Goal: Task Accomplishment & Management: Manage account settings

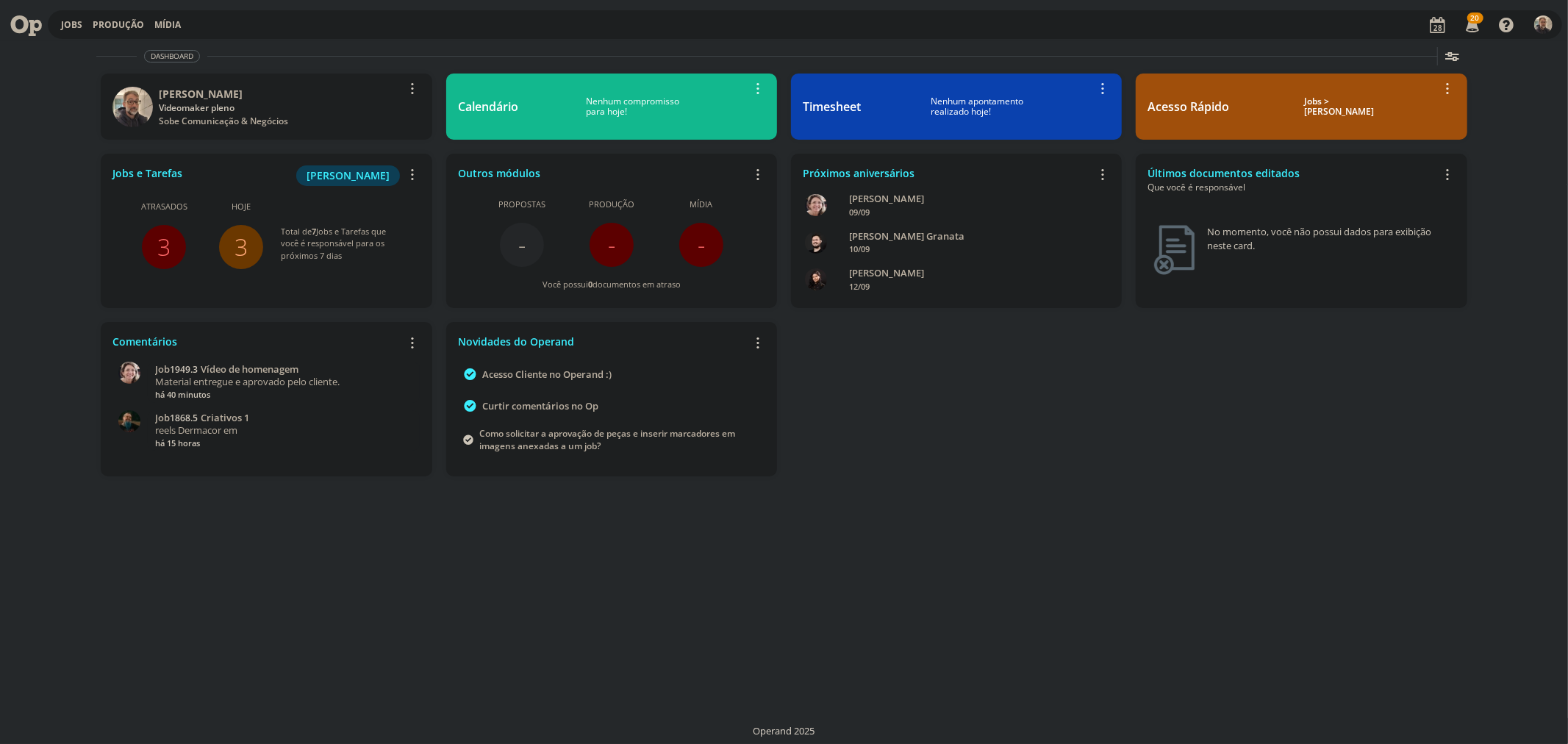
click at [239, 241] on link "3" at bounding box center [241, 246] width 13 height 32
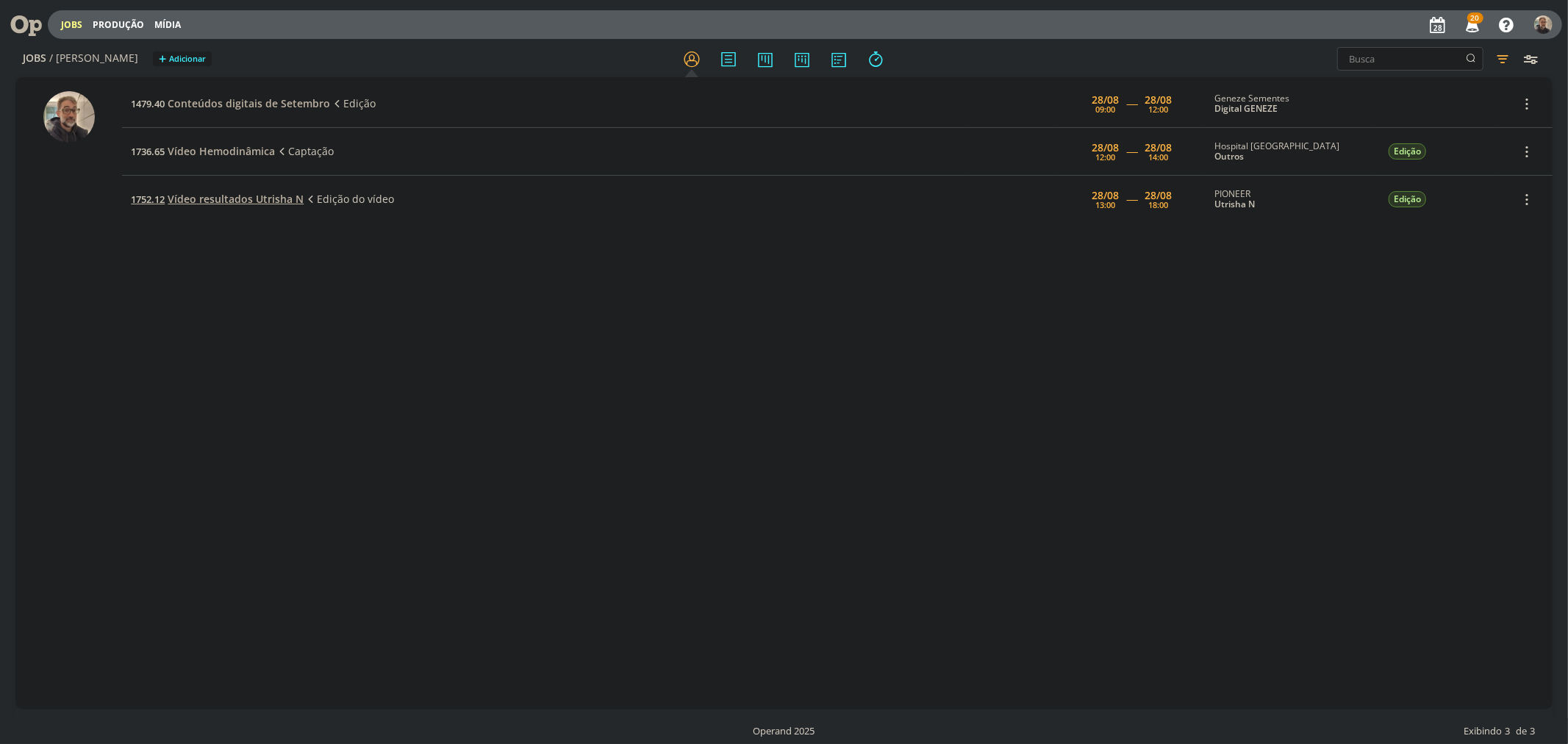
click at [244, 194] on span "Vídeo resultados Utrisha N" at bounding box center [236, 198] width 136 height 14
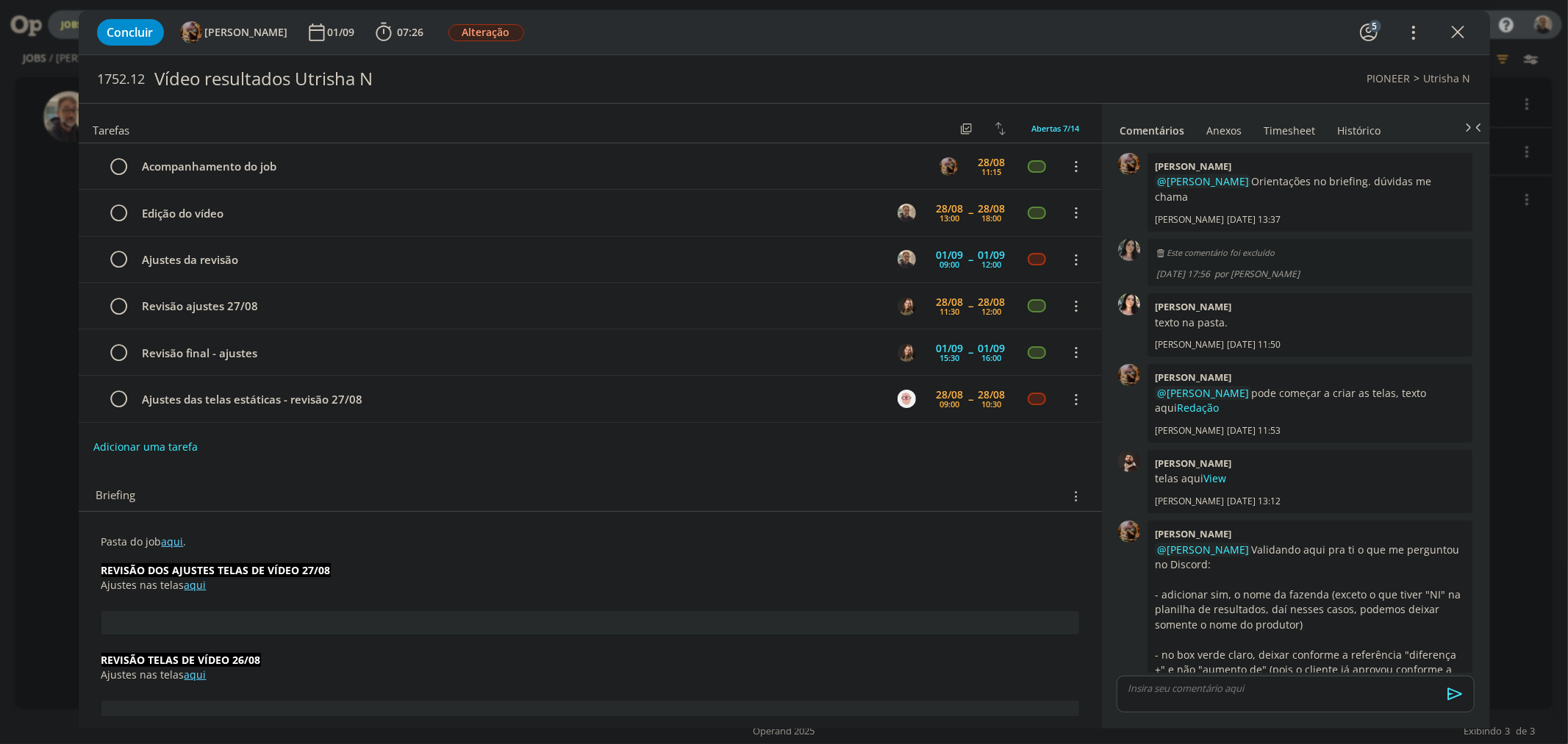
scroll to position [479, 0]
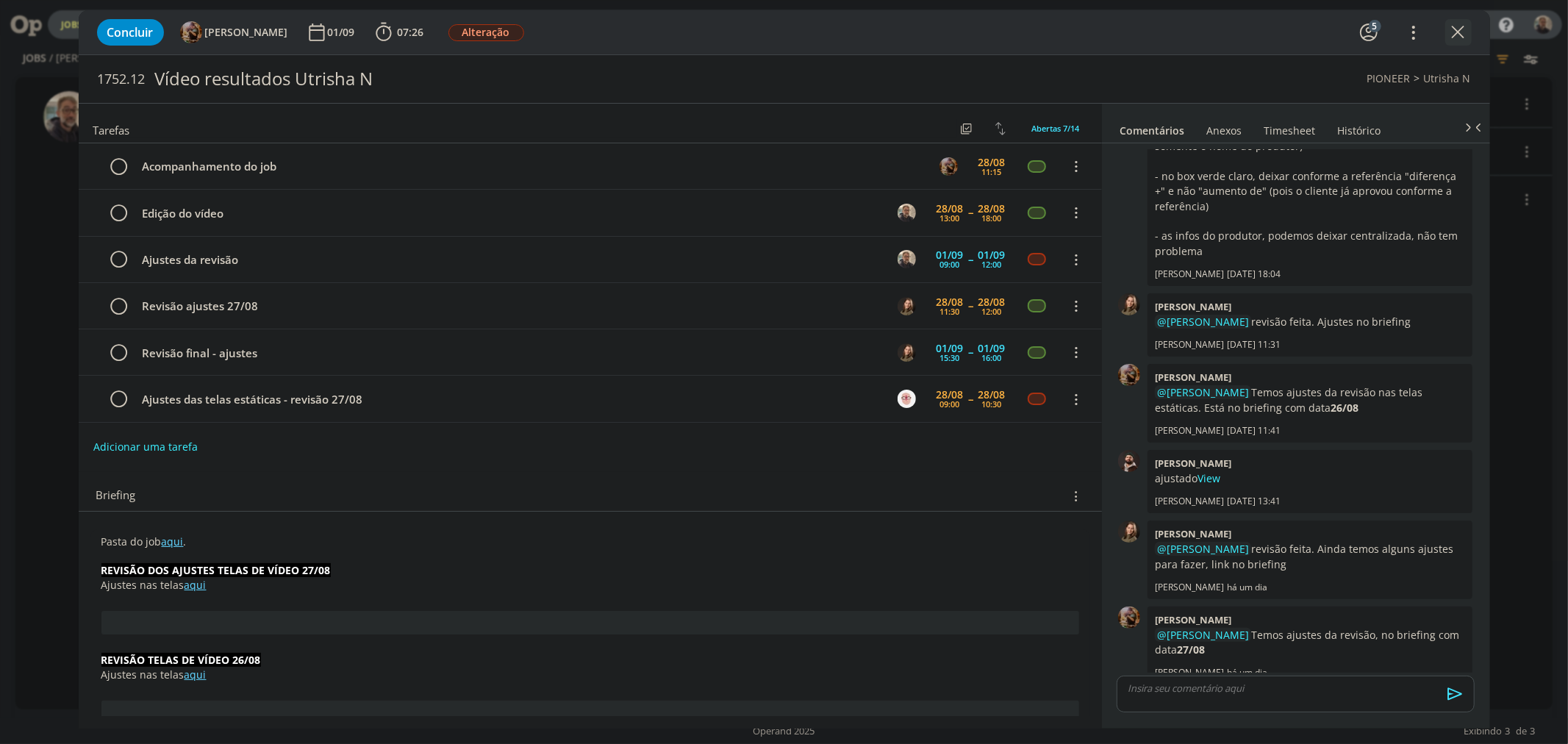
click at [1458, 28] on icon "dialog" at bounding box center [1458, 32] width 22 height 22
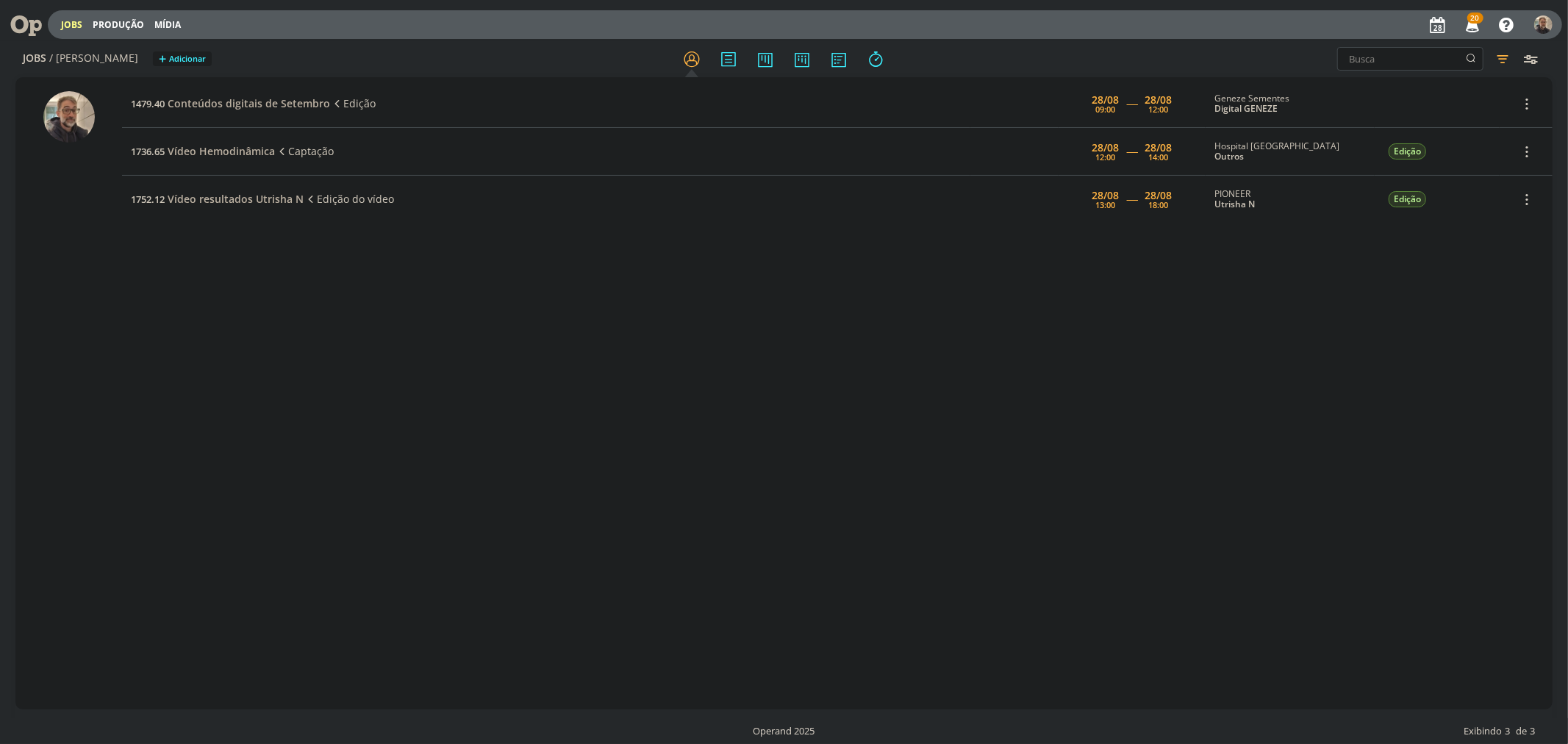
click at [32, 28] on icon at bounding box center [20, 24] width 30 height 28
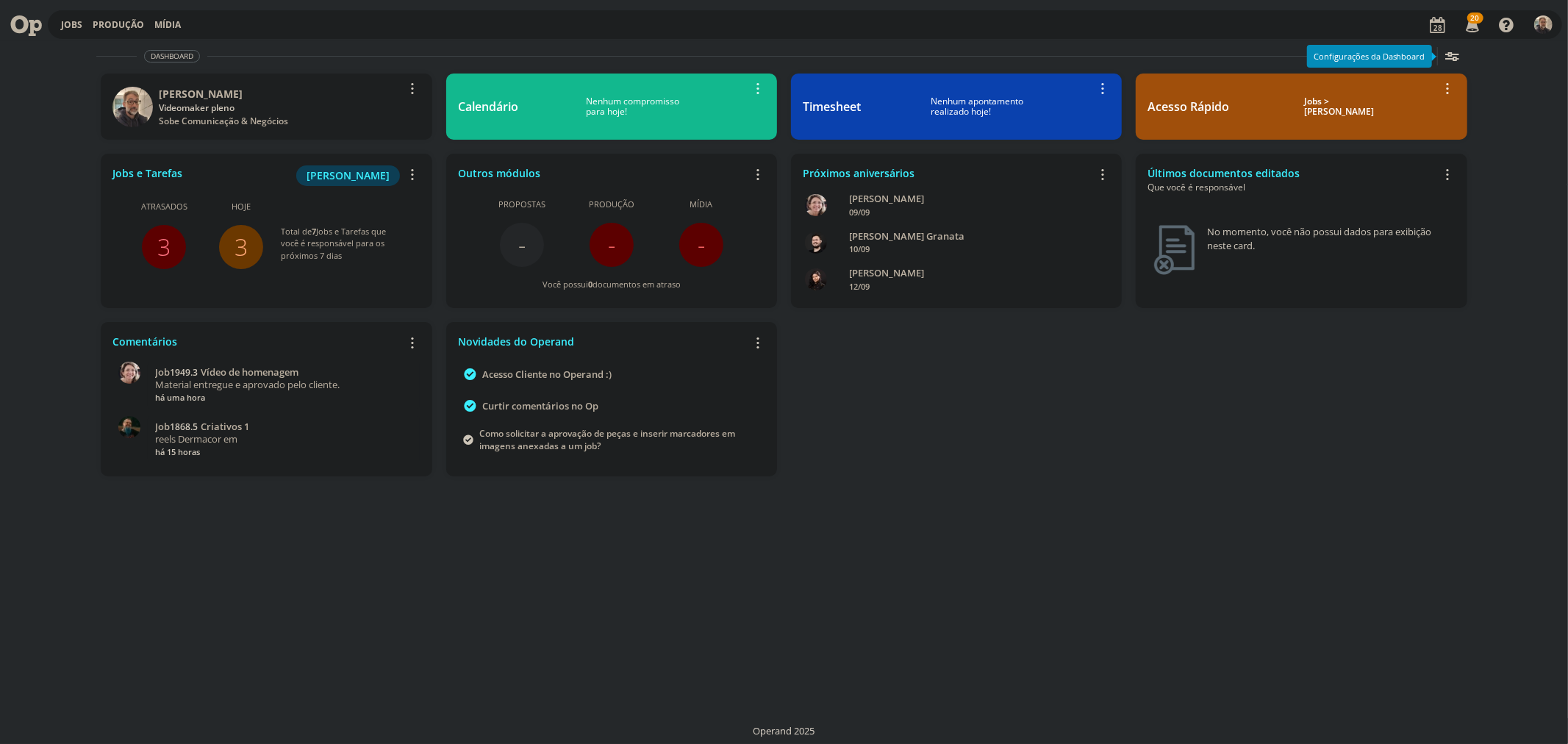
click at [164, 239] on link "3" at bounding box center [164, 246] width 13 height 32
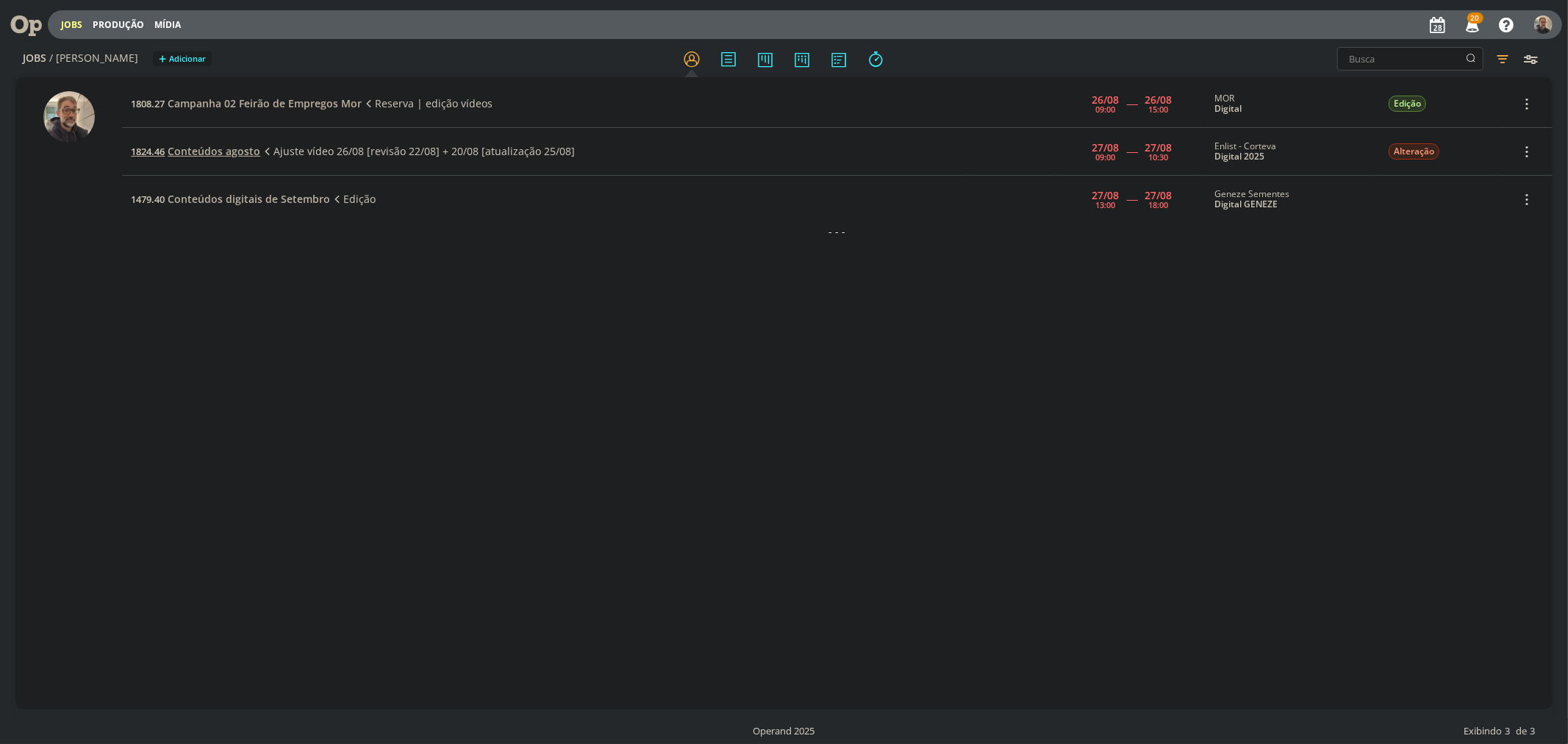
click at [180, 147] on span "Conteúdos agosto" at bounding box center [214, 151] width 93 height 14
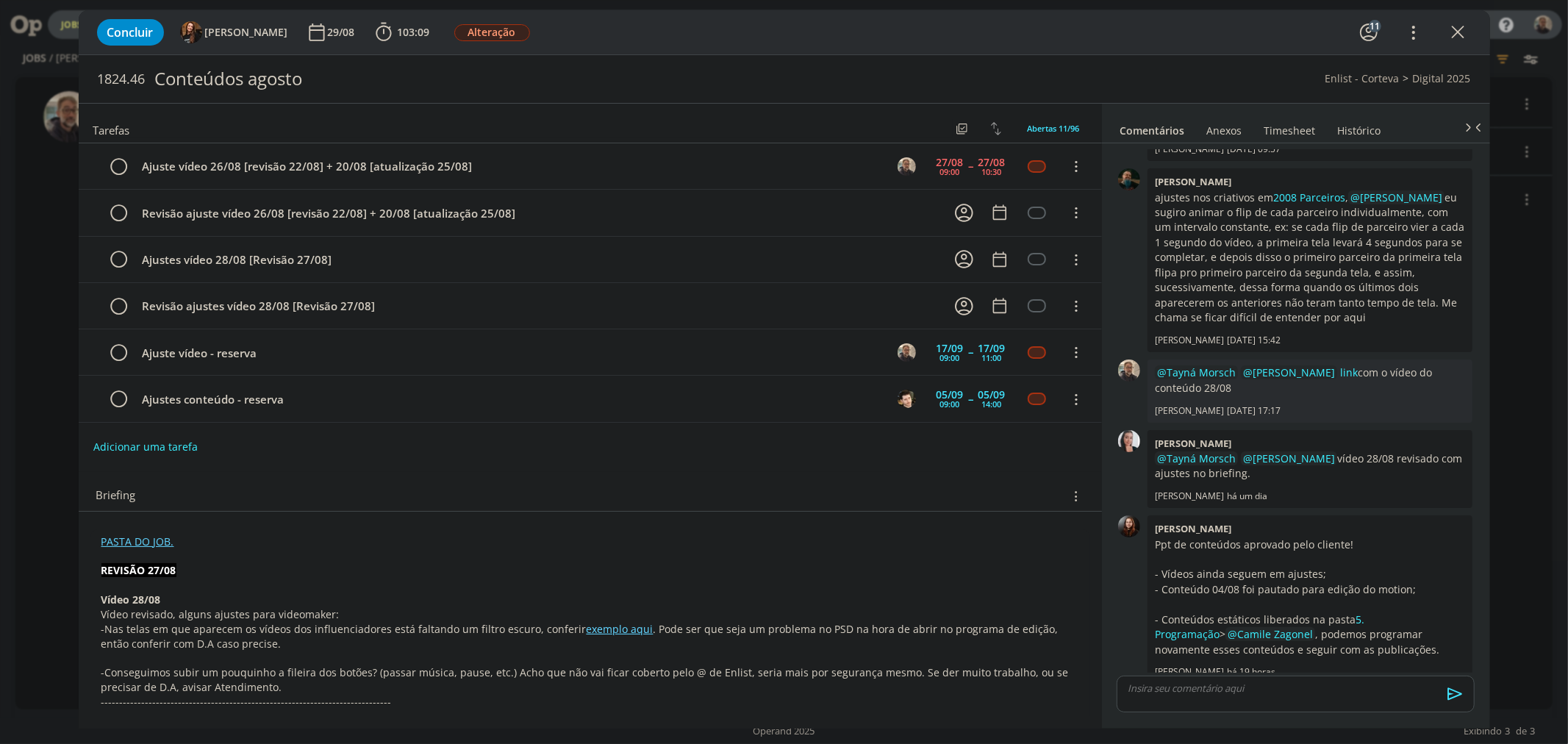
scroll to position [326, 0]
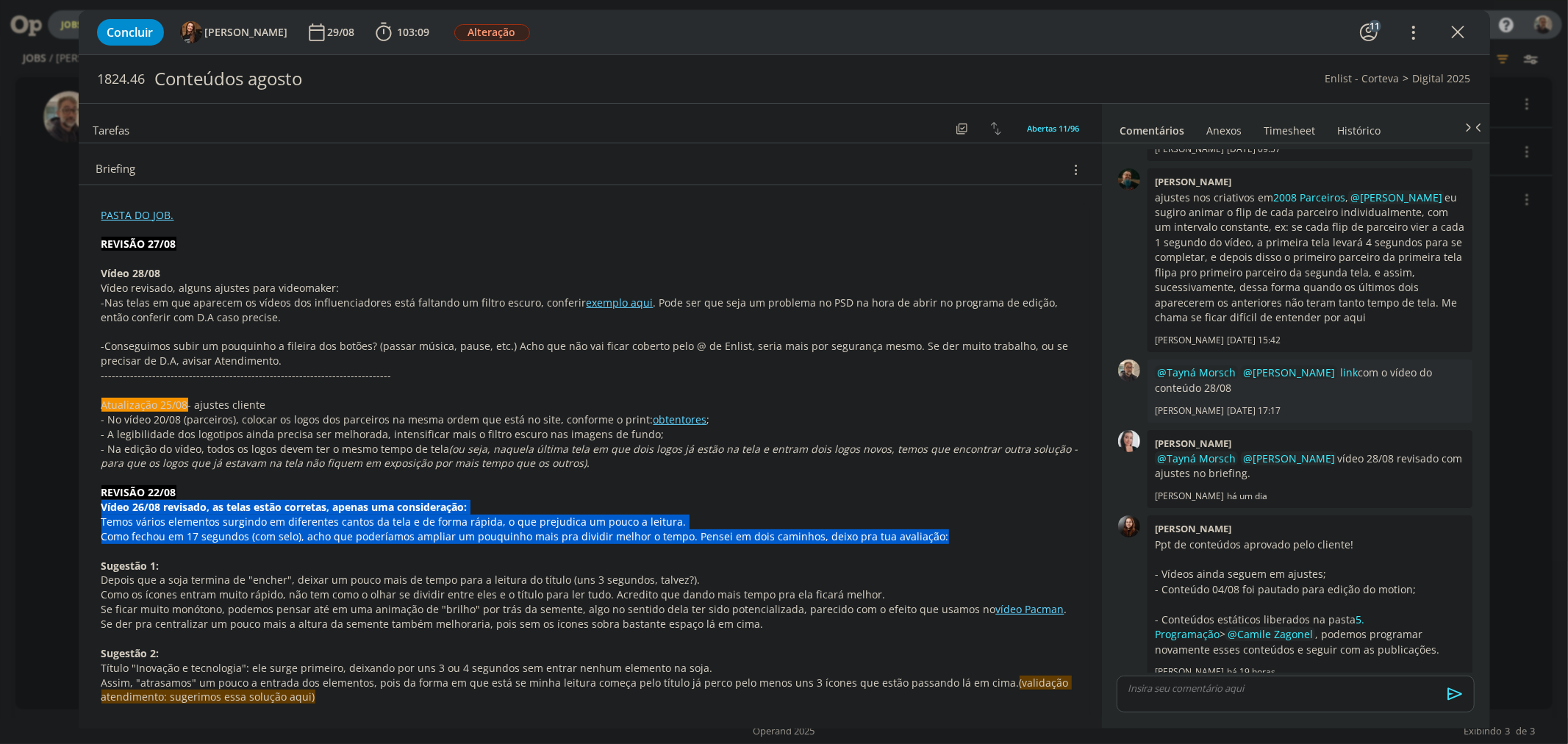
drag, startPoint x: 101, startPoint y: 507, endPoint x: 951, endPoint y: 536, distance: 850.5
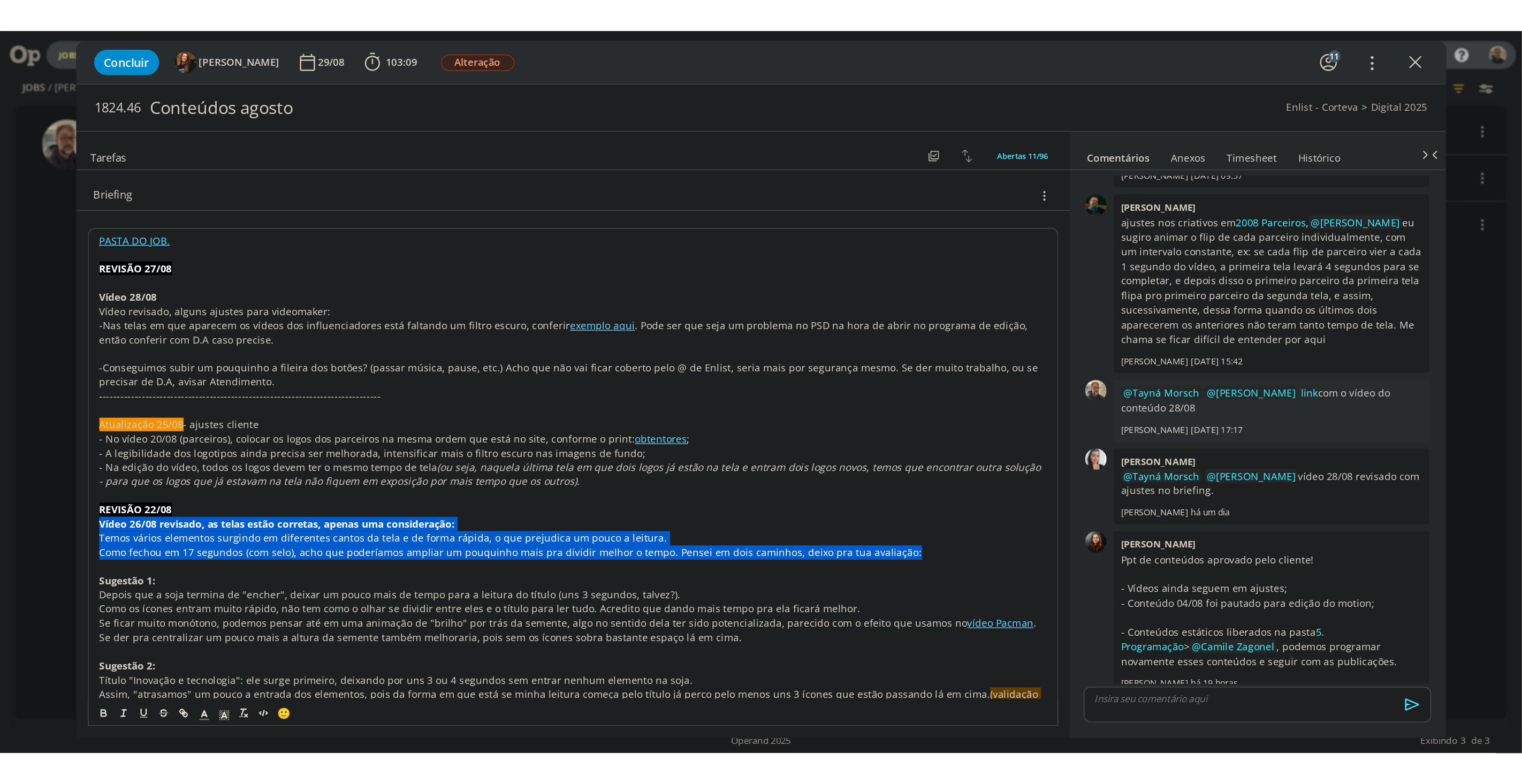
scroll to position [475, 0]
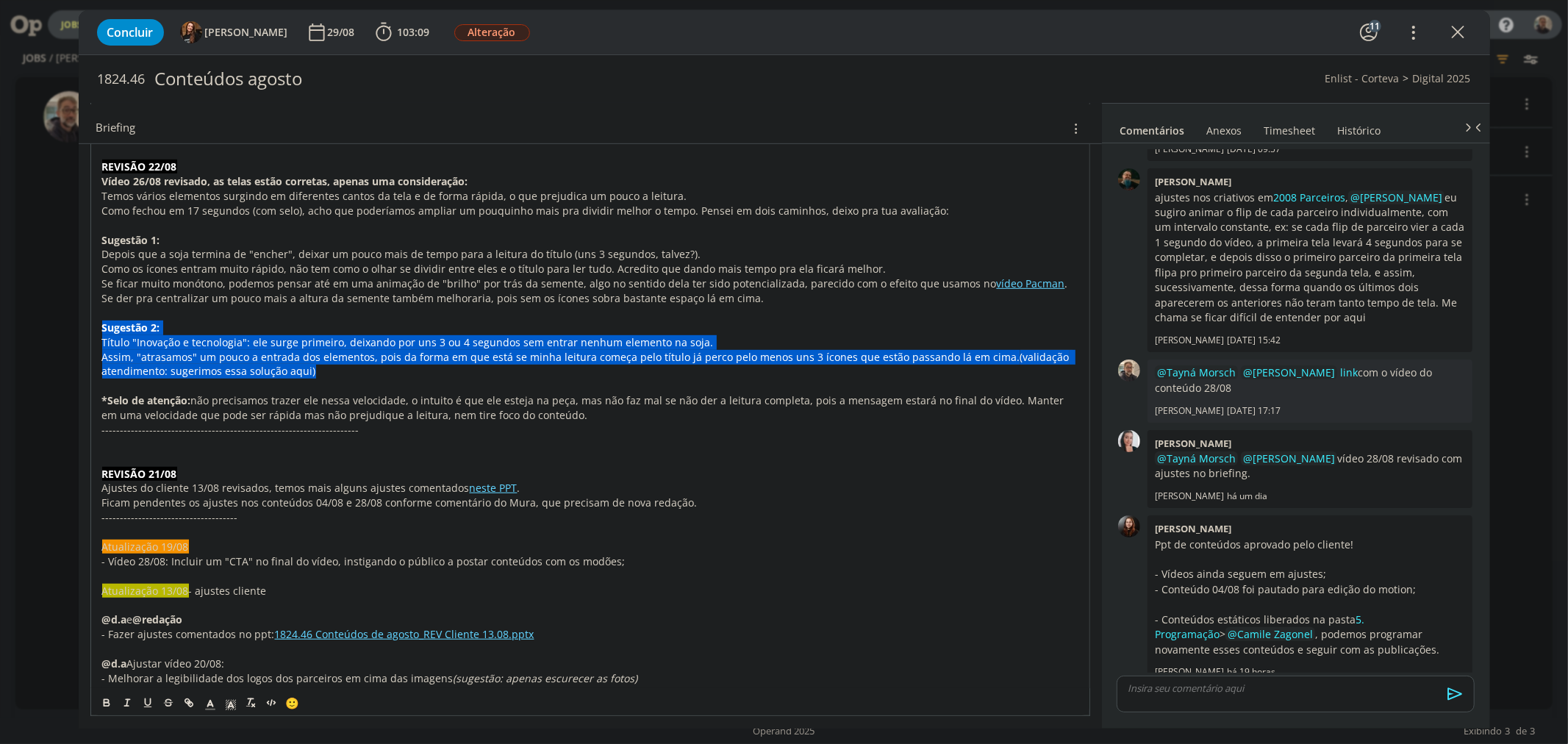
drag, startPoint x: 98, startPoint y: 325, endPoint x: 338, endPoint y: 371, distance: 244.4
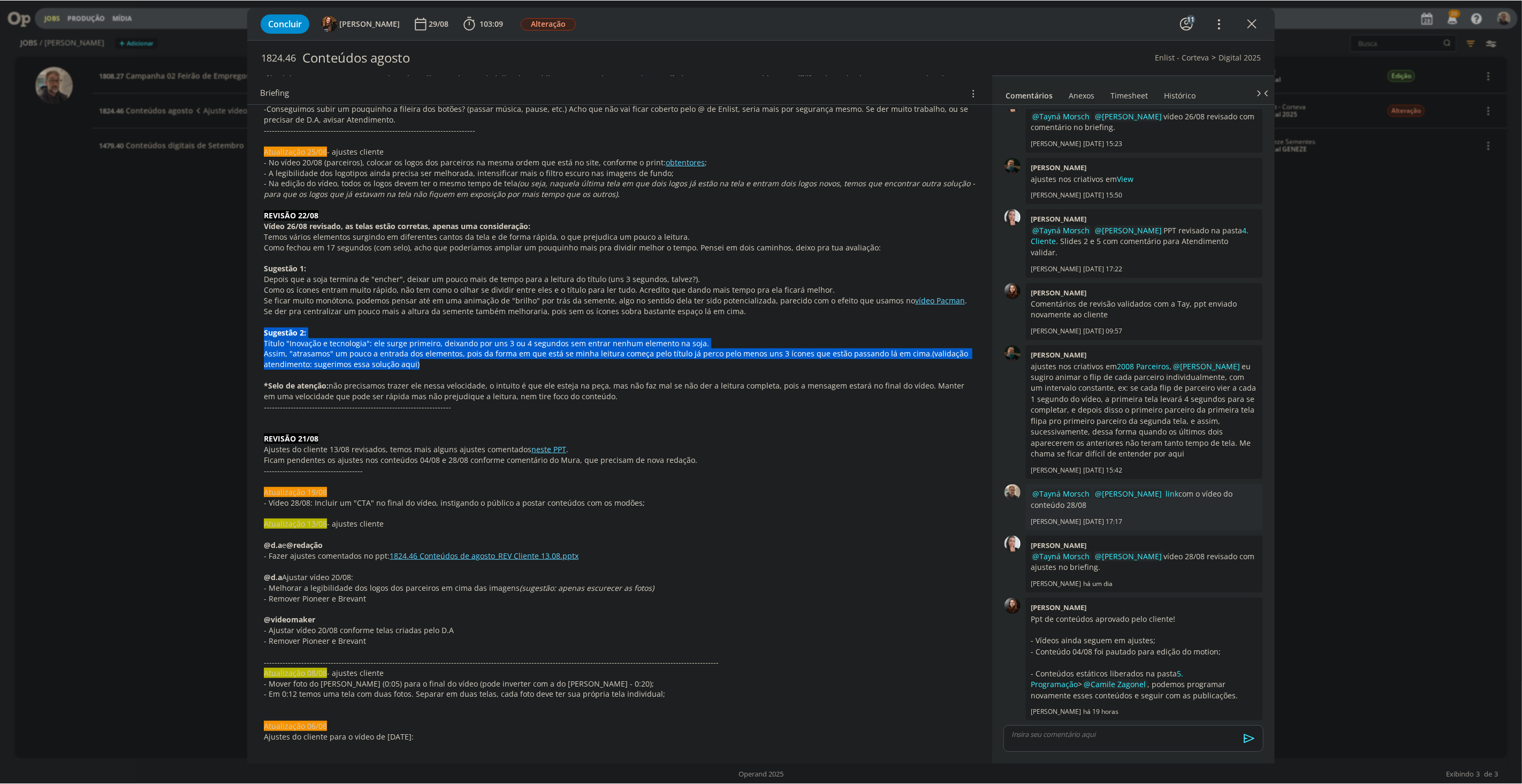
scroll to position [894, 0]
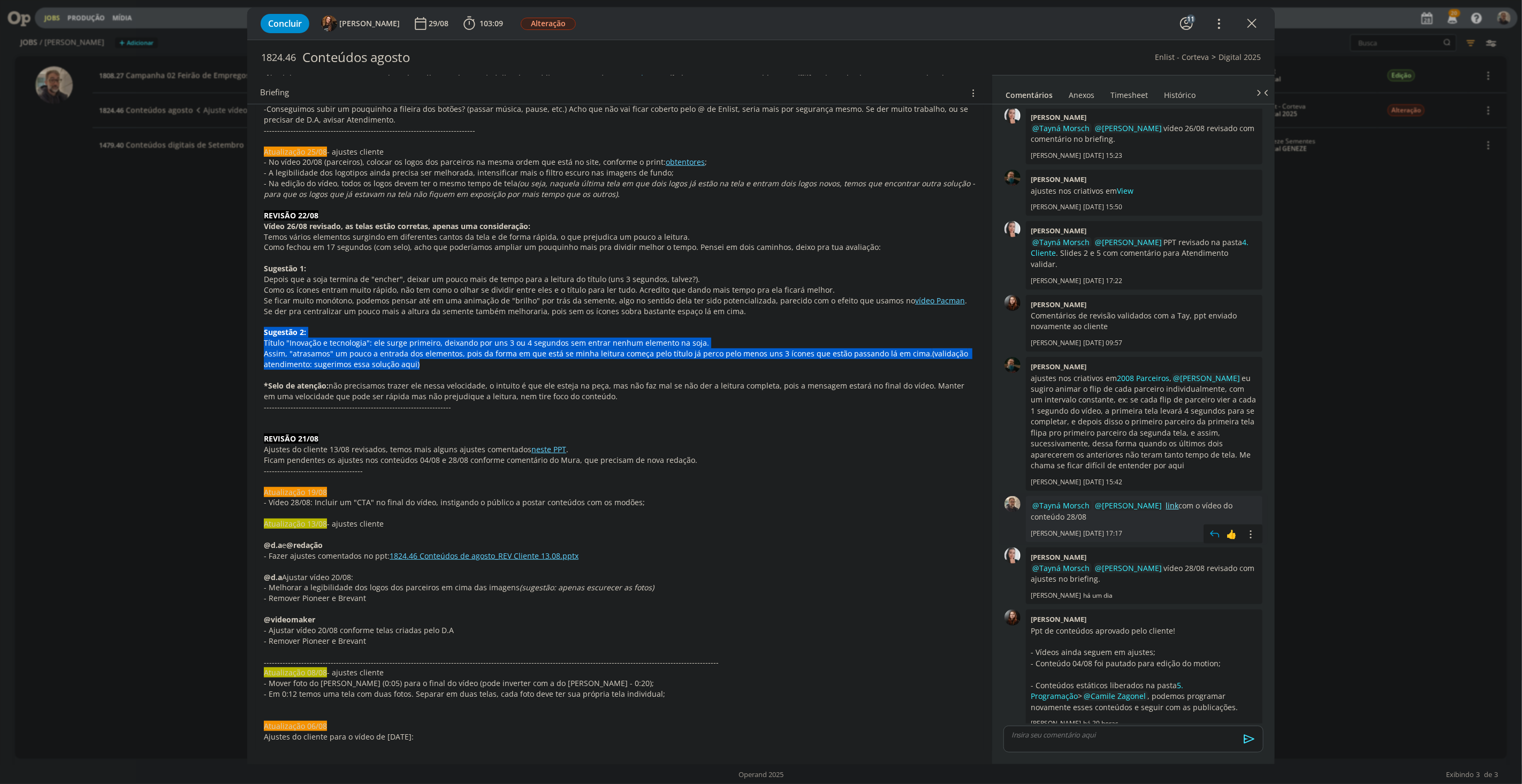
click at [1141, 500] on link "link" at bounding box center [1173, 505] width 13 height 10
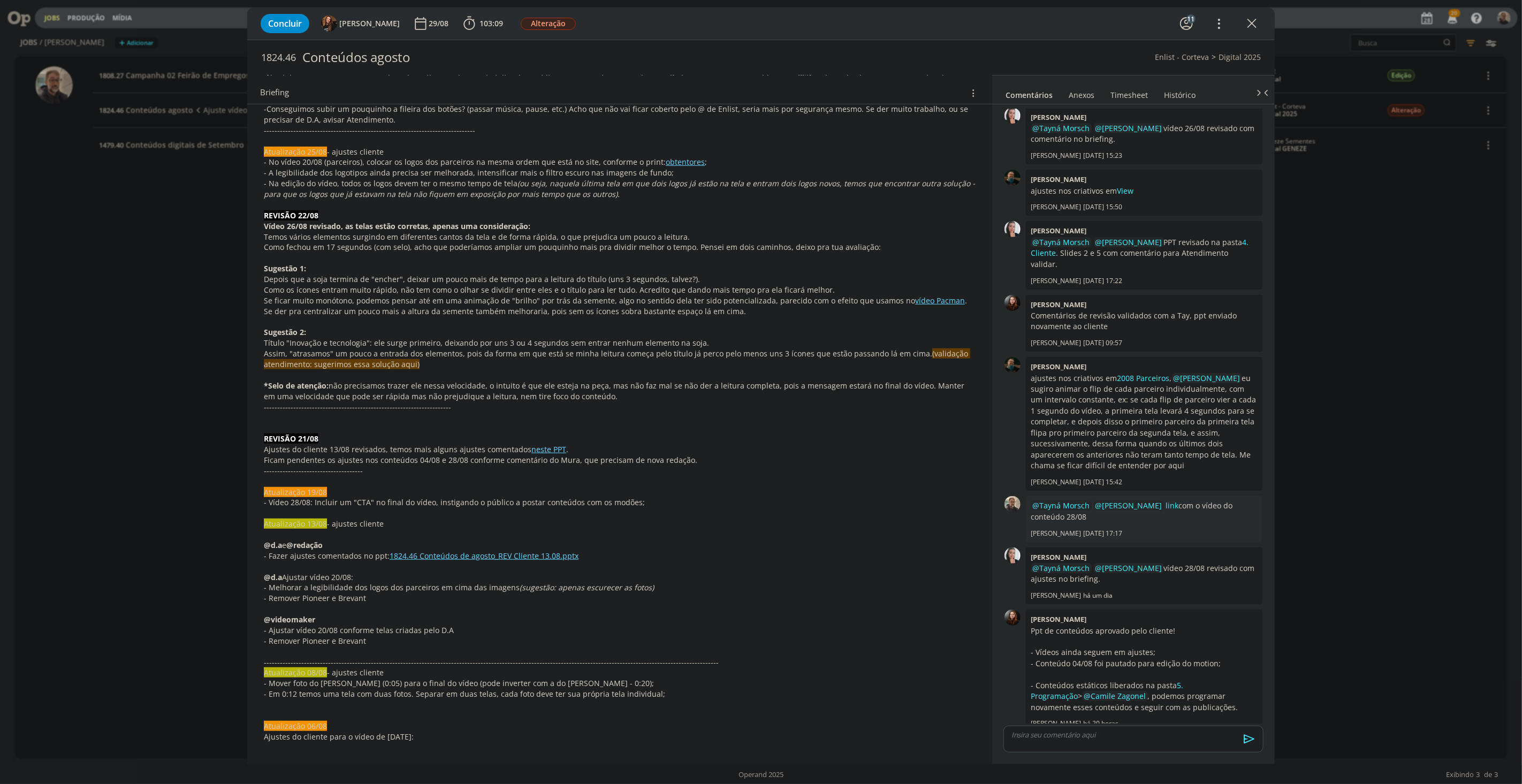
click at [1064, 541] on p "dialog" at bounding box center [1133, 734] width 243 height 9
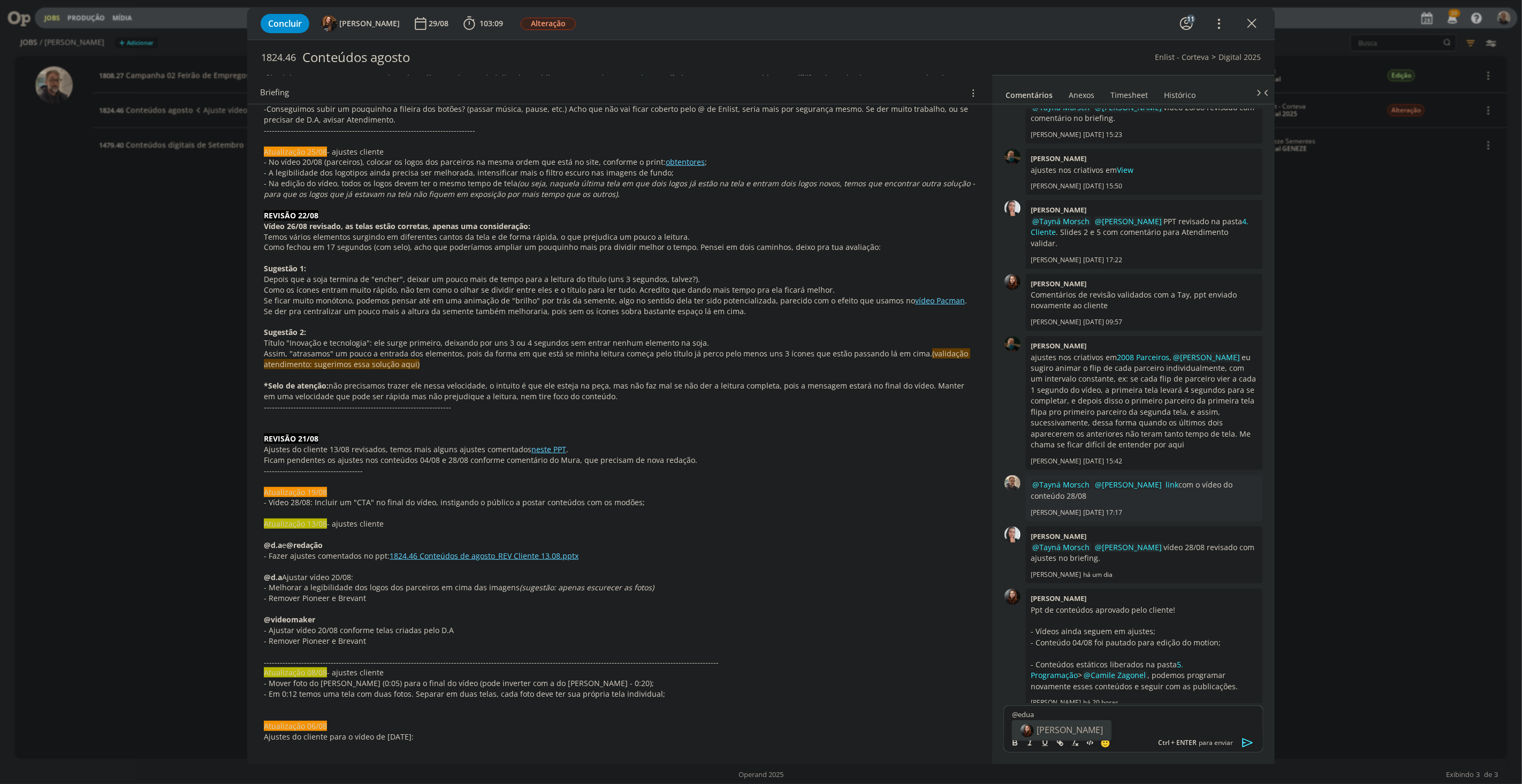
click at [1065, 541] on body "Jobs Produção Mídia 20 Notificações Central de Ajuda Área de Membros Implantaçã…" at bounding box center [761, 392] width 1522 height 784
click at [1078, 541] on p "@edua" at bounding box center [1133, 714] width 243 height 9
click at [1066, 541] on span "[PERSON_NAME]" at bounding box center [1069, 730] width 66 height 12
drag, startPoint x: 1076, startPoint y: 713, endPoint x: 1087, endPoint y: 716, distance: 11.4
click at [1087, 541] on p "﻿ @ Eduarda Pereira ﻿ link com o 26-08 Potencial alterado" at bounding box center [1133, 714] width 243 height 9
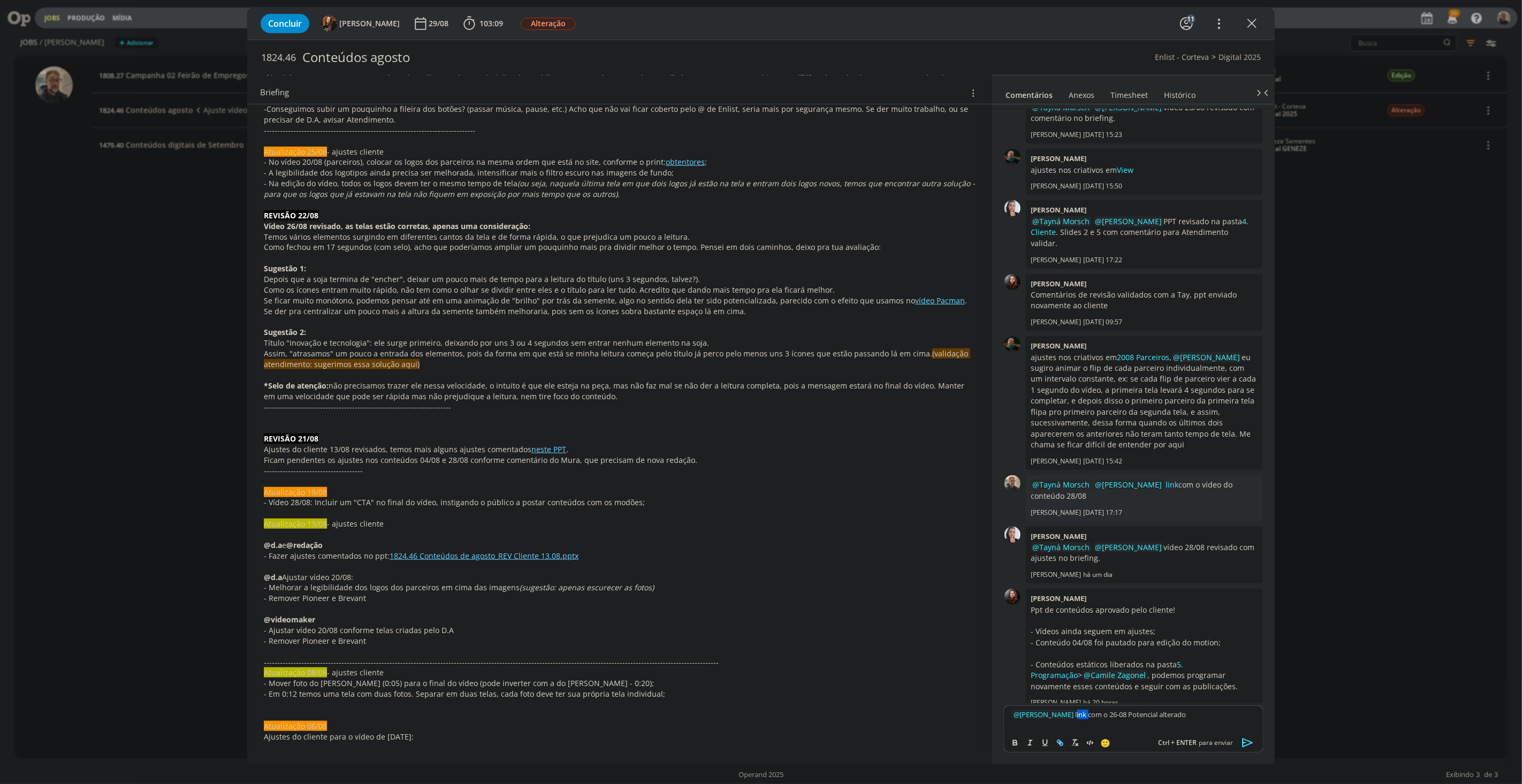
click at [1064, 541] on icon "dialog" at bounding box center [1060, 743] width 8 height 8
paste input "https://sobeae.sharepoint.com/:v:/s/SOBEAE/EfbGz92H4_ZNvKwCz7zCmNUB2DtfbPiszOxM…"
type input "https://sobeae.sharepoint.com/:v:/s/SOBEAE/EfbGz92H4_ZNvKwCz7zCmNUB2DtfbPiszOxM…"
click at [1141, 541] on link "dialog" at bounding box center [1134, 694] width 28 height 9
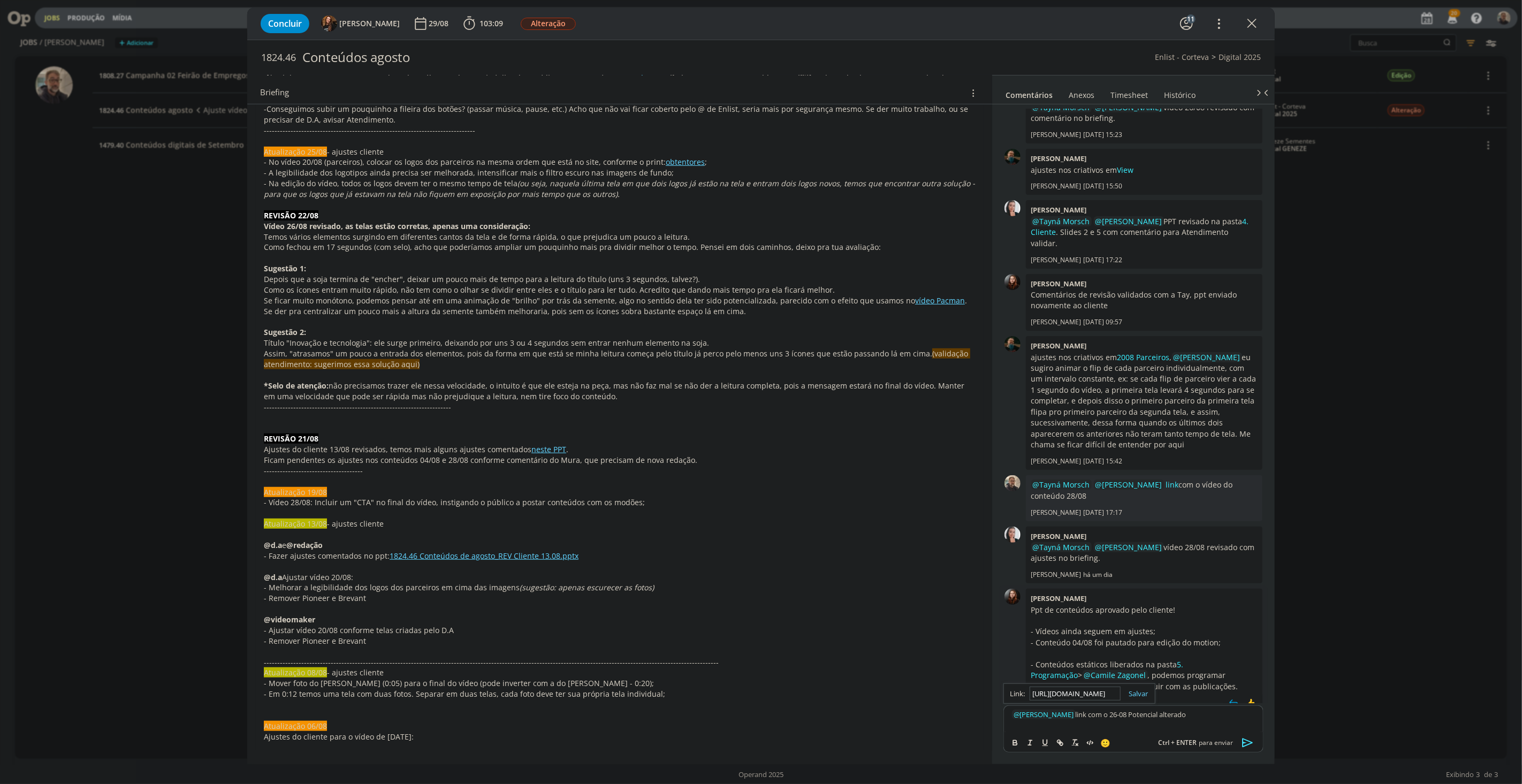
scroll to position [0, 0]
click at [1141, 541] on icon "dialog" at bounding box center [1248, 743] width 16 height 16
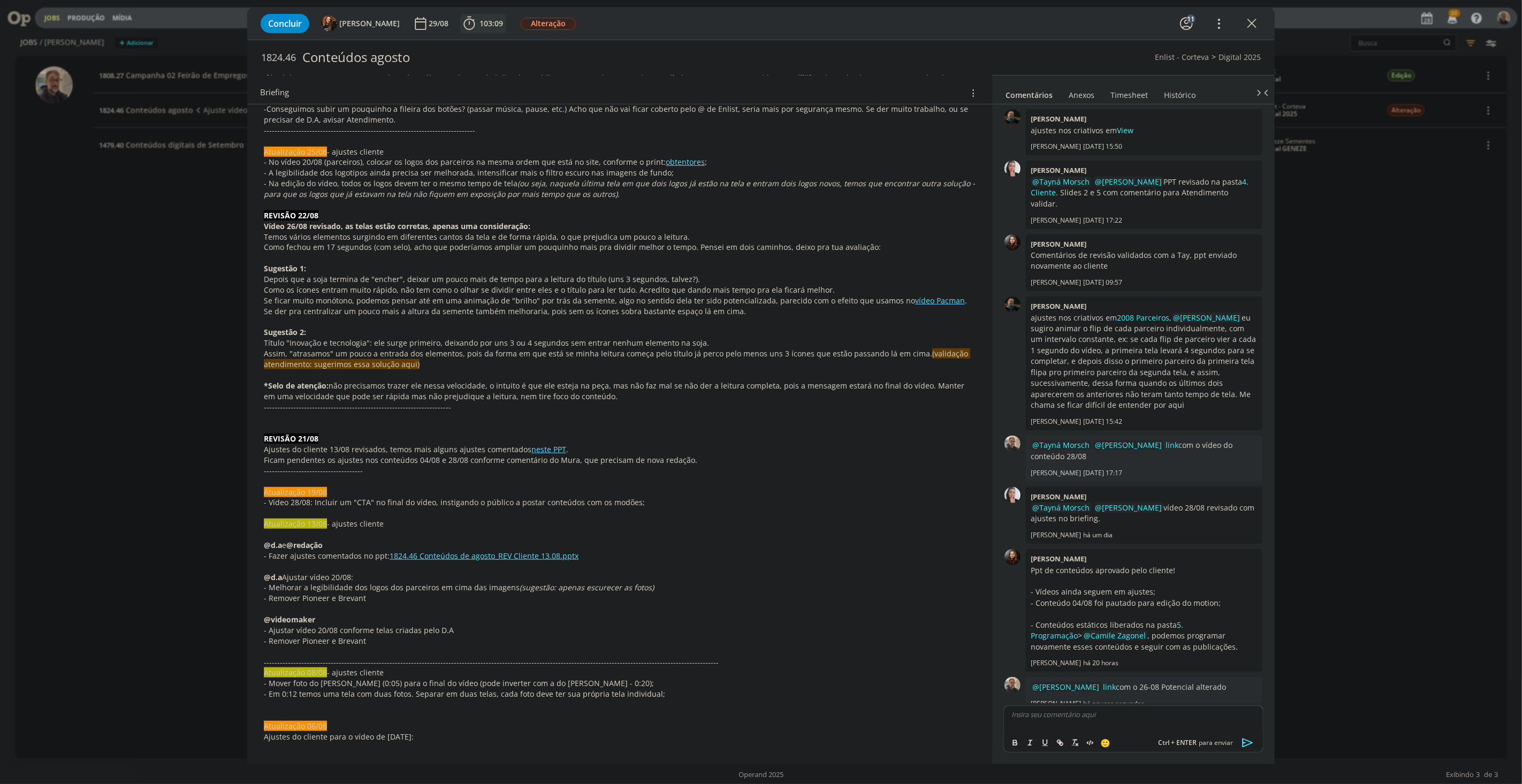
click at [480, 19] on span "103:09" at bounding box center [492, 23] width 24 height 10
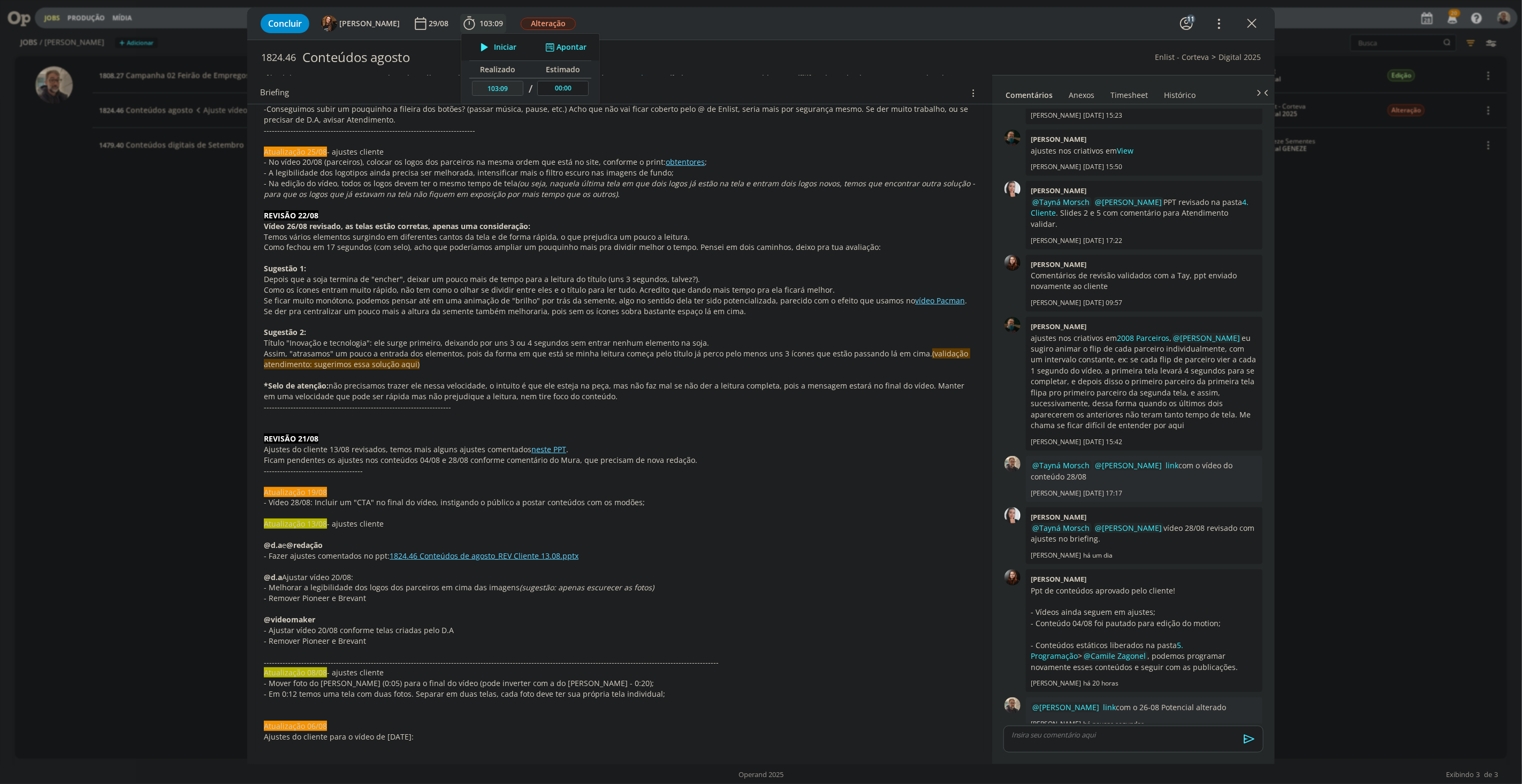
click at [494, 43] on span "Iniciar" at bounding box center [505, 47] width 22 height 8
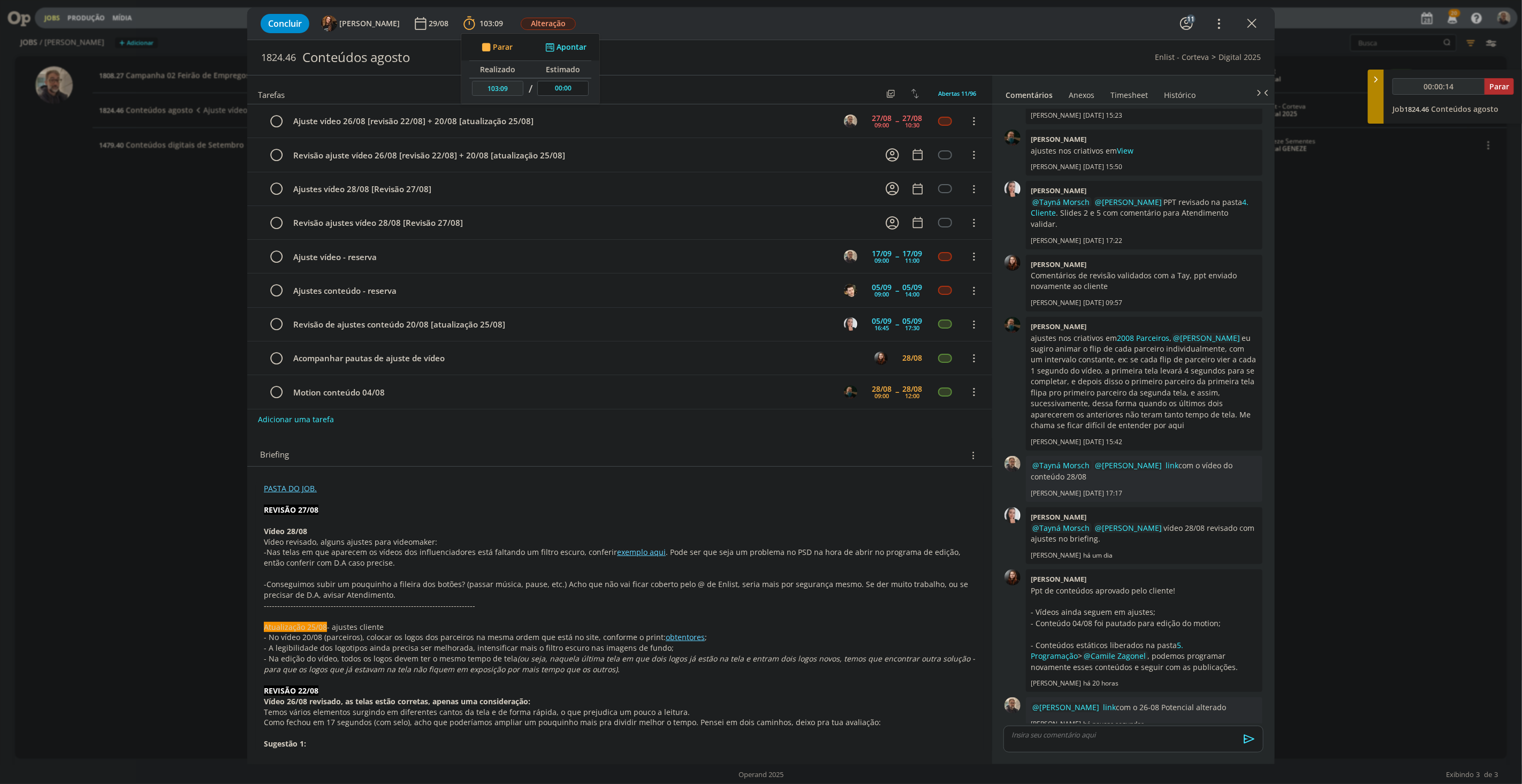
scroll to position [238, 0]
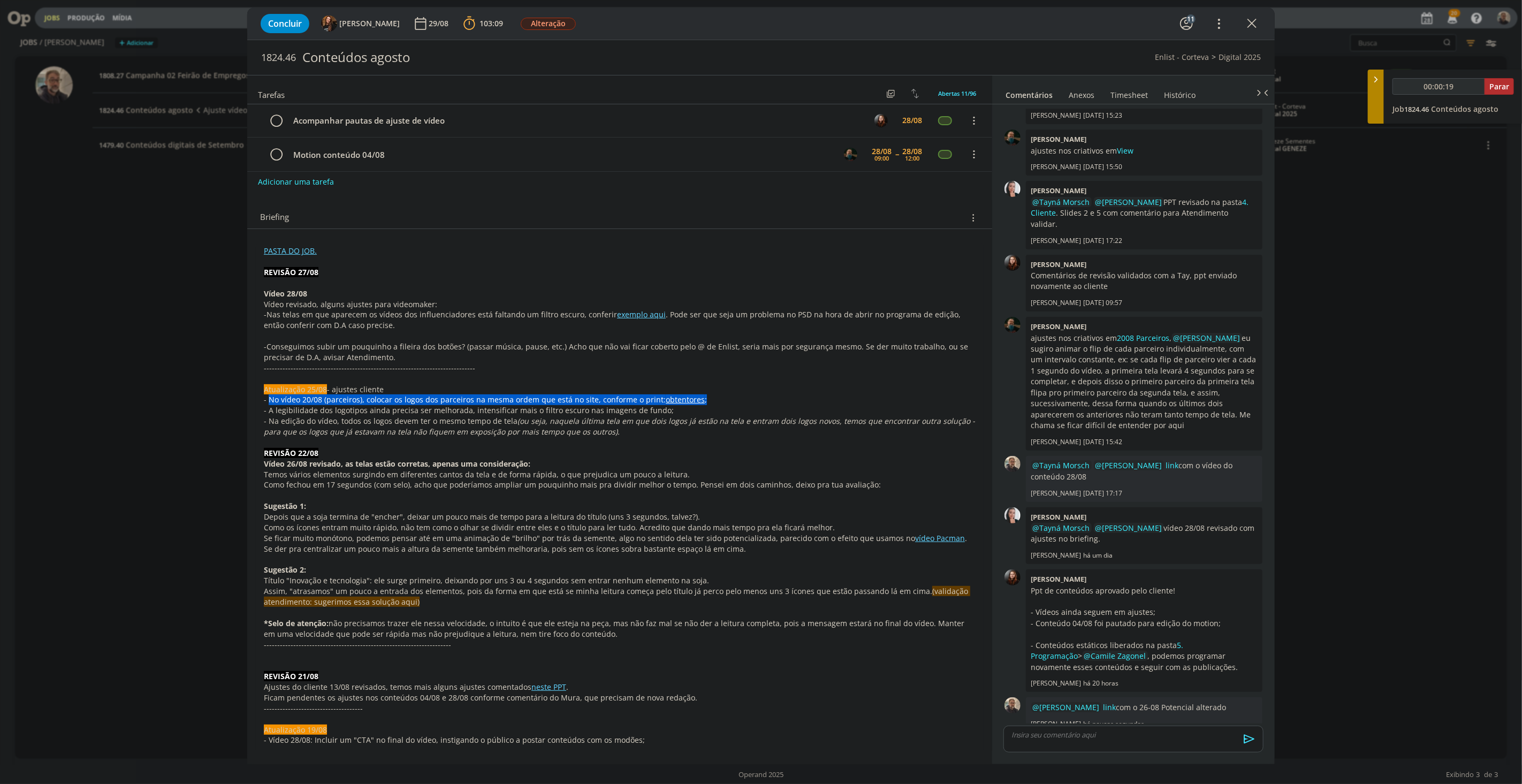
drag, startPoint x: 268, startPoint y: 399, endPoint x: 718, endPoint y: 399, distance: 450.0
click at [718, 399] on p "- No vídeo 20/08 (parceiros), colocar os logos dos parceiros na mesma ordem que…" at bounding box center [620, 400] width 712 height 11
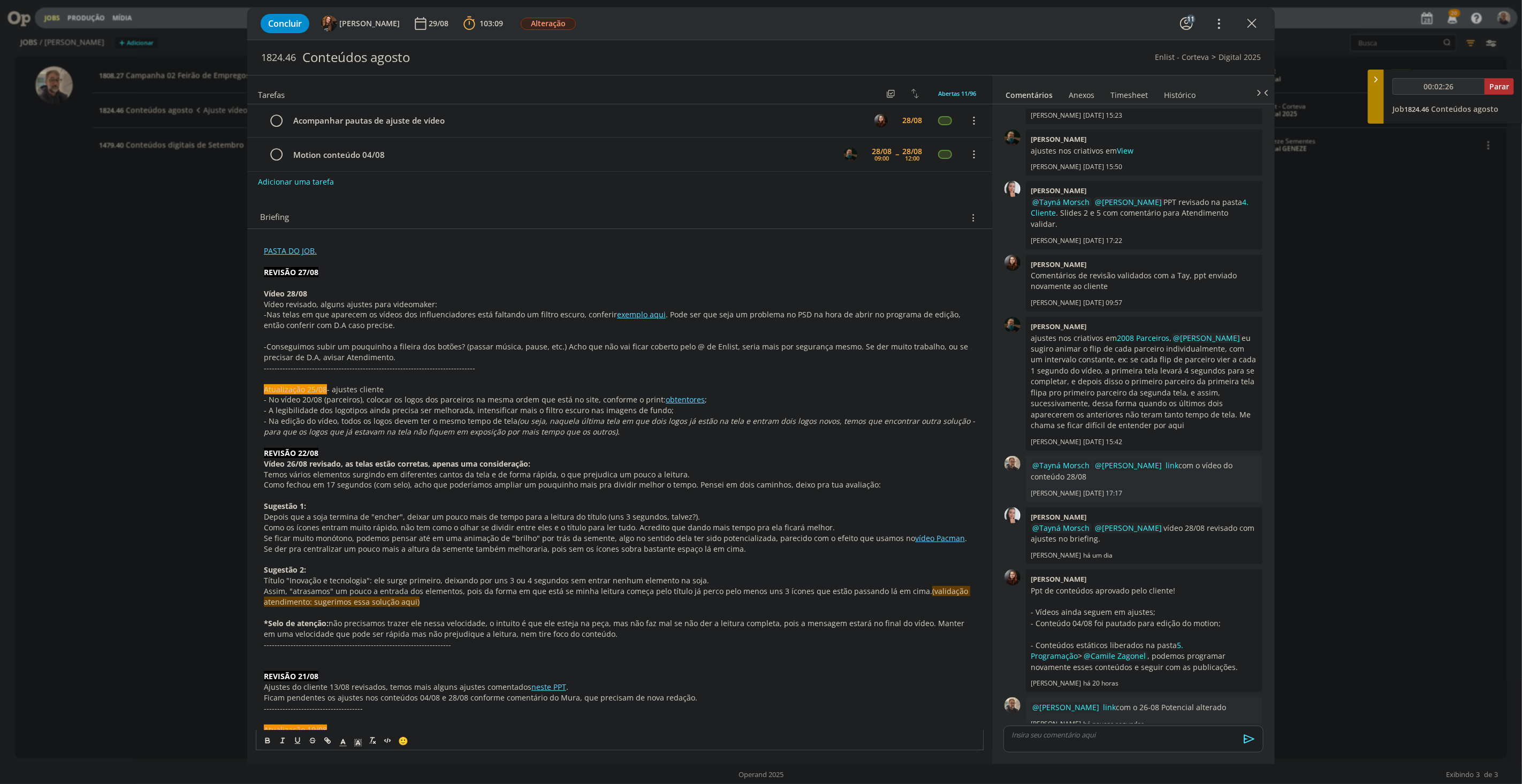
click at [277, 421] on p "- Na edição do vídeo, todos os logos devem ter o mesmo tempo de tela (ou seja, …" at bounding box center [620, 427] width 712 height 21
click at [686, 402] on link "obtentores" at bounding box center [685, 399] width 39 height 10
click at [684, 421] on link "https://sobeae.sharepoint.com/:i:/s/SOBEAE/EXlw2kTi4H9Nlsmnpc9RJBYBlemrIirtj9PJ…" at bounding box center [643, 420] width 81 height 14
click at [1137, 333] on link "2008 Parceiros" at bounding box center [1143, 337] width 53 height 10
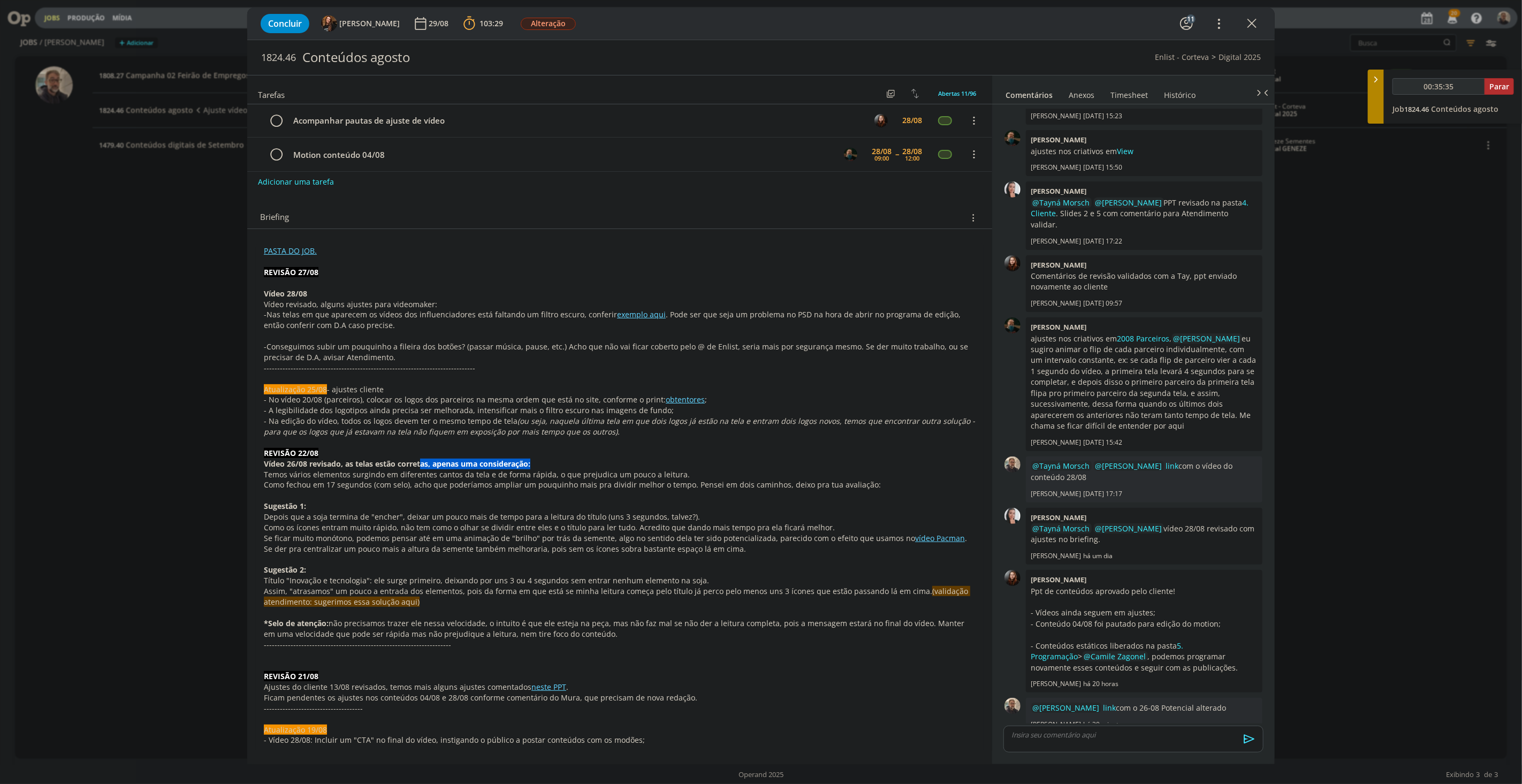
drag, startPoint x: 421, startPoint y: 463, endPoint x: 552, endPoint y: 463, distance: 131.0
click at [552, 463] on p "Vídeo 26/08 revisado, as telas estão corretas, apenas uma consideração:" at bounding box center [620, 464] width 712 height 11
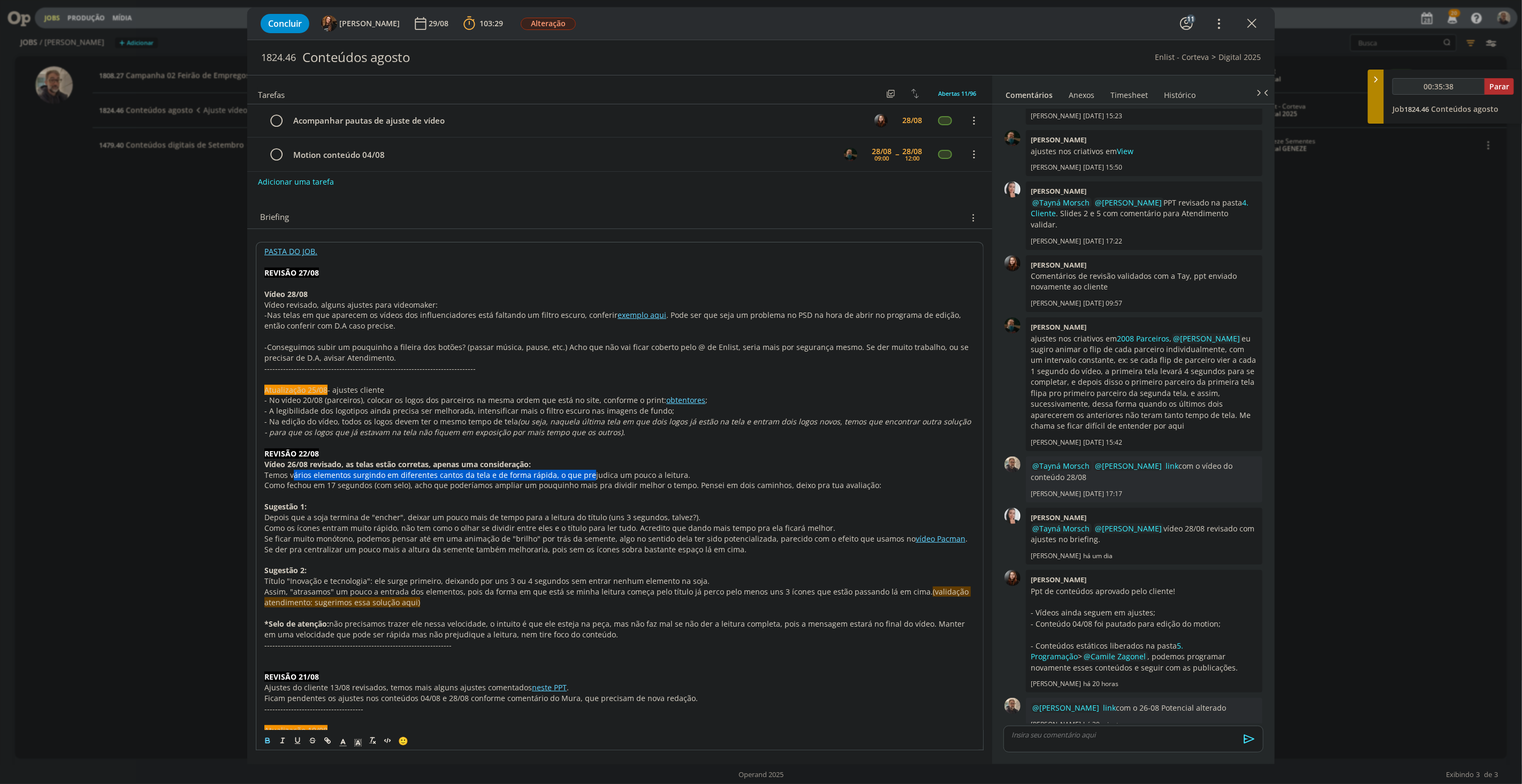
drag, startPoint x: 292, startPoint y: 477, endPoint x: 586, endPoint y: 474, distance: 294.0
click at [584, 475] on p "Temos vários elementos surgindo em diferentes cantos da tela e de forma rápida,…" at bounding box center [619, 475] width 711 height 11
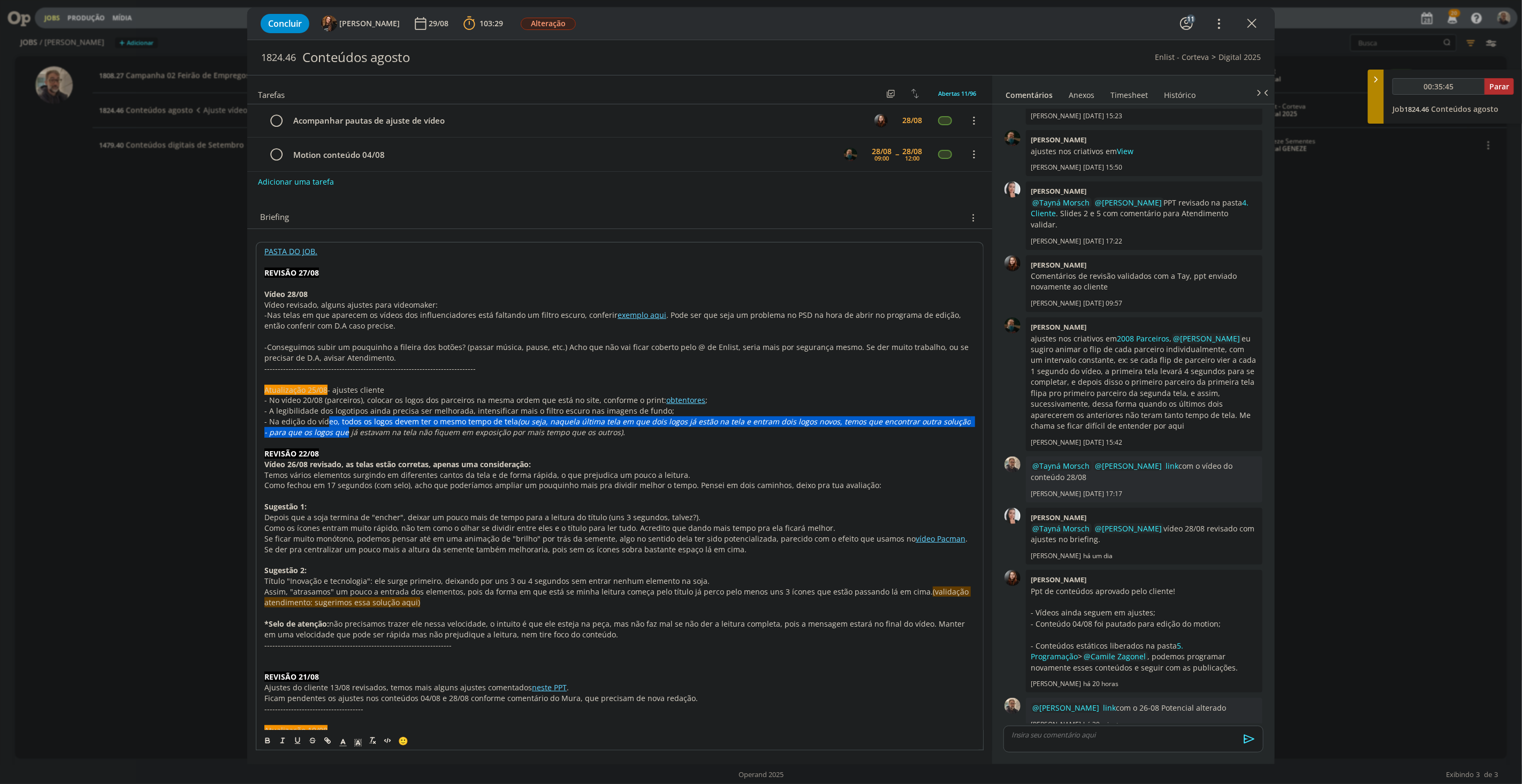
drag, startPoint x: 327, startPoint y: 421, endPoint x: 341, endPoint y: 434, distance: 19.1
click at [341, 434] on p "- Na edição do vídeo, todos os logos devem ter o mesmo tempo de tela (ou seja, …" at bounding box center [619, 427] width 711 height 21
click at [383, 326] on p "-Nas telas em que aparecem os vídeos dos influenciadores está faltando um filtr…" at bounding box center [620, 320] width 712 height 21
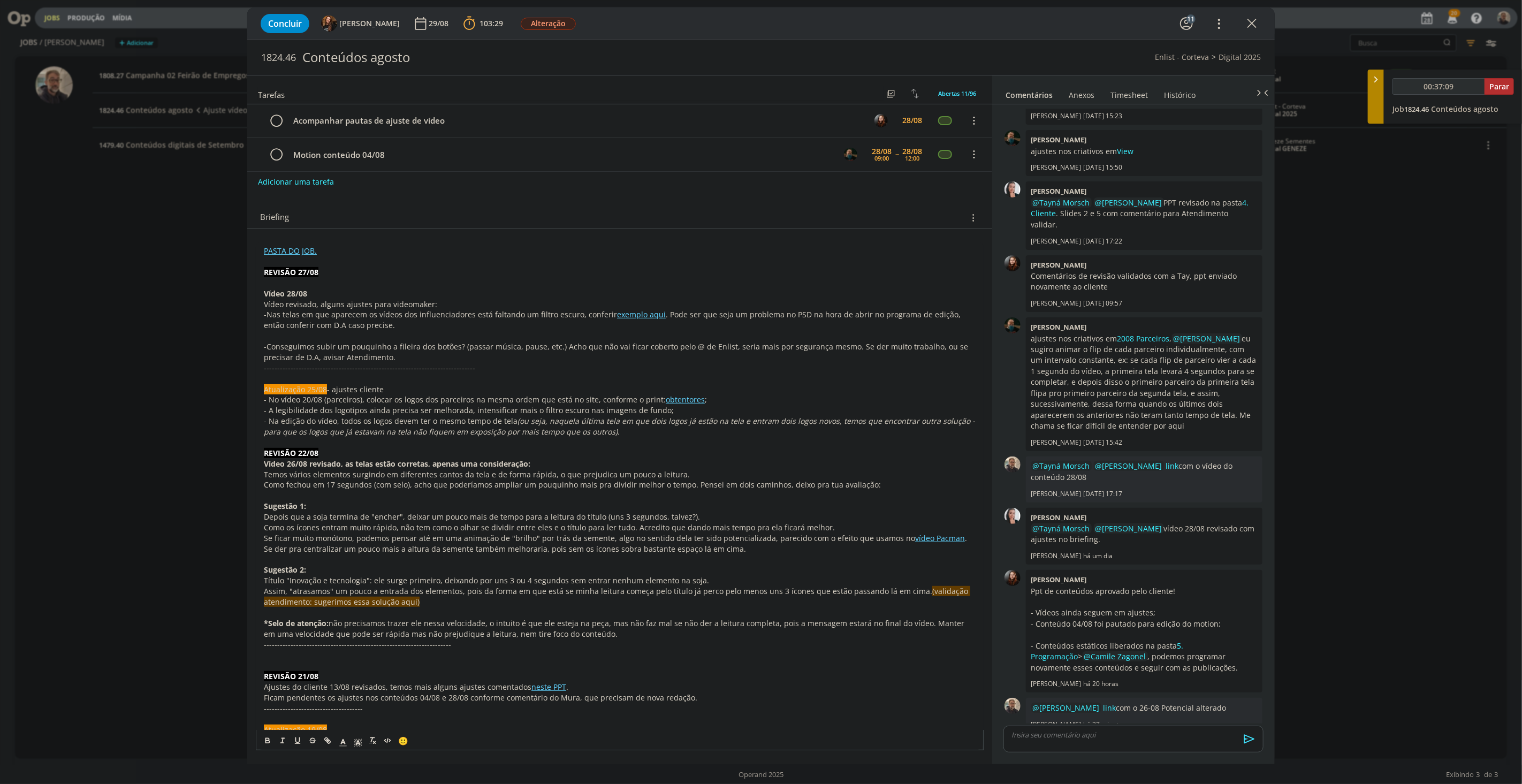
click at [627, 316] on link "exemplo aqui" at bounding box center [641, 314] width 48 height 10
click at [627, 334] on link "https://sobeae.sharepoint.com/sites/SOBEAE/Documentos%20Compartilhados/Forms/Al…" at bounding box center [611, 335] width 107 height 14
click at [1053, 541] on div "dialog" at bounding box center [1133, 739] width 260 height 27
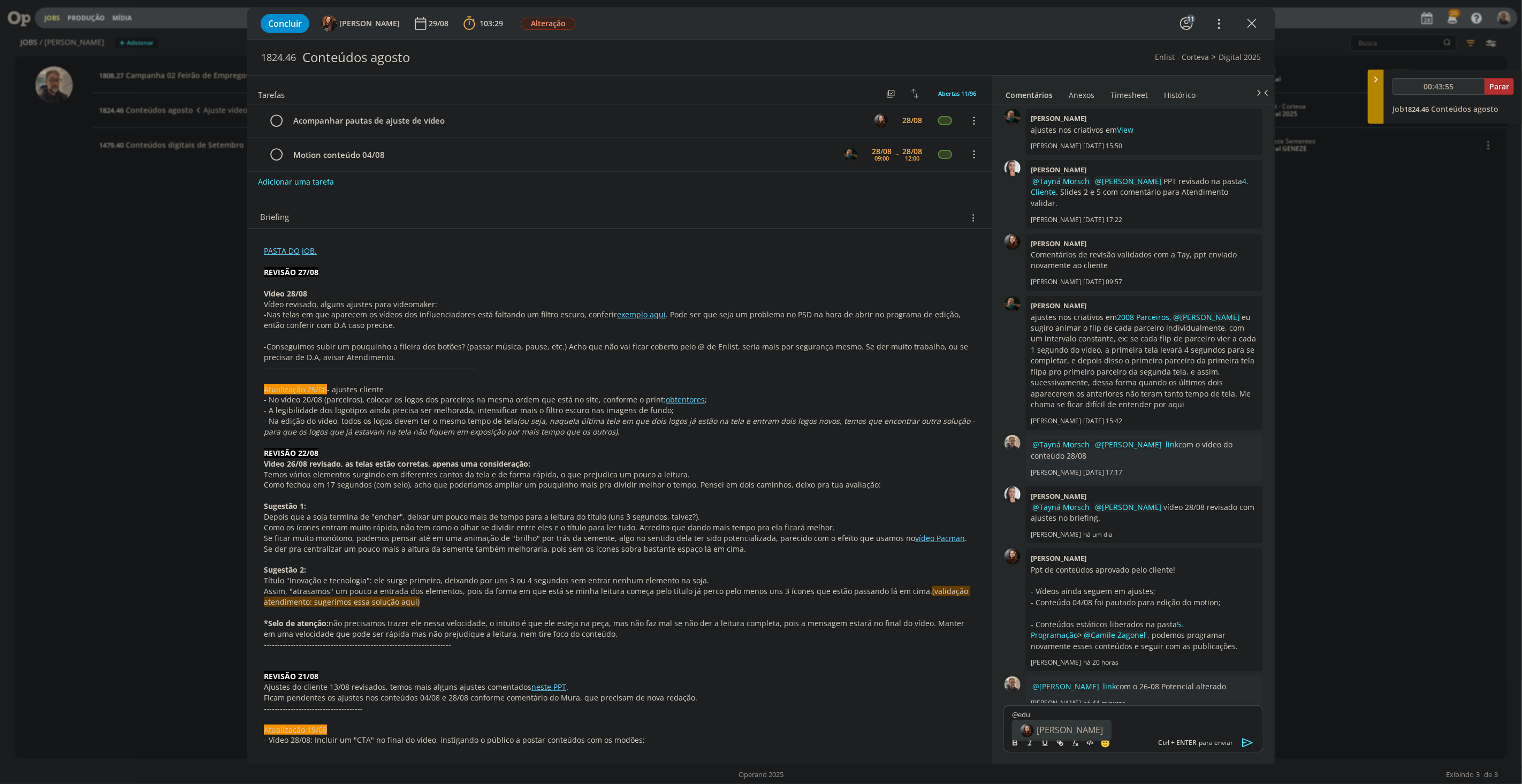
click at [1056, 541] on span "[PERSON_NAME]" at bounding box center [1069, 730] width 66 height 12
drag, startPoint x: 1076, startPoint y: 714, endPoint x: 1087, endPoint y: 717, distance: 11.4
click at [1087, 541] on p "﻿ @ Eduarda Pereira ﻿ link com i vídeo Parceiros, alterado." at bounding box center [1133, 714] width 243 height 9
type input "00:44:13"
click at [1062, 541] on icon "dialog" at bounding box center [1061, 743] width 3 height 3
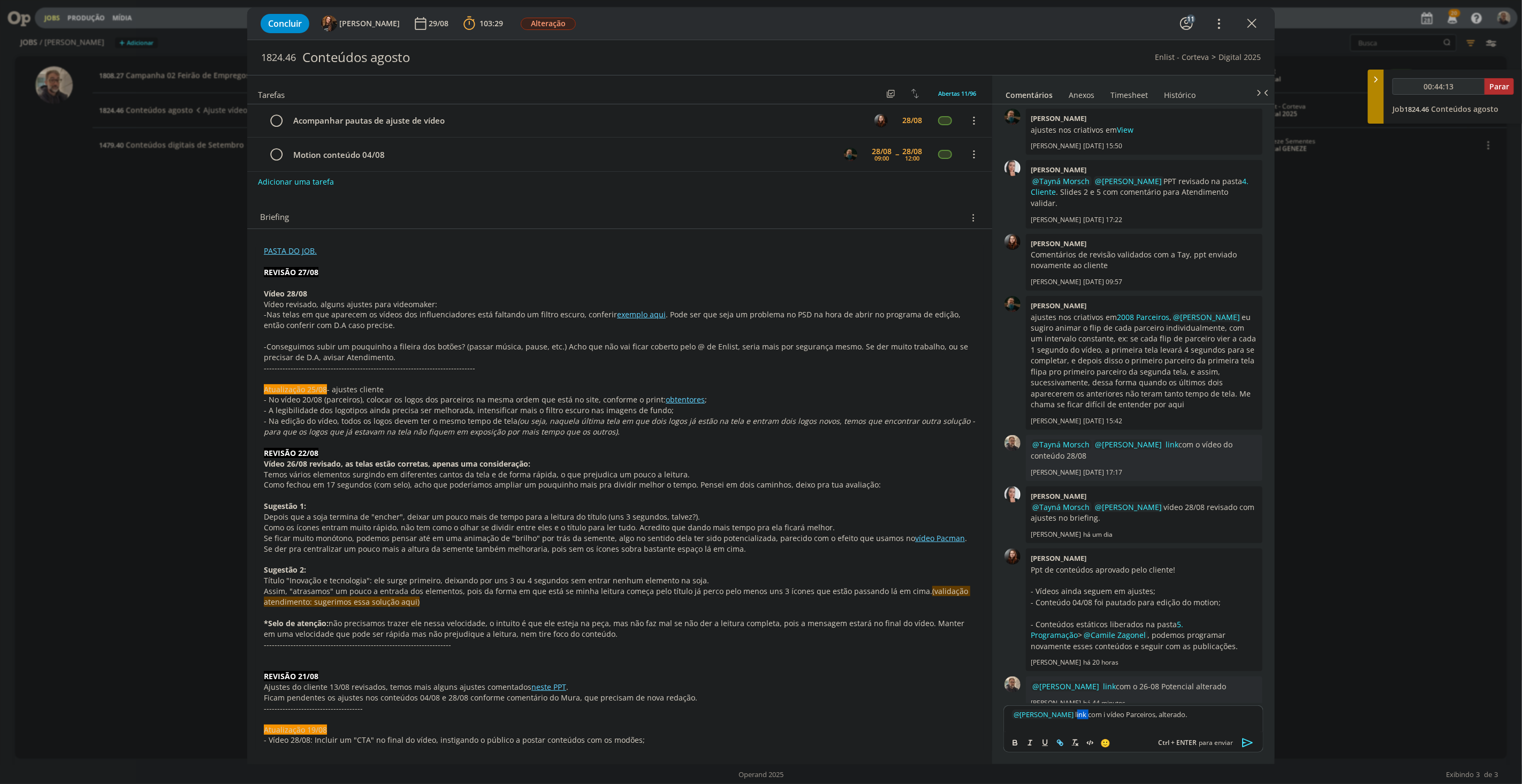
type input "link"
type input "00:44:15"
paste input "https://sobeae.sharepoint.com/:v:/s/SOBEAE/ETKf0SvX3NVDuHvtSBG6lPEBtwBc4FtDapHK…"
type input "https://sobeae.sharepoint.com/:v:/s/SOBEAE/ETKf0SvX3NVDuHvtSBG6lPEBtwBc4FtDapHK…"
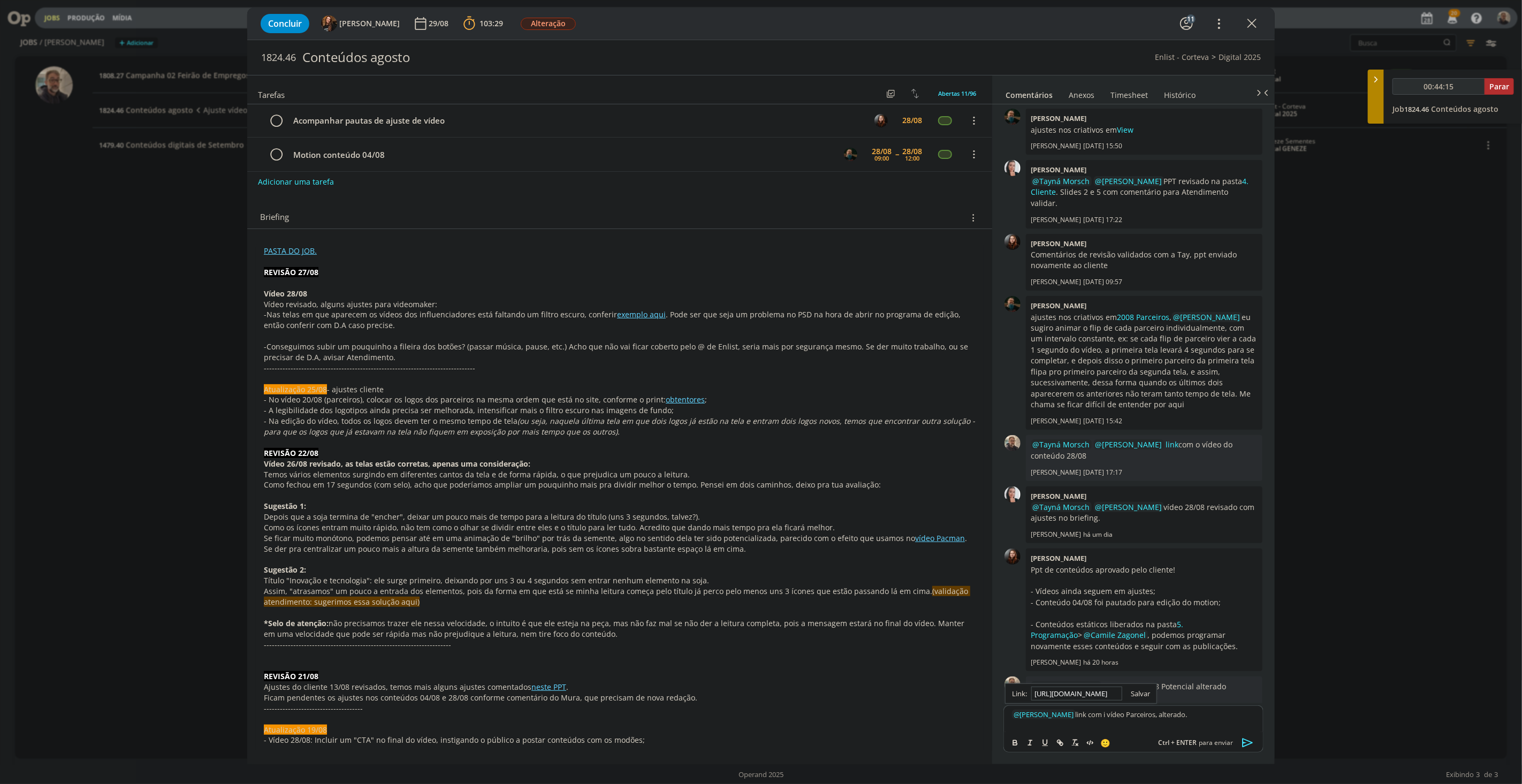
type input "00:44:16"
type input "https://sobeae.sharepoint.com/:v:/s/SOBEAE/ETKf0SvX3NVDuHvtSBG6lPEBtwBc4FtDapHK…"
click at [1133, 541] on link "dialog" at bounding box center [1136, 694] width 28 height 9
click at [1141, 541] on icon "dialog" at bounding box center [1248, 743] width 16 height 16
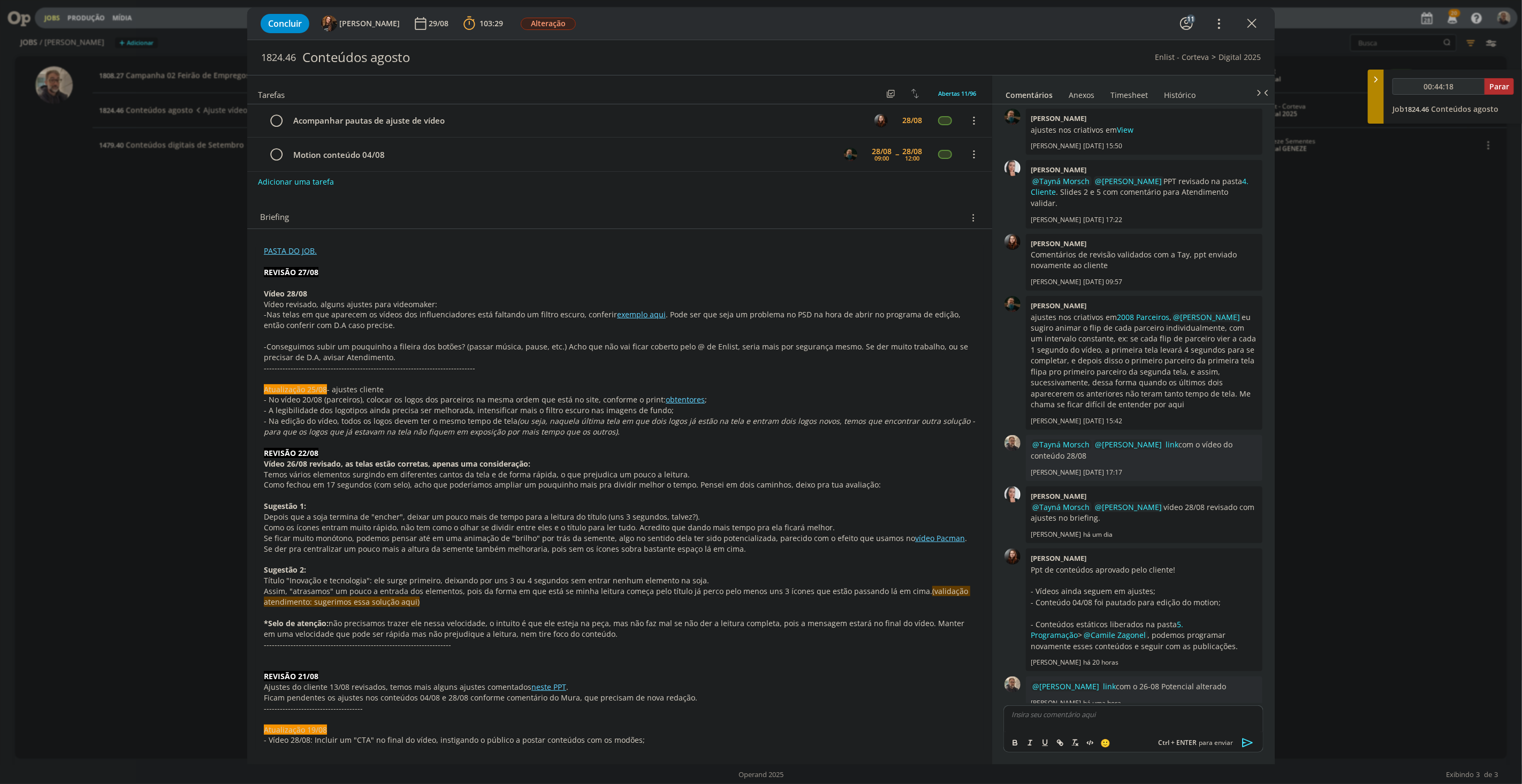
scroll to position [996, 0]
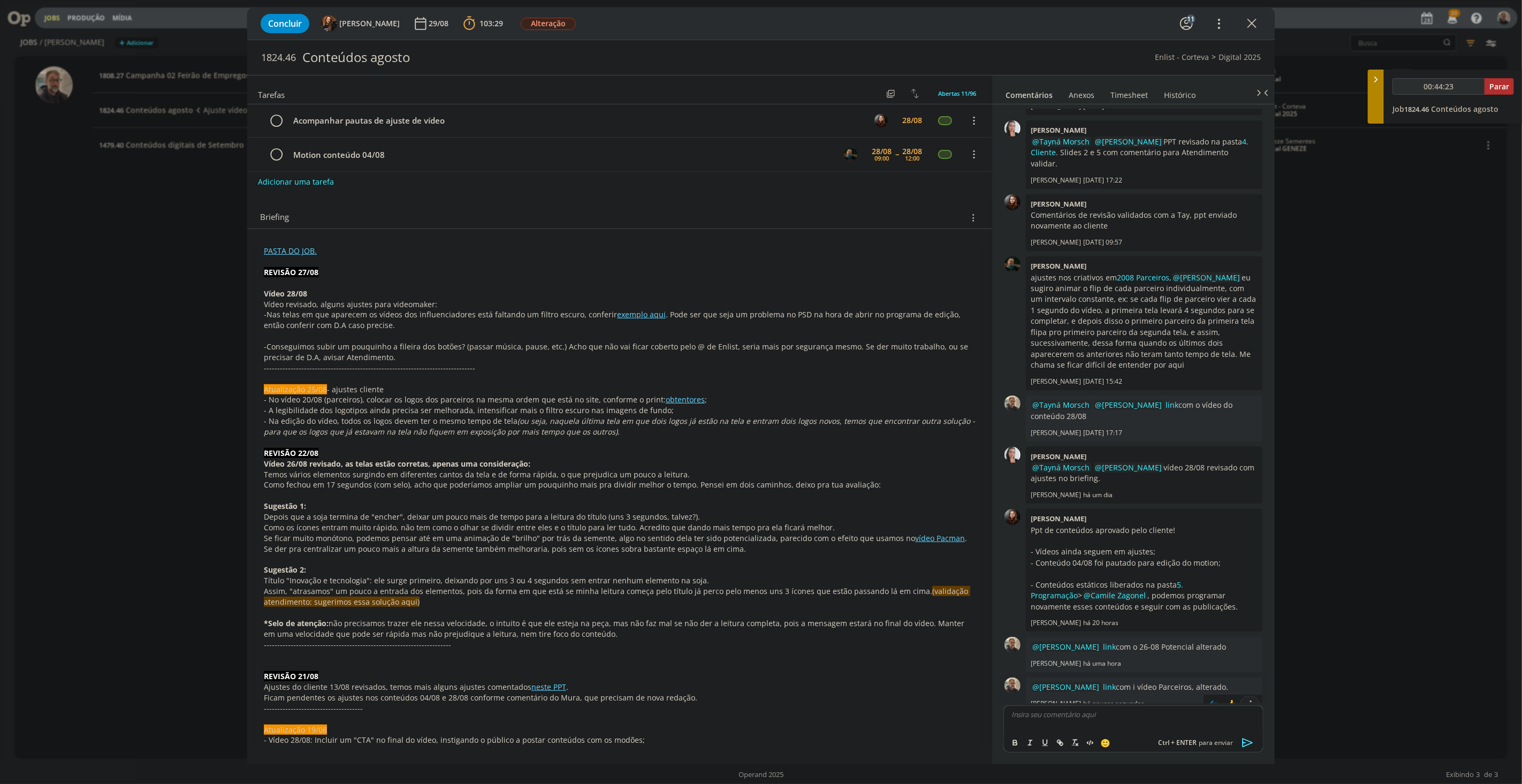
click at [1141, 541] on icon "dialog" at bounding box center [1250, 704] width 12 height 10
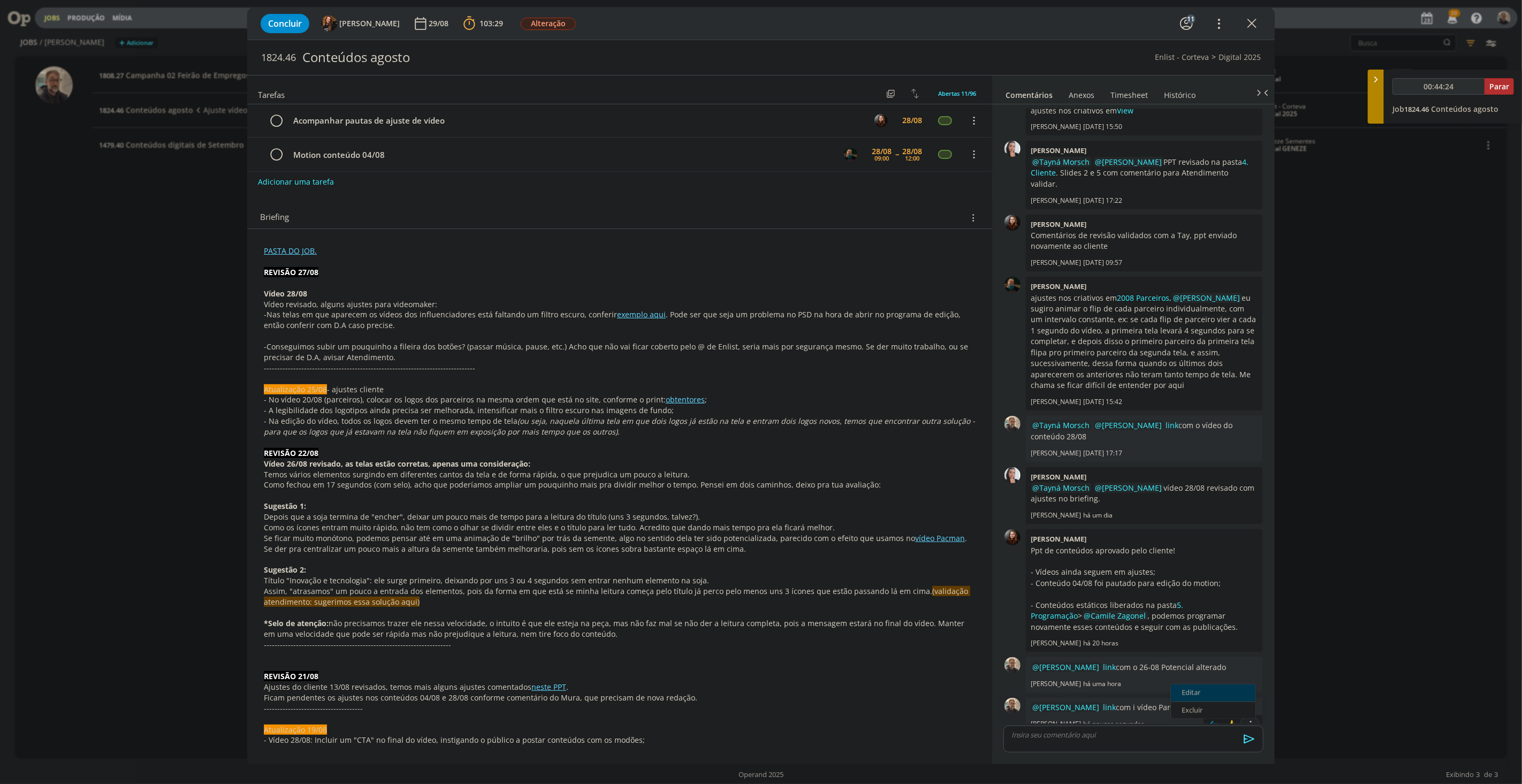
click at [1141, 541] on link "Editar" at bounding box center [1213, 692] width 84 height 17
click at [1127, 541] on p "﻿ @ Eduarda Pereira ﻿ link com i vídeo Parceiros, alterado." at bounding box center [1144, 707] width 219 height 9
type input "00:44:26"
click at [1141, 541] on icon "dialog" at bounding box center [1250, 739] width 11 height 9
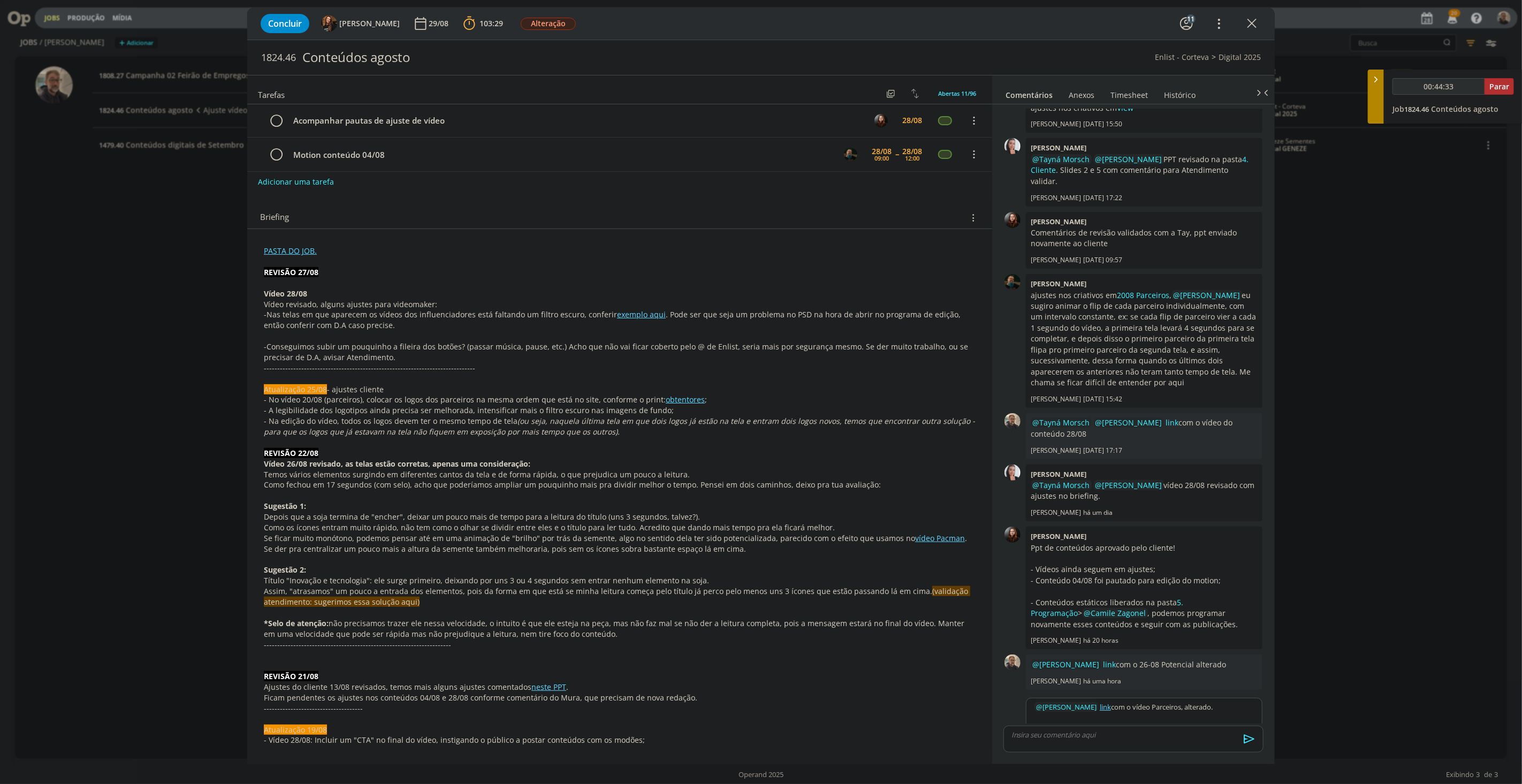
click at [1141, 541] on div "﻿ @ Eduarda Pereira ﻿ link com o vídeo Parceiros, alterado." at bounding box center [1144, 707] width 236 height 17
click at [1141, 541] on icon "dialog" at bounding box center [1250, 739] width 11 height 9
drag, startPoint x: 1218, startPoint y: 694, endPoint x: 990, endPoint y: 688, distance: 228.1
click at [990, 541] on div "Tarefas Usar Job de template Ordenar por: Prazo crescente Prazo decrescente Ord…" at bounding box center [760, 419] width 1027 height 689
copy p "﻿ @ Eduarda Pereira ﻿ link com o vídeo Parceiros, alterado."
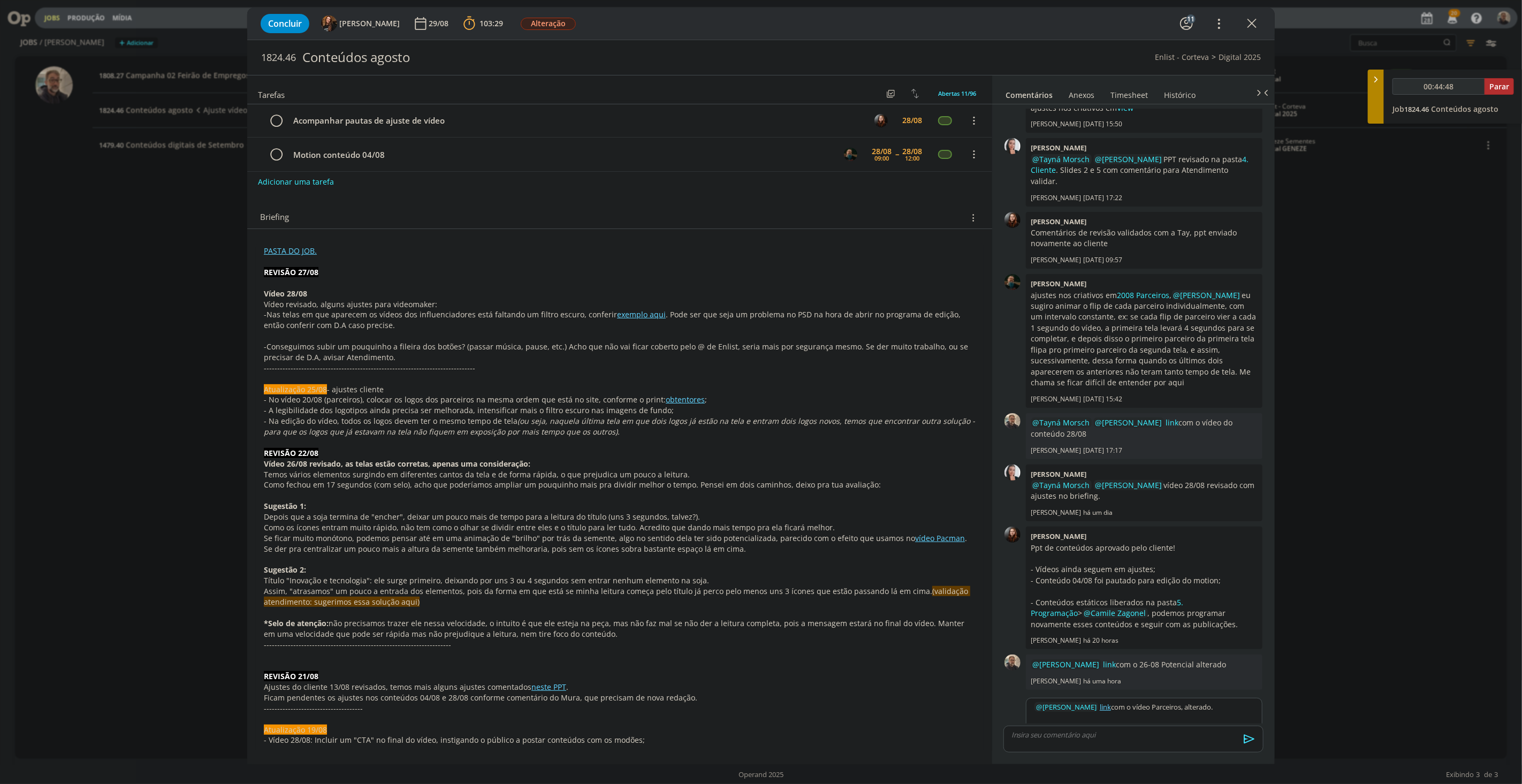
click at [1141, 541] on icon "dialog" at bounding box center [1250, 739] width 11 height 9
type input "00:44:50"
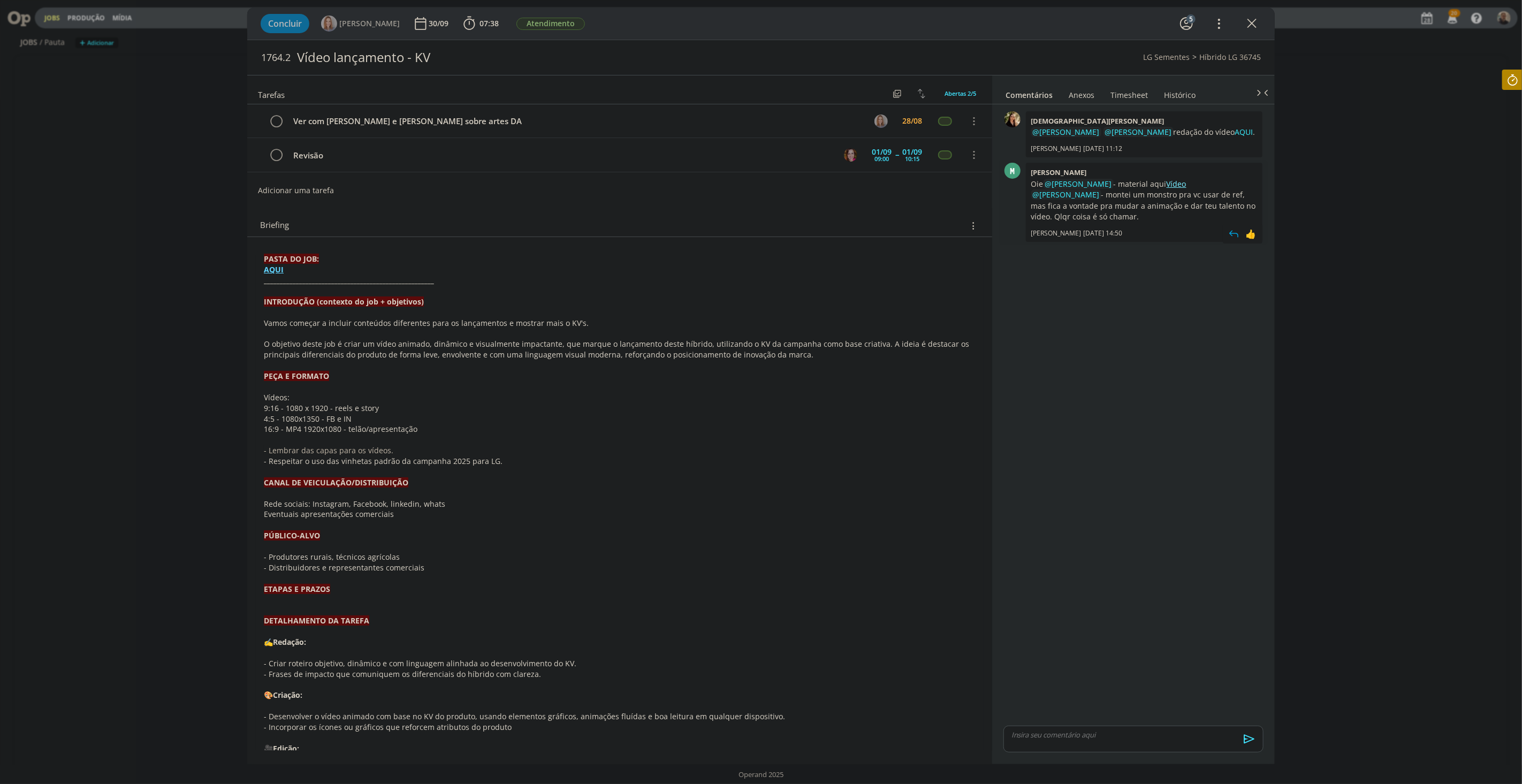
click at [1178, 179] on link "Vídeo" at bounding box center [1177, 184] width 20 height 10
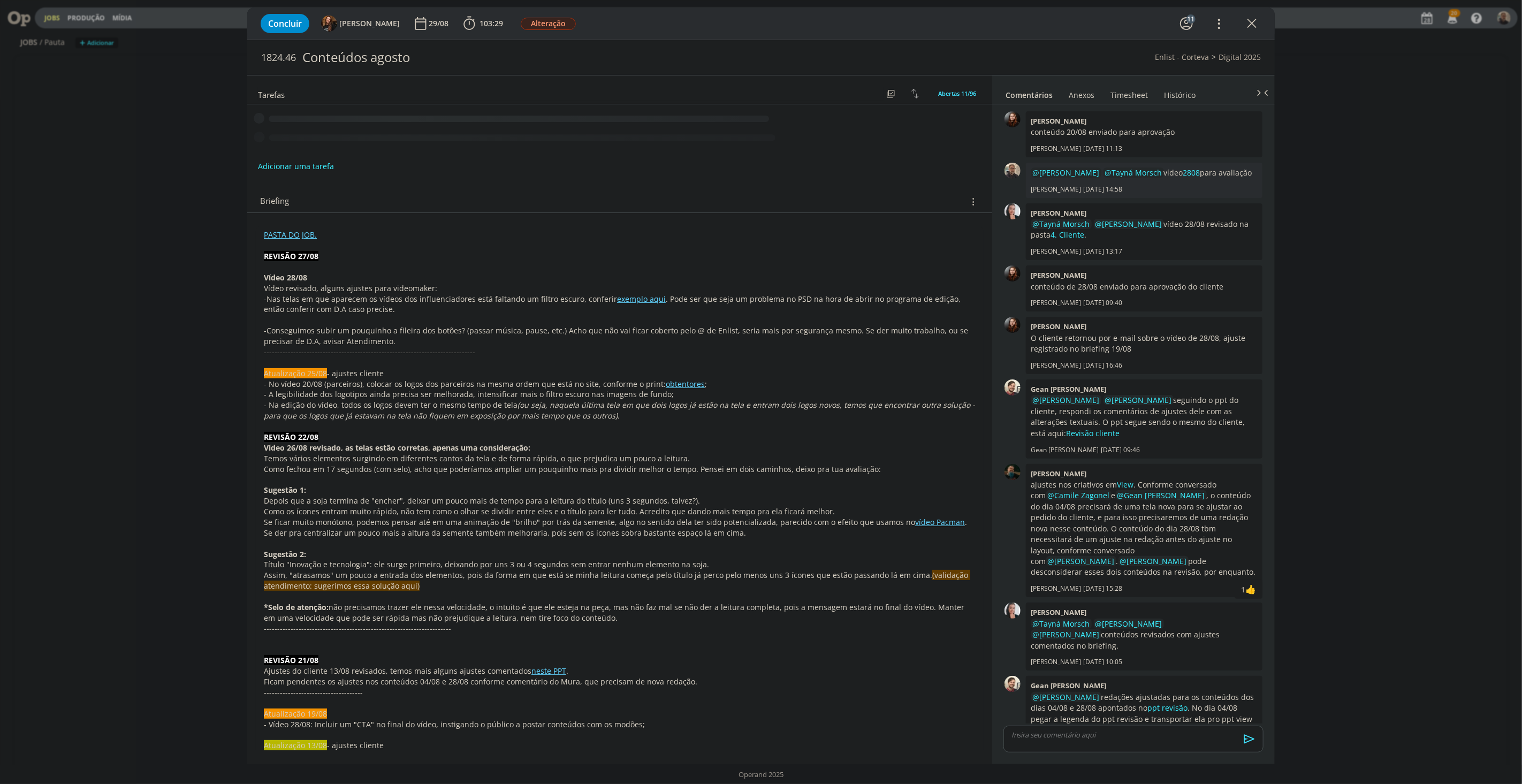
scroll to position [795, 0]
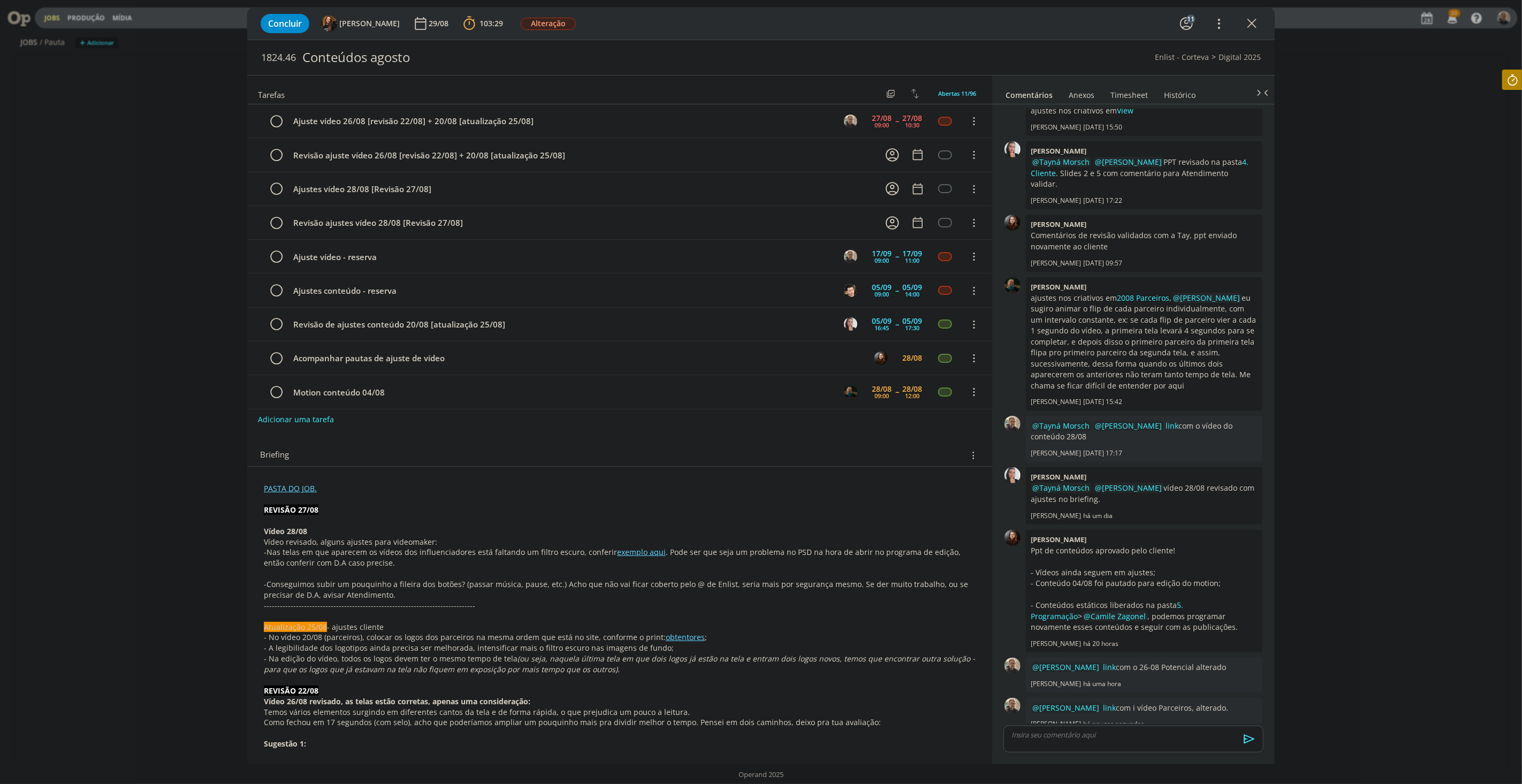
click at [1374, 622] on div "Concluir Tayná Morsch 29/08 103:29 Parar Apontar Data * 28/08/2025 Horas * 00:0…" at bounding box center [761, 392] width 1522 height 784
click at [1244, 720] on icon "dialog" at bounding box center [1250, 725] width 12 height 10
click at [1195, 685] on link "Editar" at bounding box center [1213, 693] width 84 height 17
click at [1127, 701] on p "﻿ @ Eduarda Pereira ﻿ link com i vídeo Parceiros, alterado." at bounding box center [1144, 706] width 219 height 9
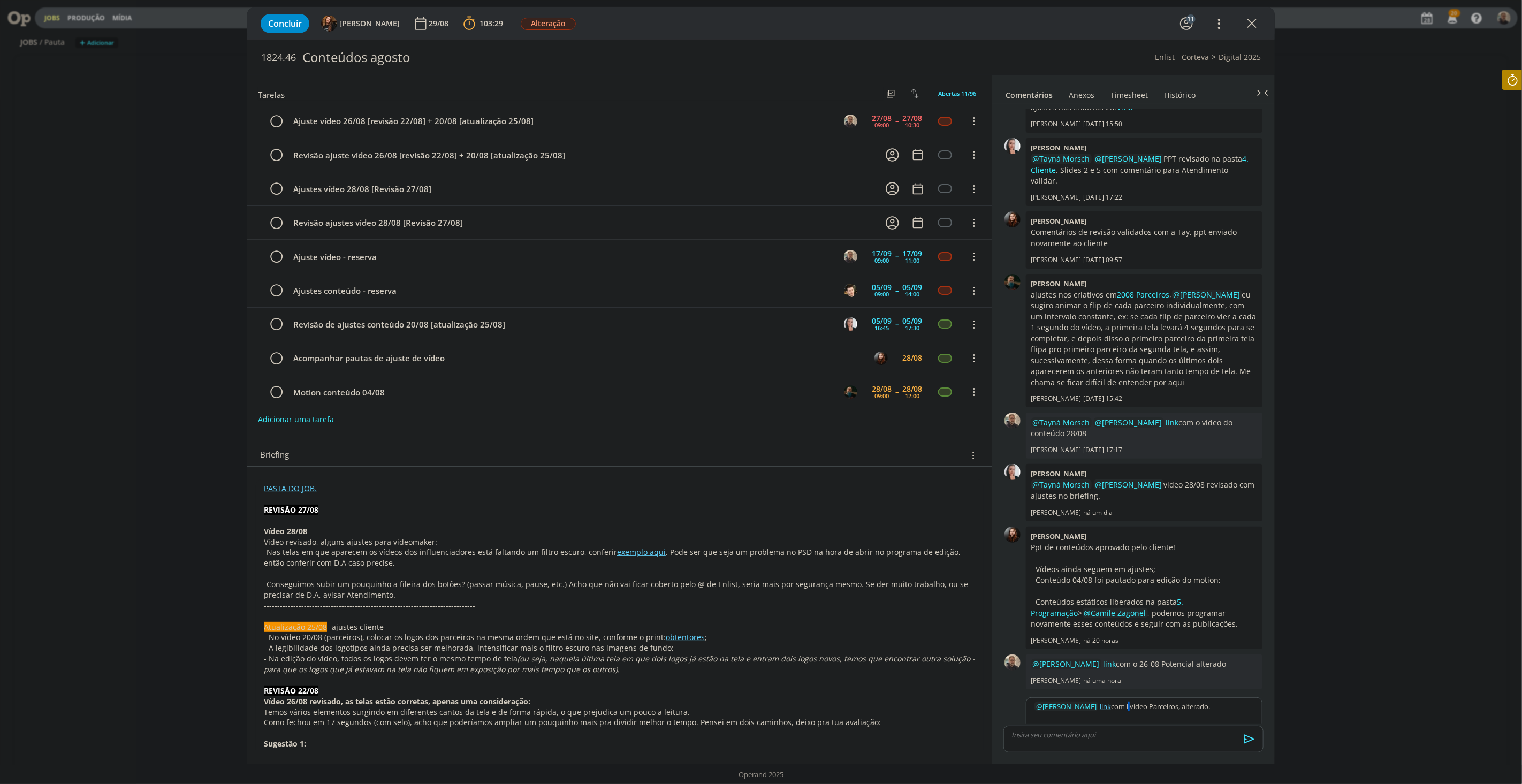
scroll to position [824, 0]
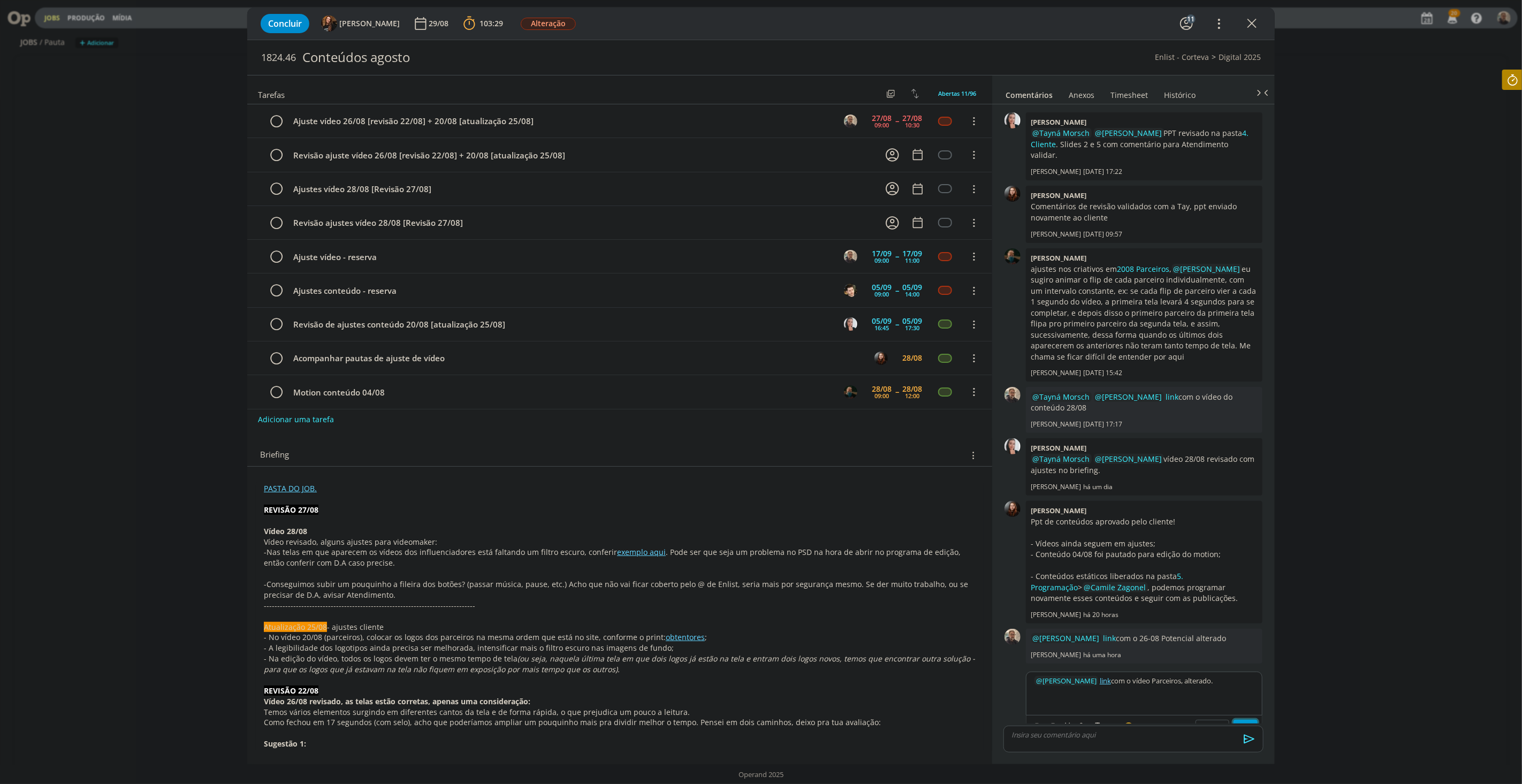
click at [1241, 720] on button "Salvar" at bounding box center [1245, 726] width 24 height 13
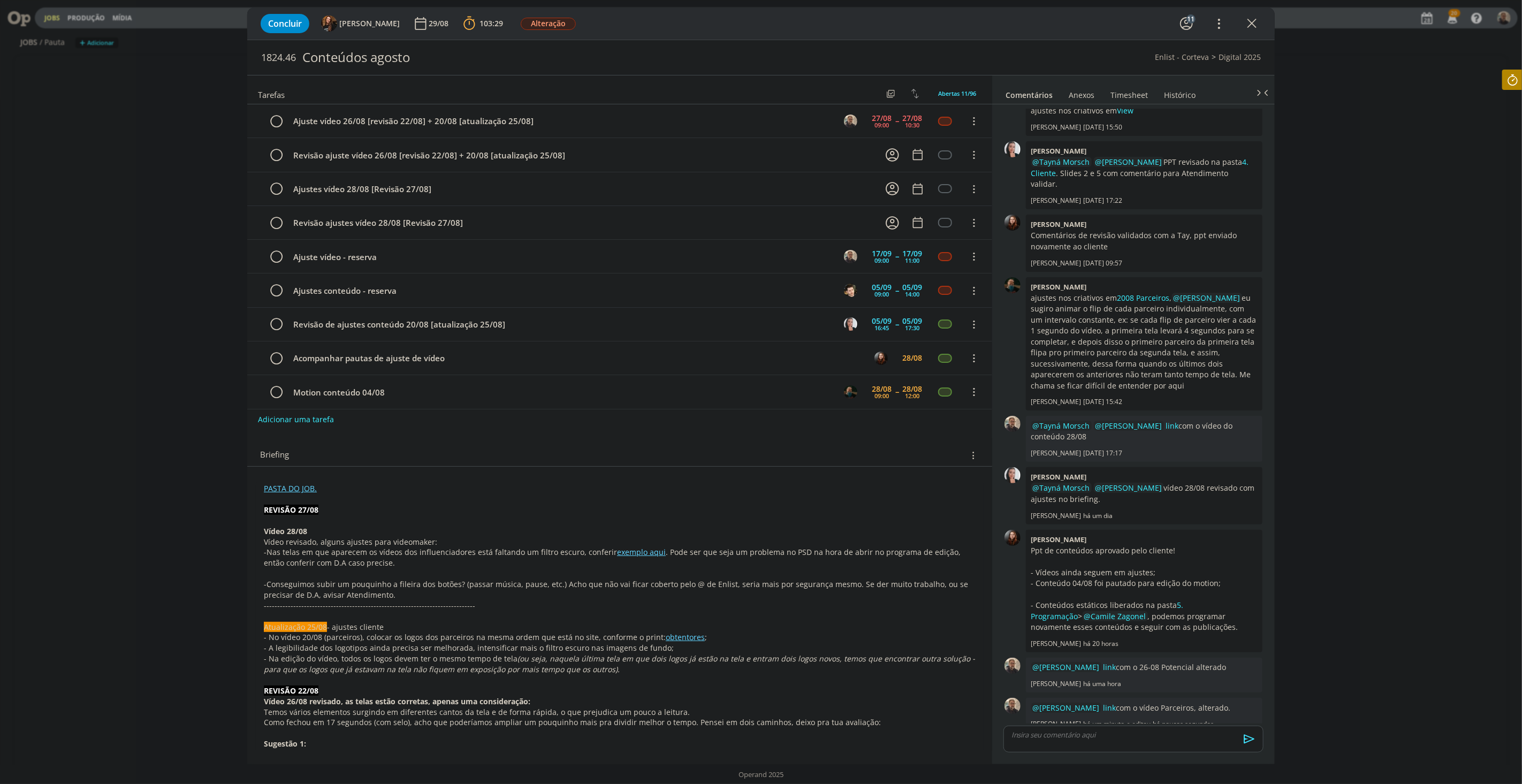
click at [1121, 93] on link "Timesheet" at bounding box center [1129, 93] width 38 height 15
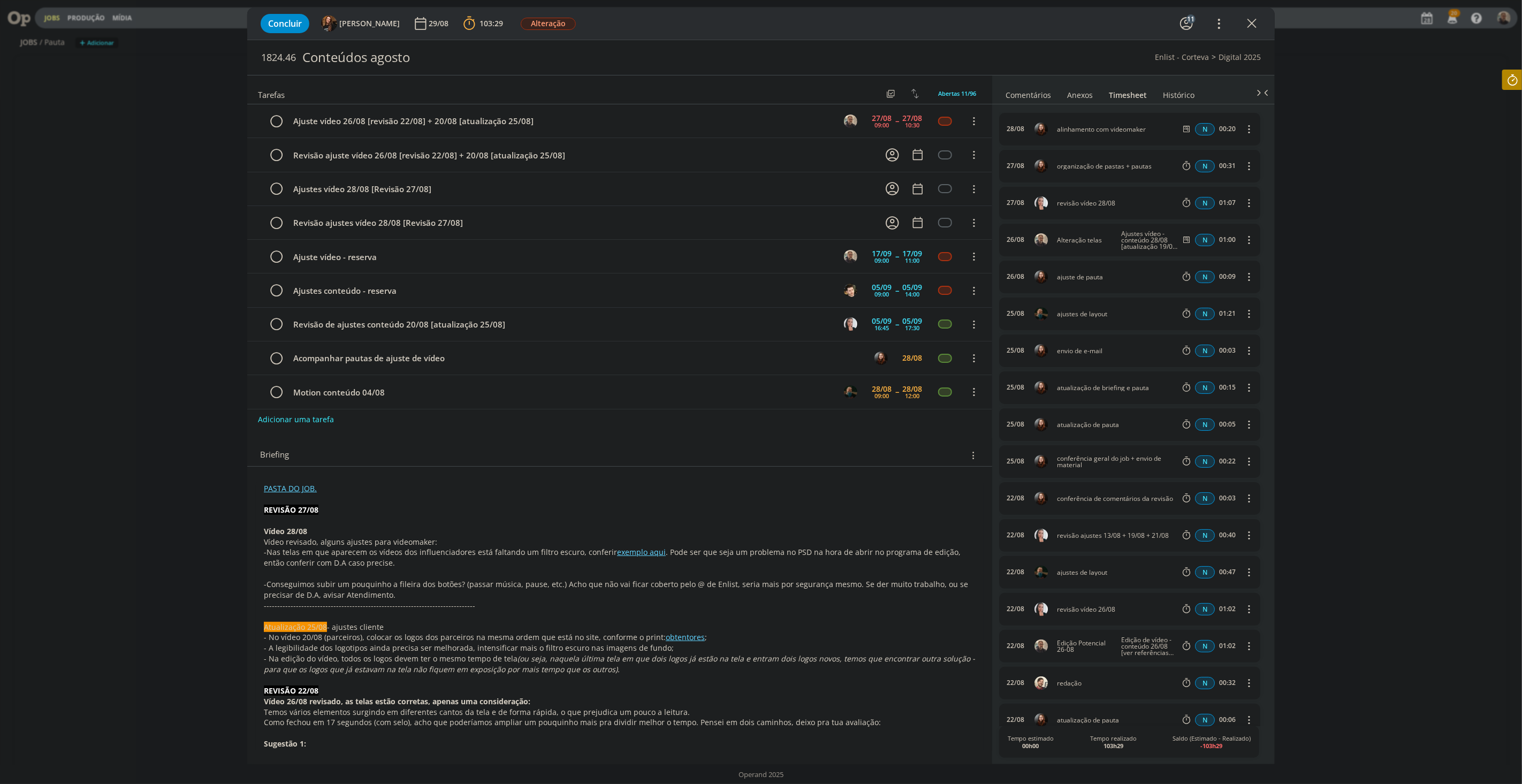
click at [1516, 77] on icon at bounding box center [1512, 80] width 19 height 21
type input "00:45:20"
click at [1502, 83] on span "Parar" at bounding box center [1500, 86] width 20 height 10
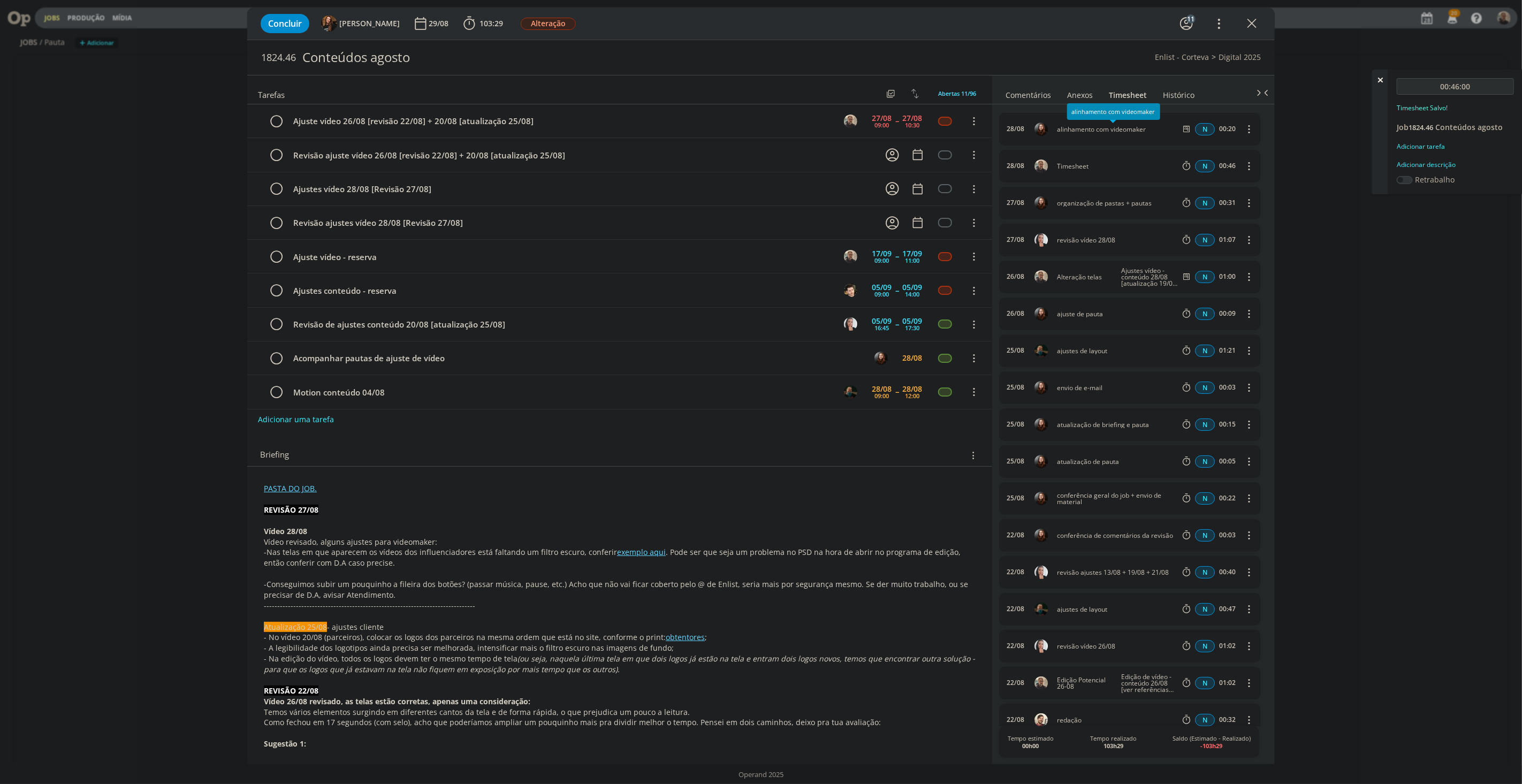
click at [1084, 93] on div "Anexos 0" at bounding box center [1079, 95] width 25 height 11
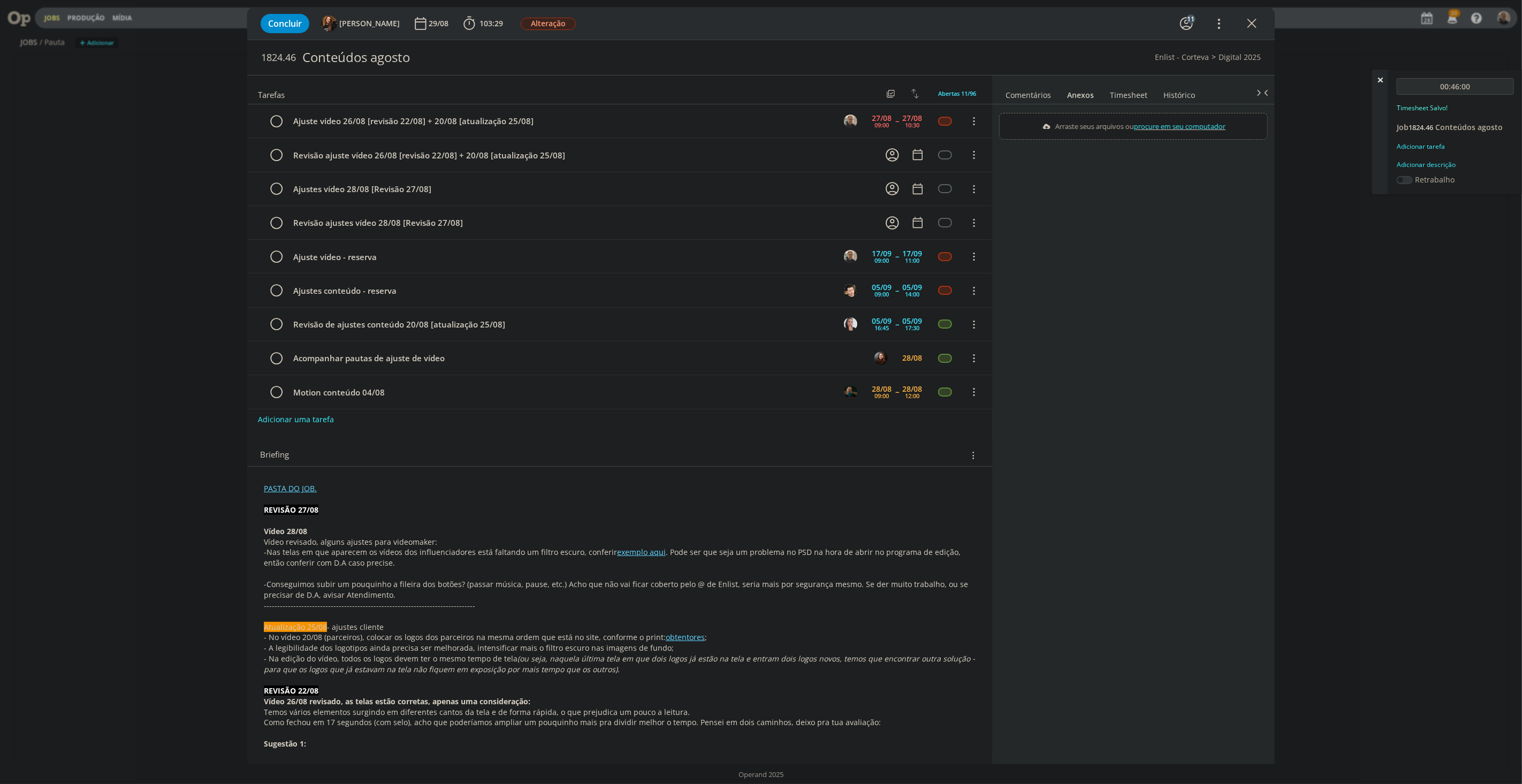
click at [1121, 93] on link "Timesheet" at bounding box center [1129, 93] width 38 height 15
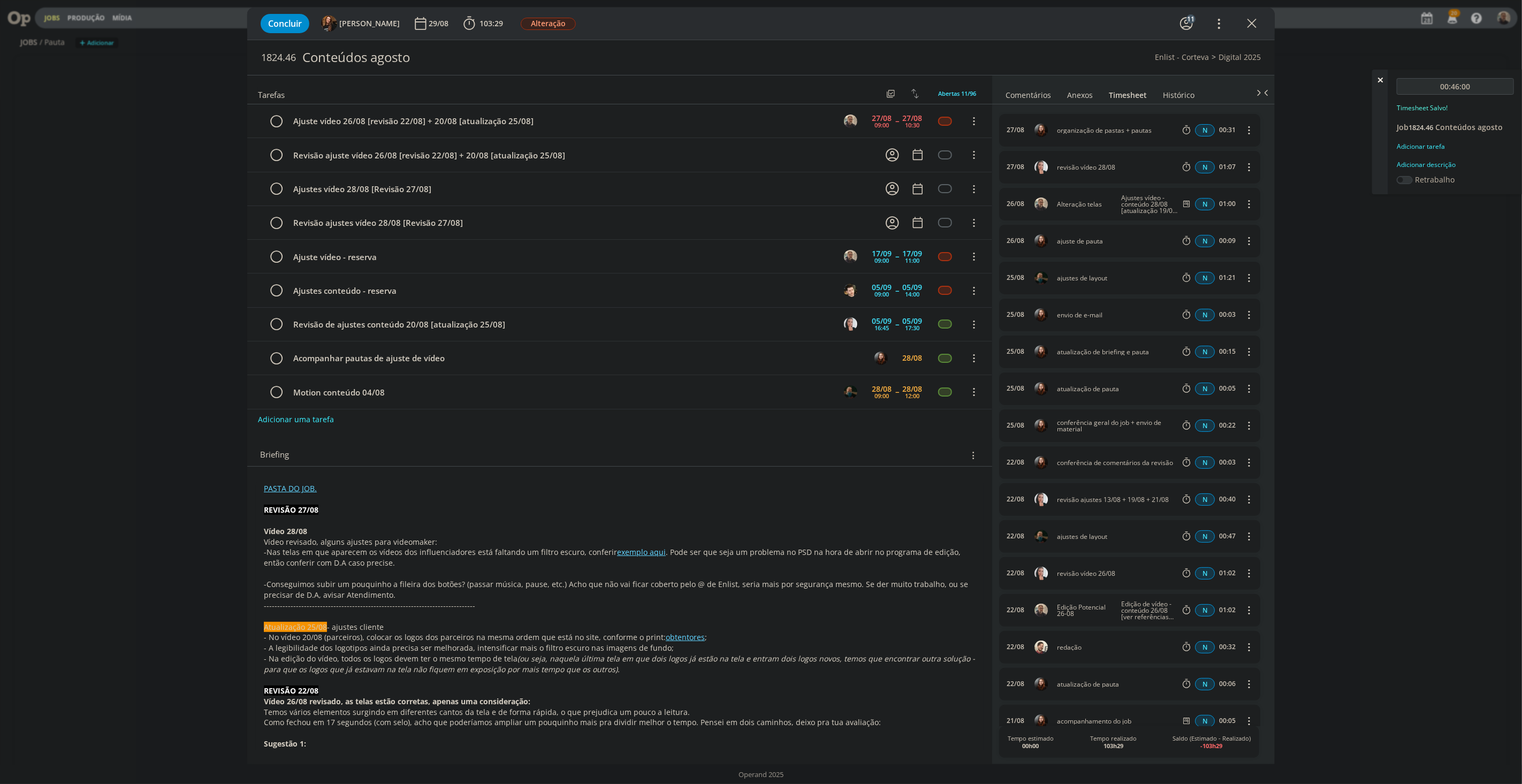
scroll to position [0, 0]
click at [1242, 166] on icon "dialog" at bounding box center [1248, 166] width 12 height 13
click at [1187, 200] on link "Editar" at bounding box center [1218, 201] width 84 height 17
click at [1084, 164] on div "Timesheet" at bounding box center [1086, 167] width 58 height 12
drag, startPoint x: 1094, startPoint y: 168, endPoint x: 1019, endPoint y: 168, distance: 75.0
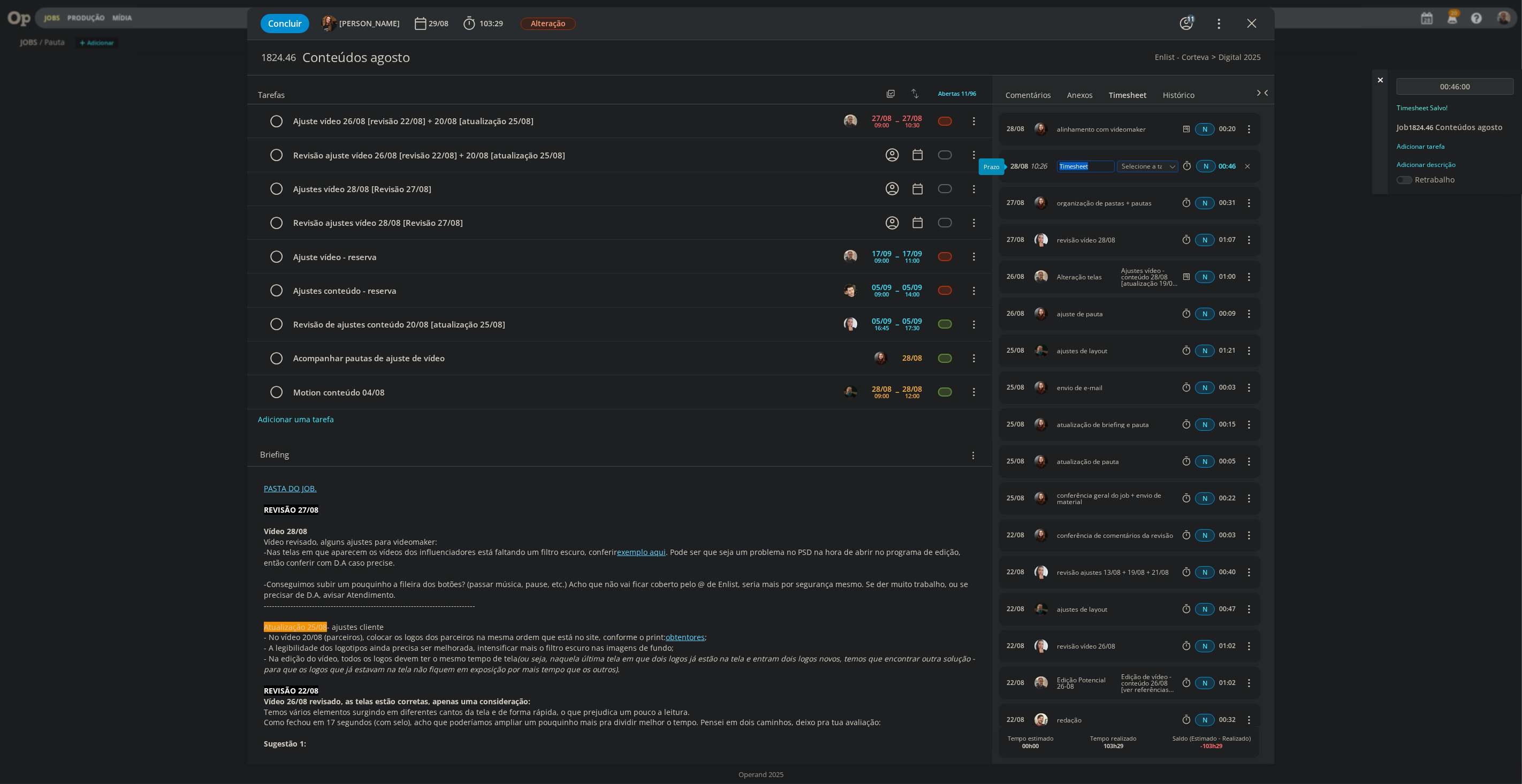
click at [1019, 168] on div "28/08 10:26 Timesheet Selecione a tarefa N 00:46" at bounding box center [1130, 166] width 261 height 32
click at [1169, 167] on icon "dialog" at bounding box center [1172, 167] width 8 height 8
click at [1135, 207] on div "Ajuste vídeo - reserva - [PERSON_NAME]" at bounding box center [1156, 209] width 64 height 8
type input "Ajuste vídeo - reserva"
click at [1383, 78] on icon at bounding box center [1380, 80] width 19 height 21
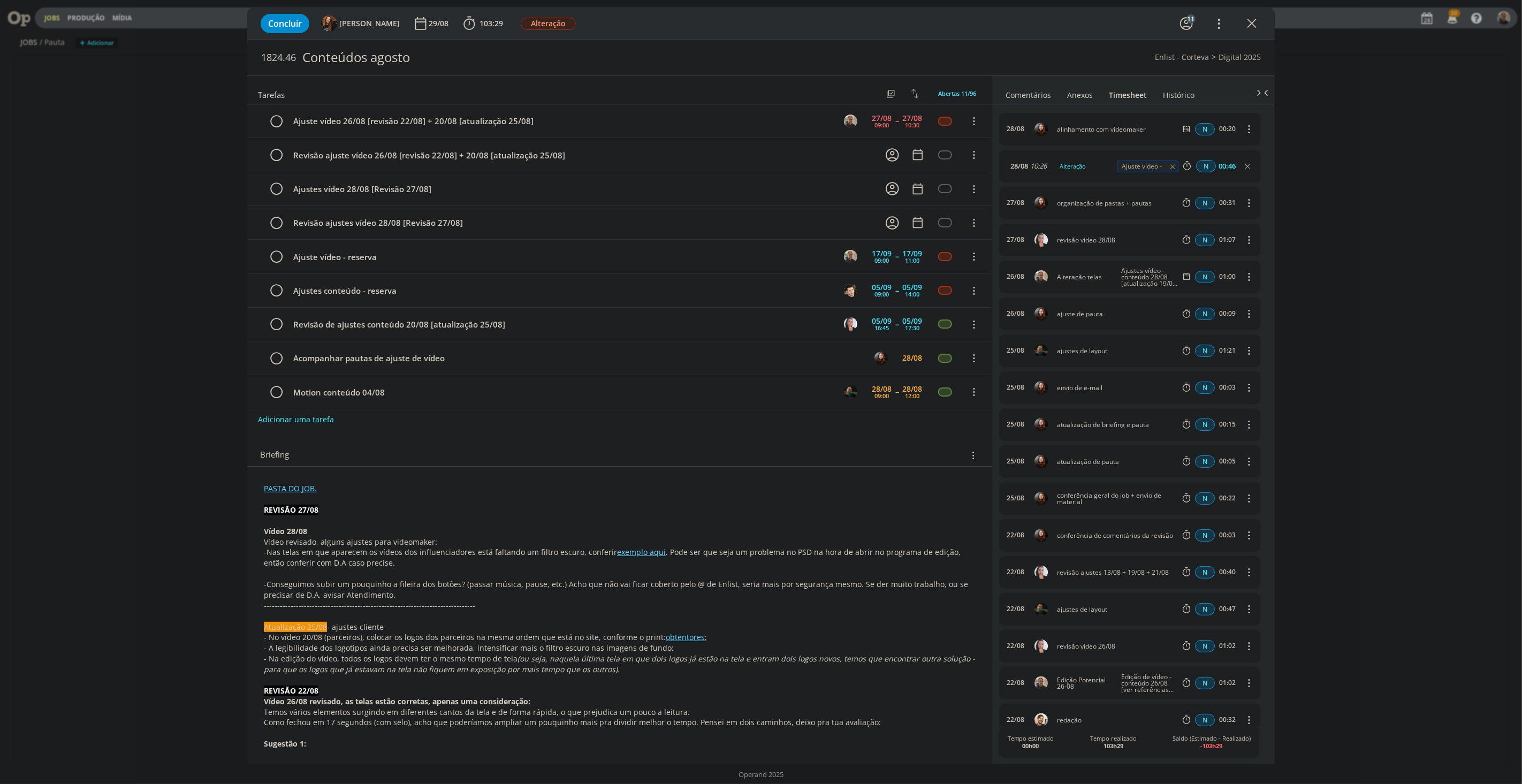
click at [128, 178] on div "Concluir Tayná Morsch 29/08 103:29 Iniciar Apontar Data * 28/08/2025 Horas * 00…" at bounding box center [761, 392] width 1522 height 784
click at [276, 120] on icon "dialog" at bounding box center [277, 121] width 15 height 16
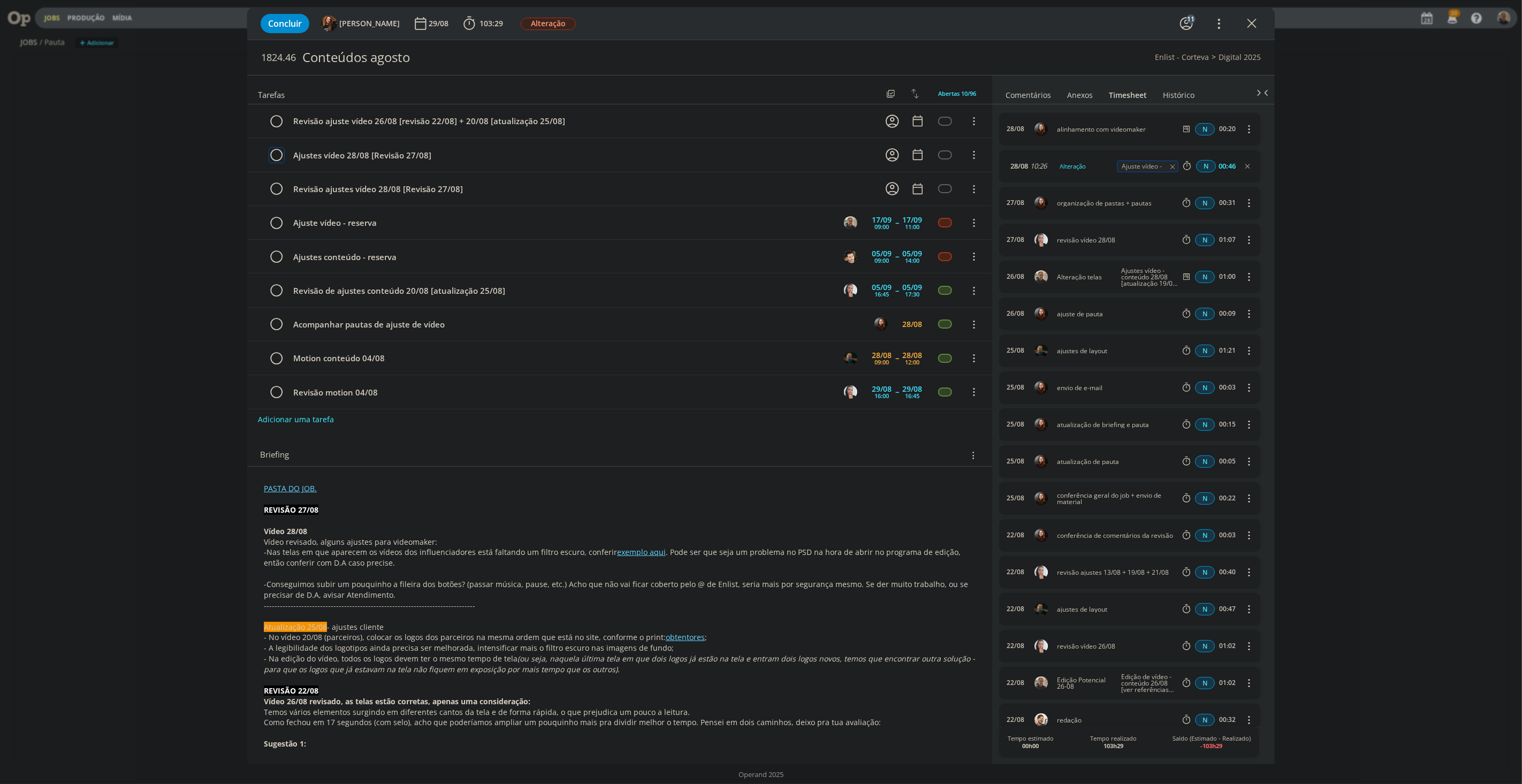
scroll to position [238, 0]
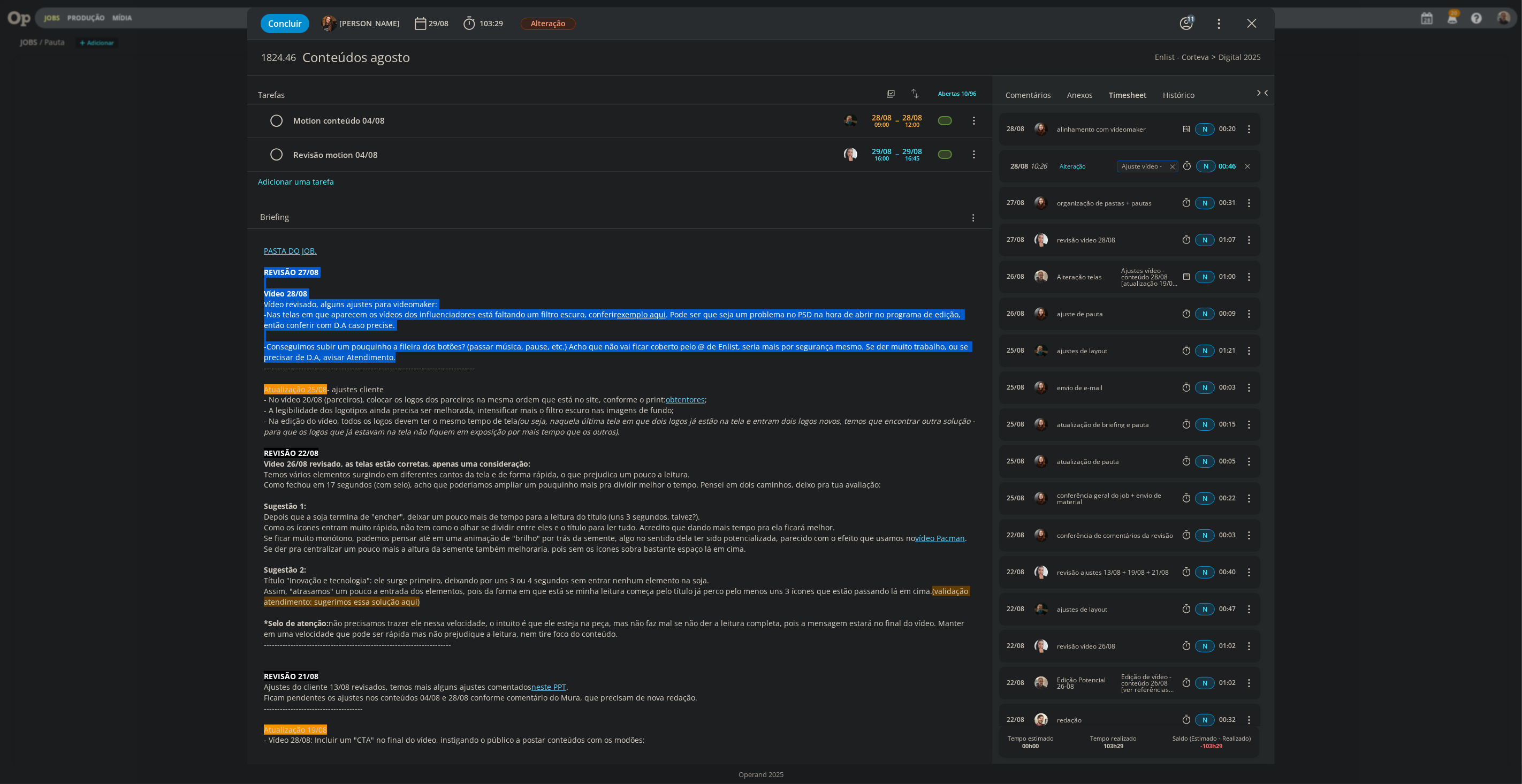
drag, startPoint x: 264, startPoint y: 270, endPoint x: 466, endPoint y: 356, distance: 219.5
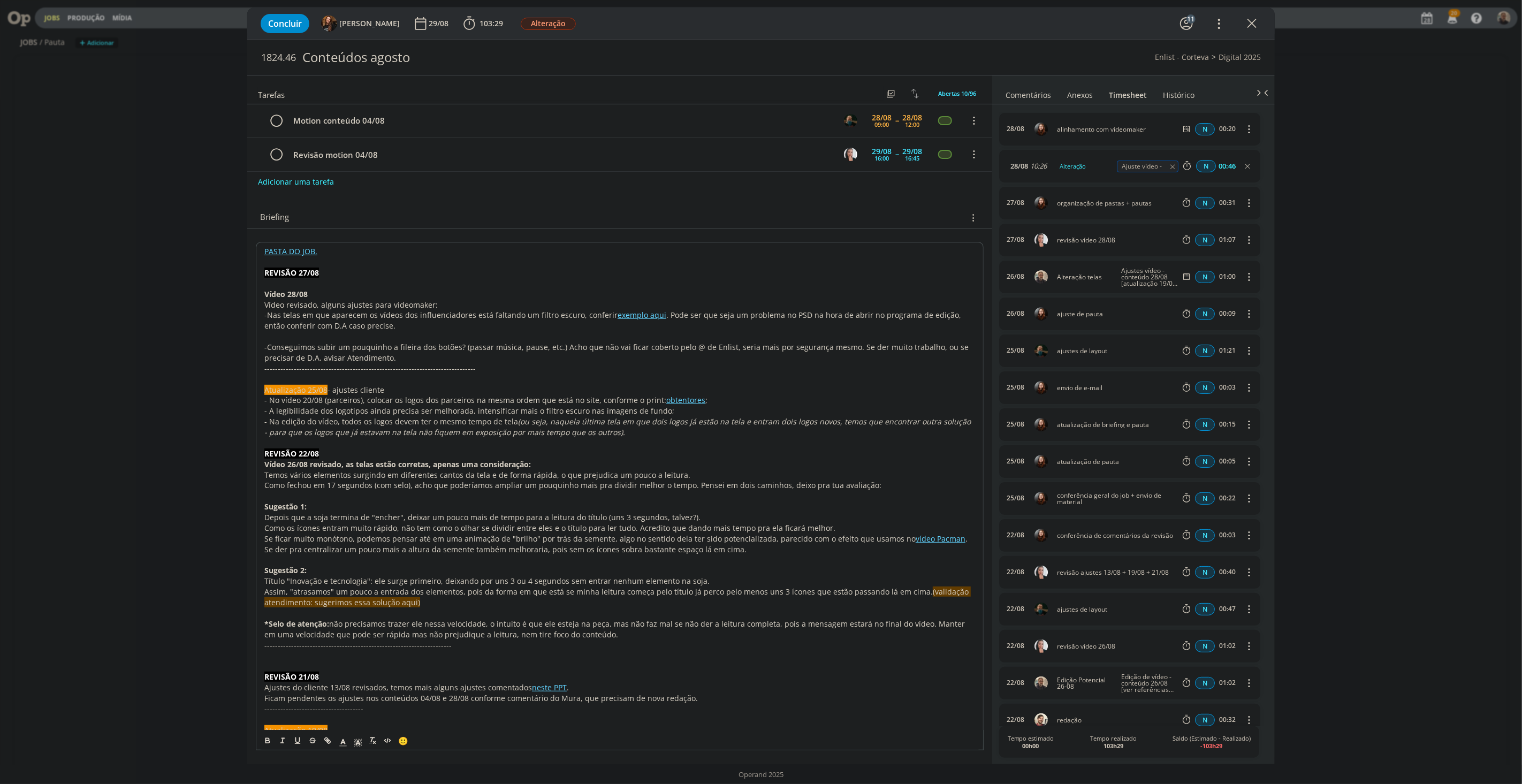
click at [141, 314] on div "Concluir Tayná Morsch 29/08 103:29 Iniciar Apontar Data * 28/08/2025 Horas * 00…" at bounding box center [761, 392] width 1522 height 784
click at [617, 315] on link "exemplo aqui" at bounding box center [641, 314] width 48 height 10
click at [616, 332] on link "https://sobeae.sharepoint.com/sites/SOBEAE/Documentos%20Compartilhados/Forms/Al…" at bounding box center [611, 335] width 107 height 14
click at [536, 284] on p "dialog" at bounding box center [619, 284] width 711 height 11
click at [1039, 94] on link "Comentários" at bounding box center [1028, 93] width 47 height 15
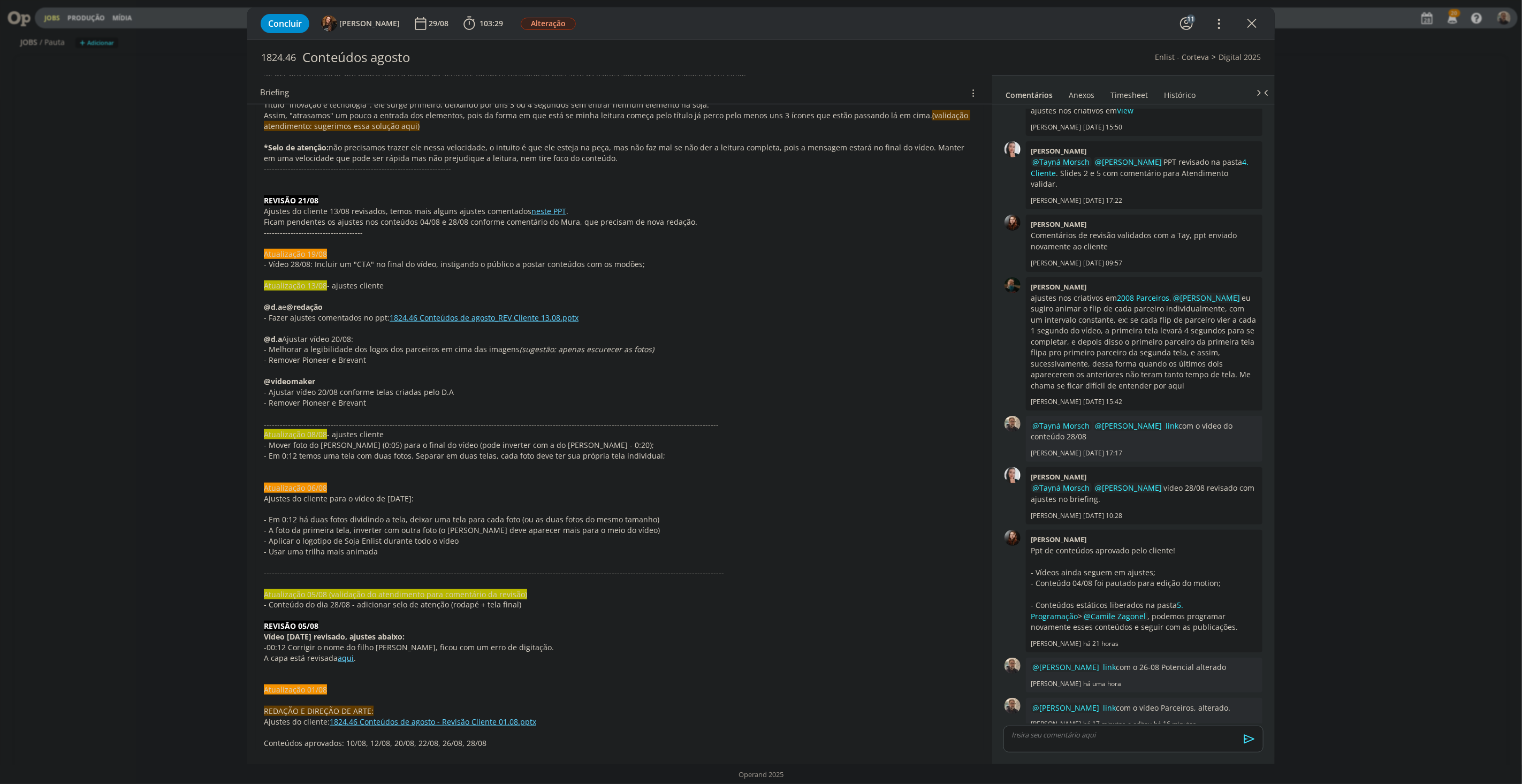
scroll to position [475, 0]
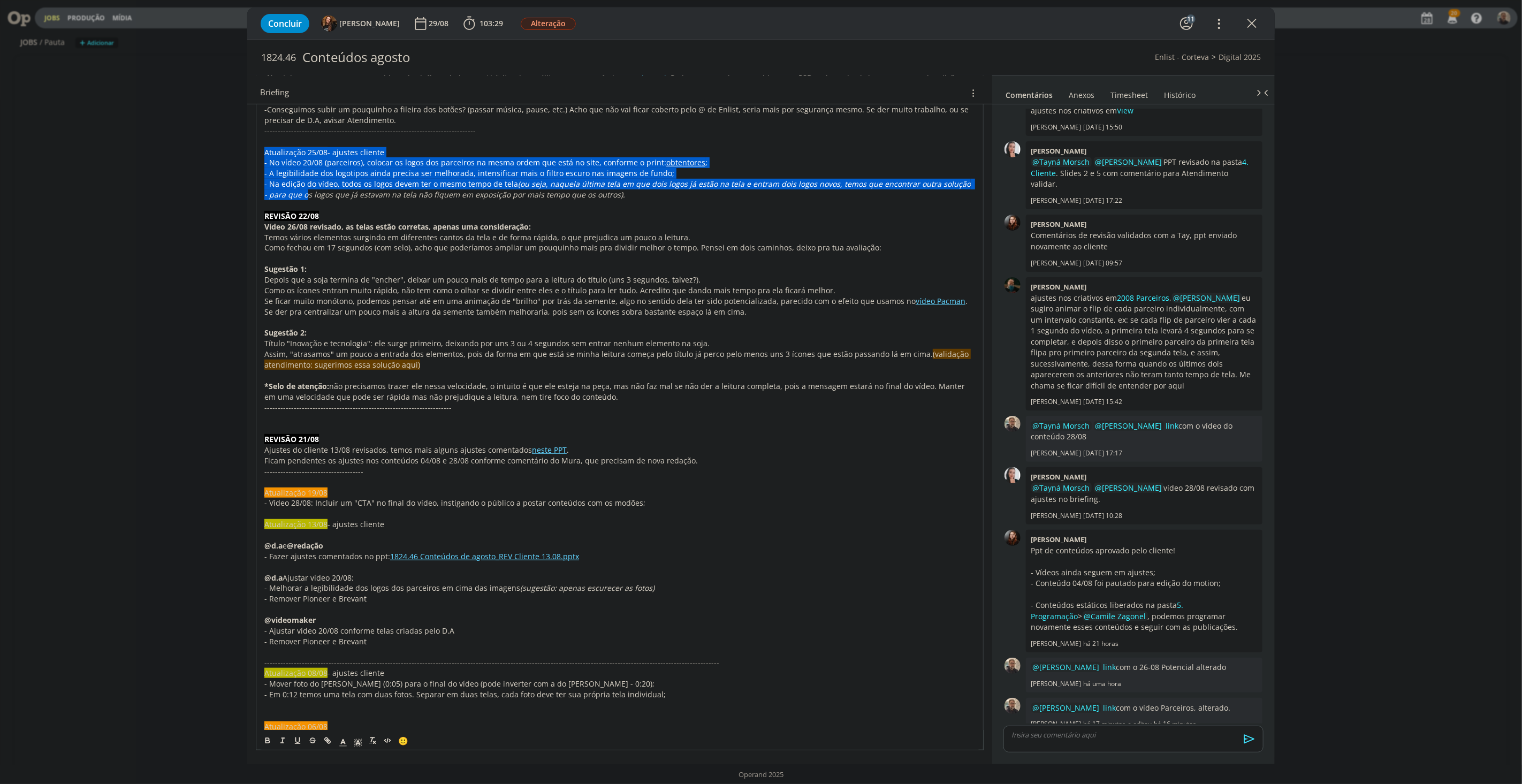
drag, startPoint x: 261, startPoint y: 149, endPoint x: 300, endPoint y: 200, distance: 64.2
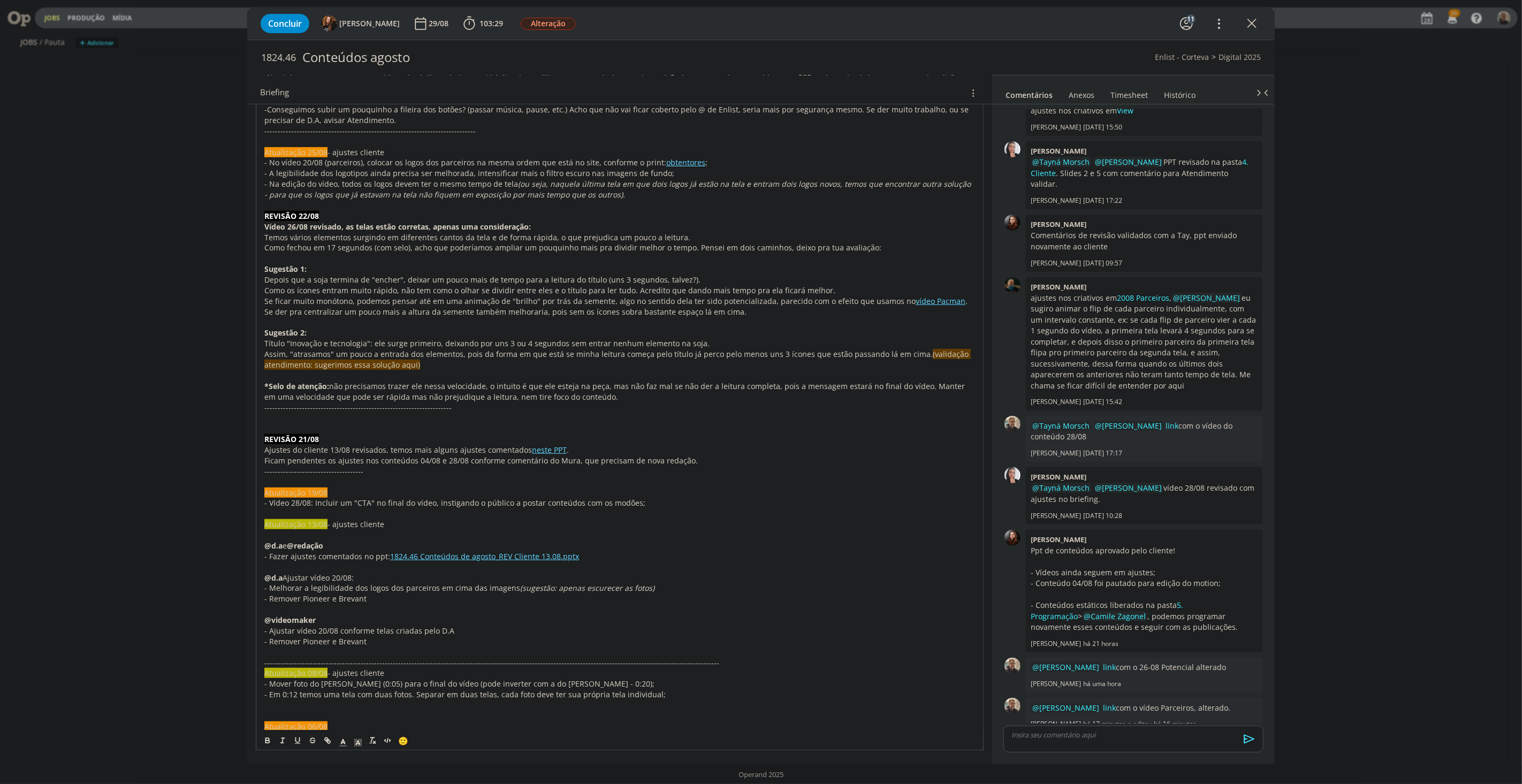
click at [330, 261] on p "dialog" at bounding box center [619, 258] width 711 height 11
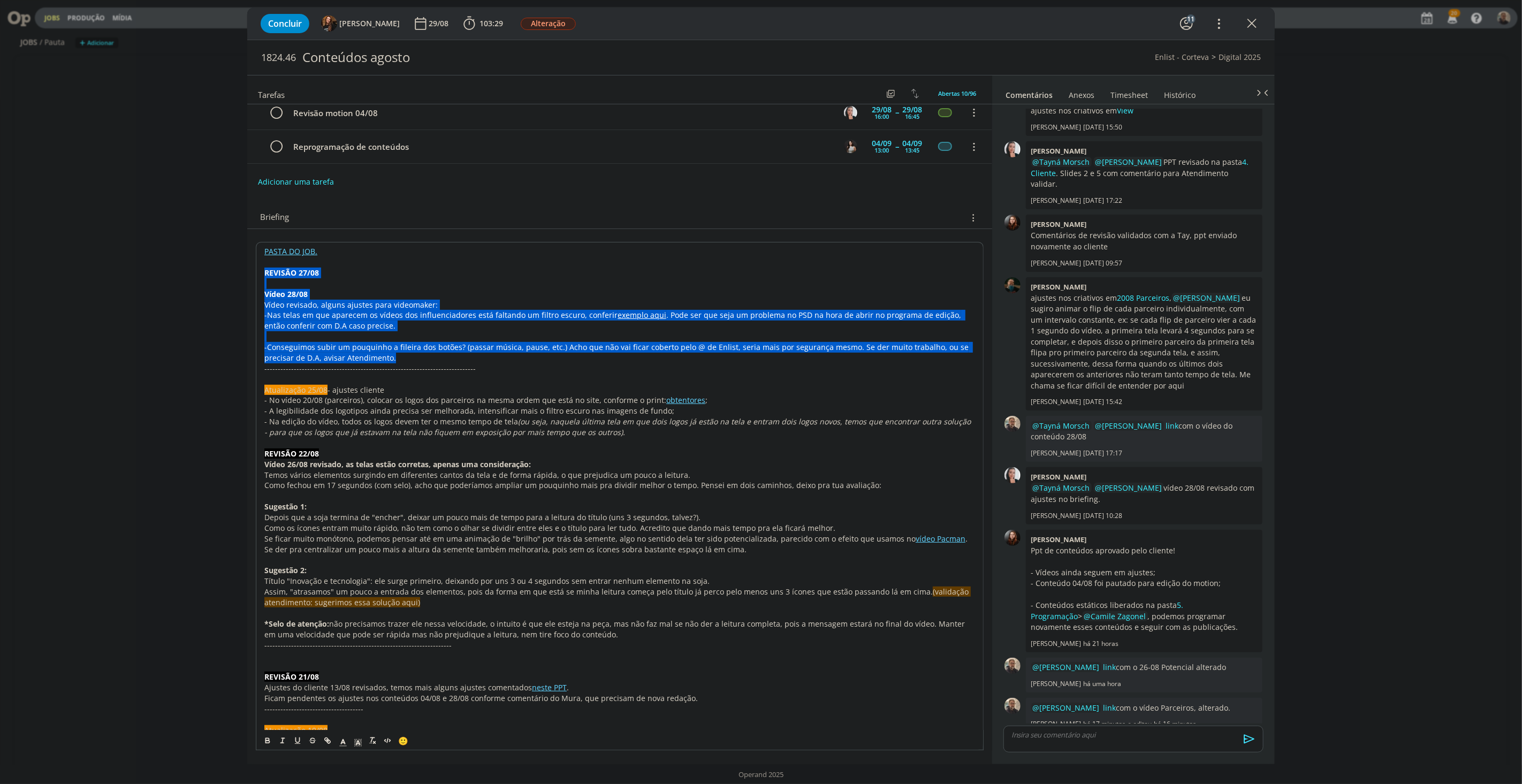
drag, startPoint x: 259, startPoint y: 275, endPoint x: 388, endPoint y: 359, distance: 153.9
click at [380, 327] on p "-Nas telas em que aparecem os vídeos dos influenciadores está faltando um filtr…" at bounding box center [619, 320] width 711 height 21
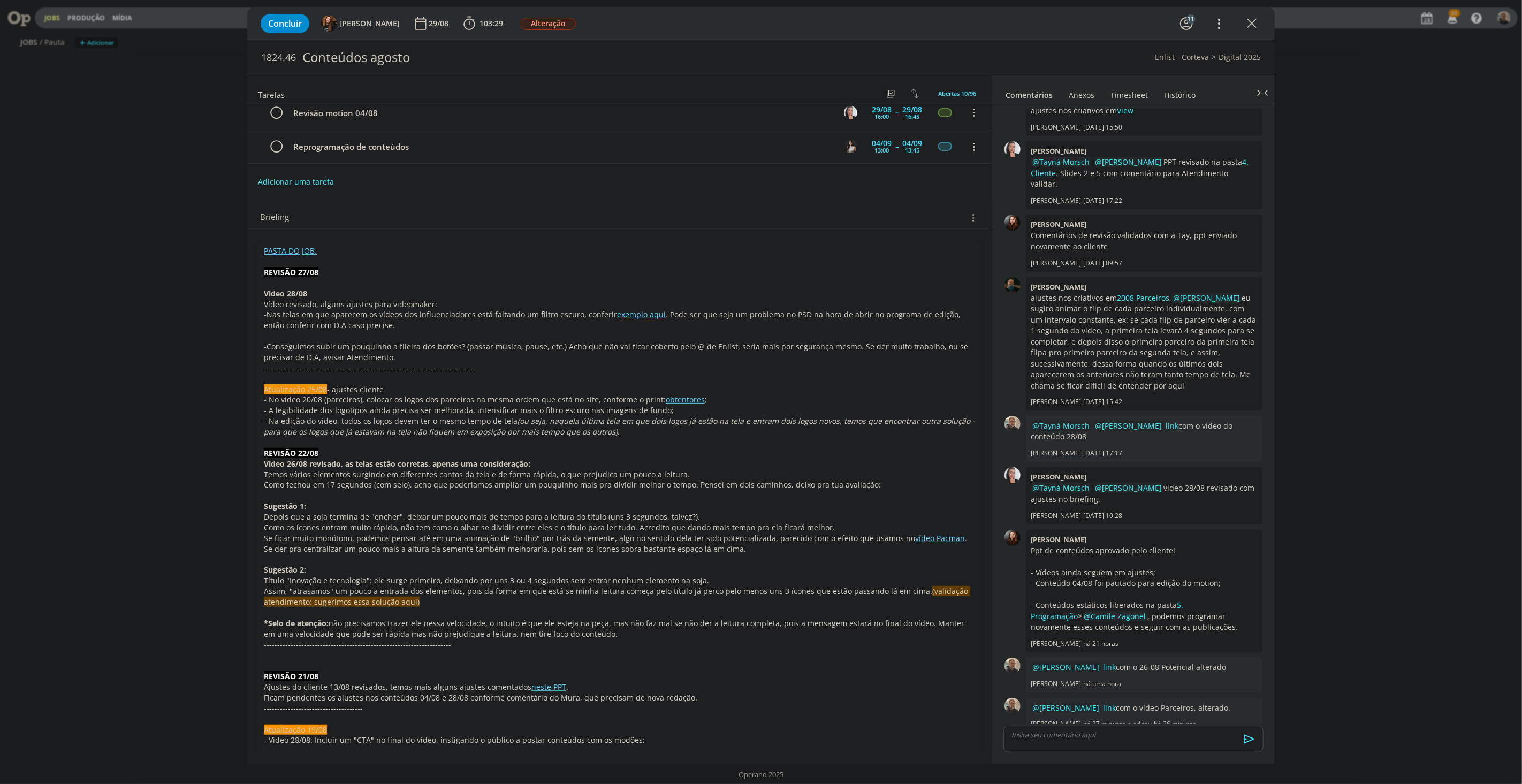
click at [293, 357] on p "-Conseguimos subir um pouquinho a fileira dos botões? (passar música, pause, et…" at bounding box center [620, 352] width 712 height 21
drag, startPoint x: 702, startPoint y: 314, endPoint x: 814, endPoint y: 317, distance: 112.0
click at [814, 317] on p "-Nas telas em que aparecem os vídeos dos influenciadores está faltando um filtr…" at bounding box center [620, 320] width 712 height 21
drag, startPoint x: 82, startPoint y: 215, endPoint x: 126, endPoint y: 232, distance: 47.2
click at [82, 215] on div "Concluir Tayná Morsch 29/08 103:29 Iniciar Apontar Data * 28/08/2025 Horas * 00…" at bounding box center [761, 392] width 1522 height 784
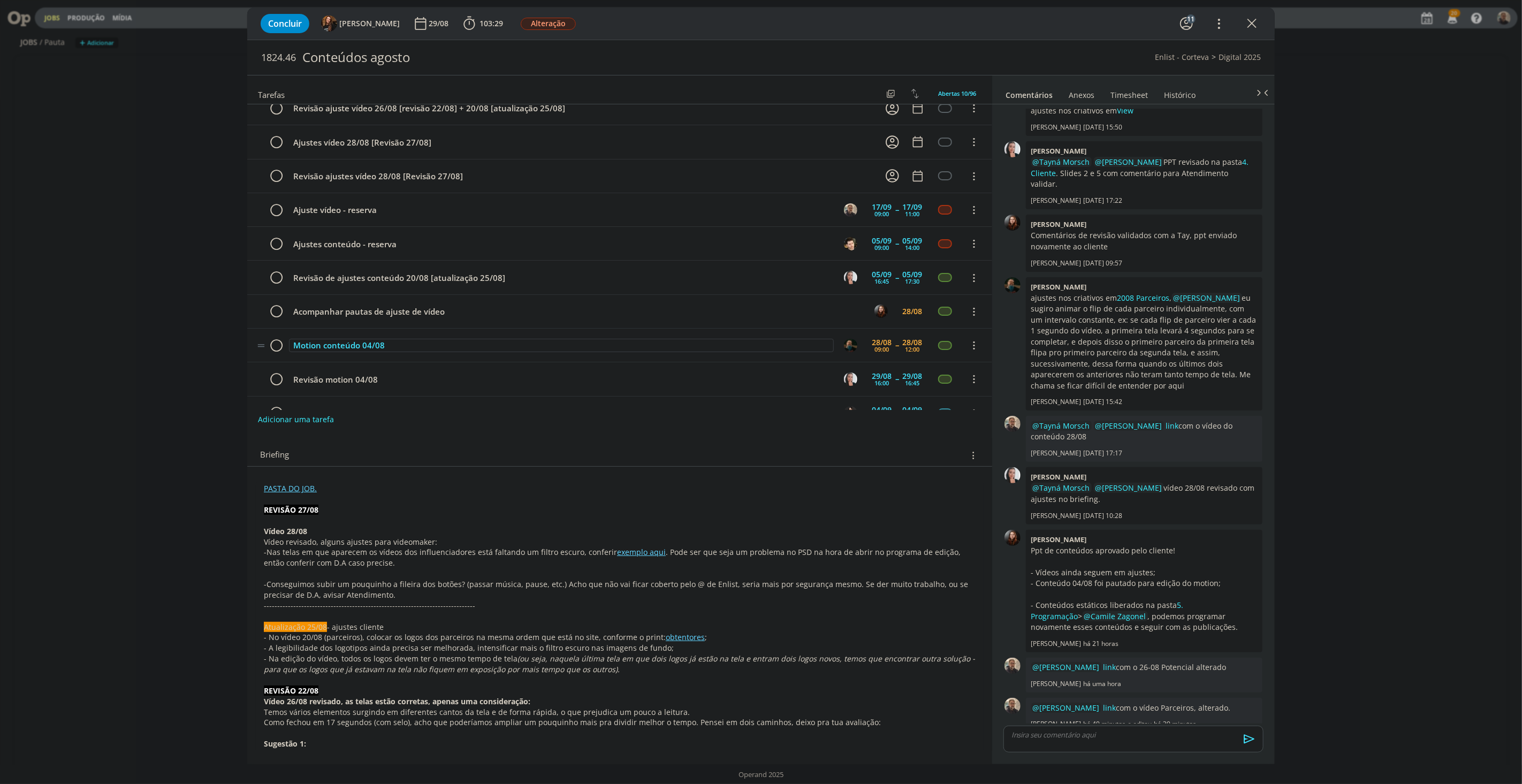
scroll to position [0, 0]
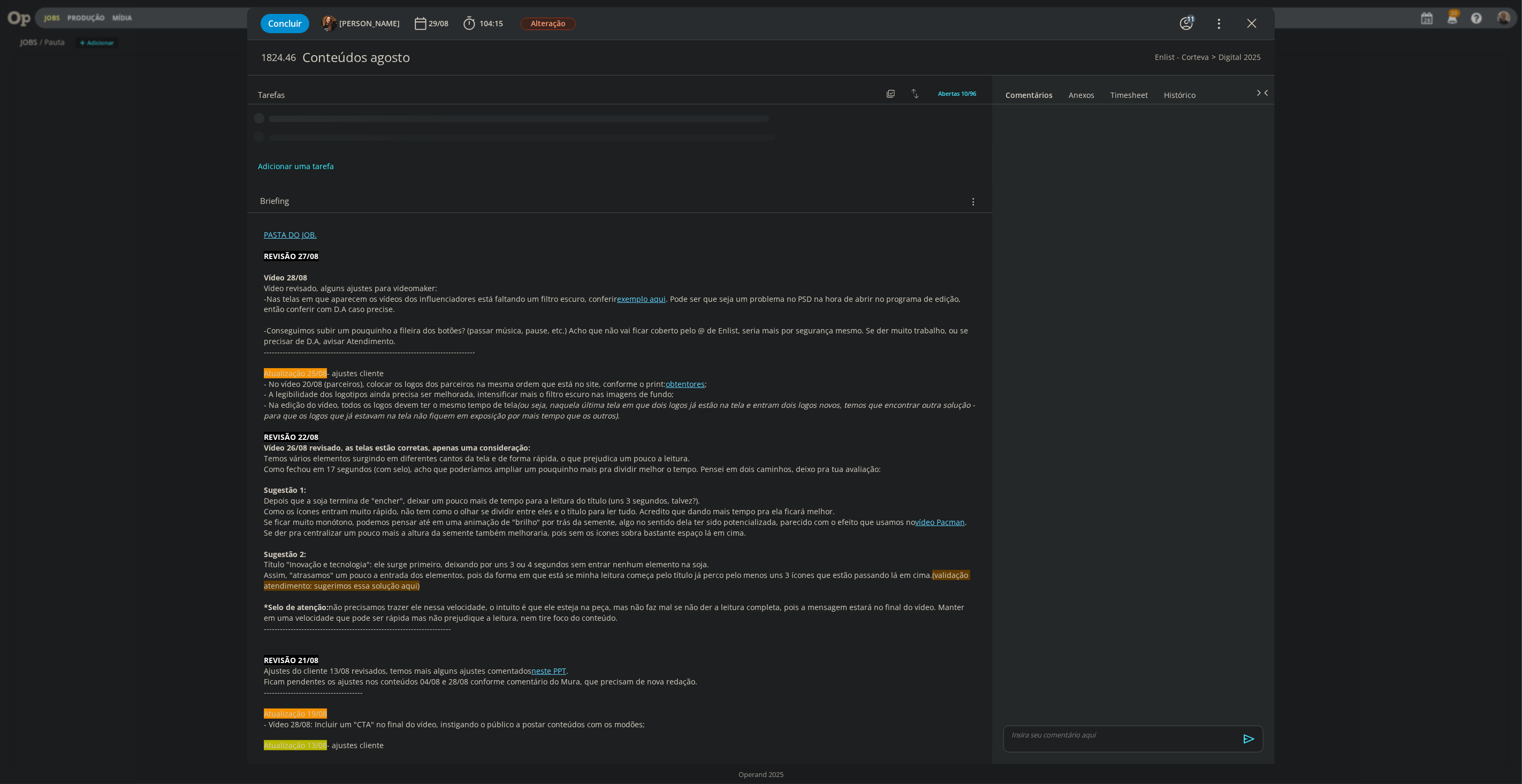
scroll to position [795, 0]
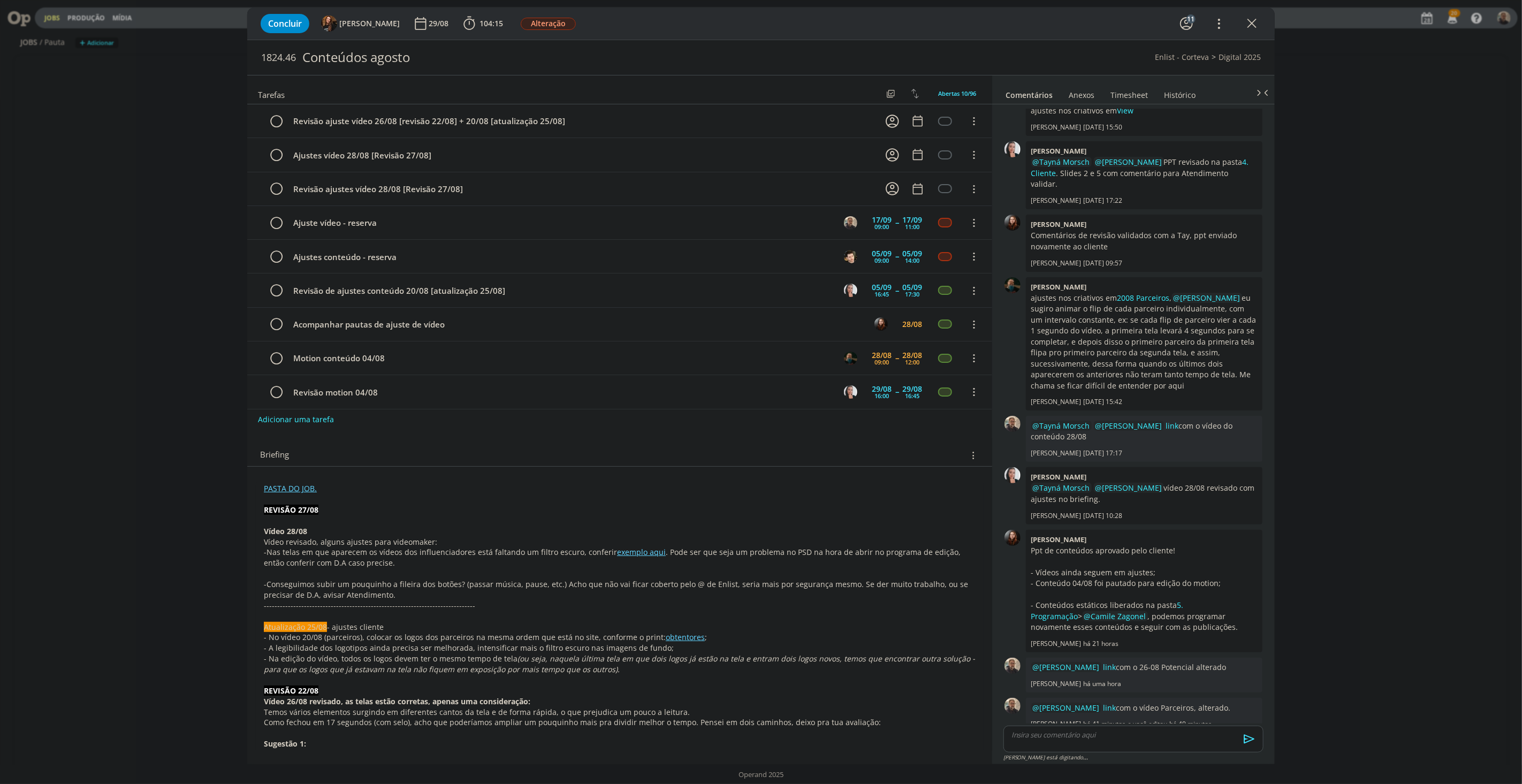
click at [298, 490] on link "PASTA DO JOB." at bounding box center [291, 488] width 53 height 10
click at [324, 506] on link "[URL][DOMAIN_NAME]" at bounding box center [333, 509] width 81 height 14
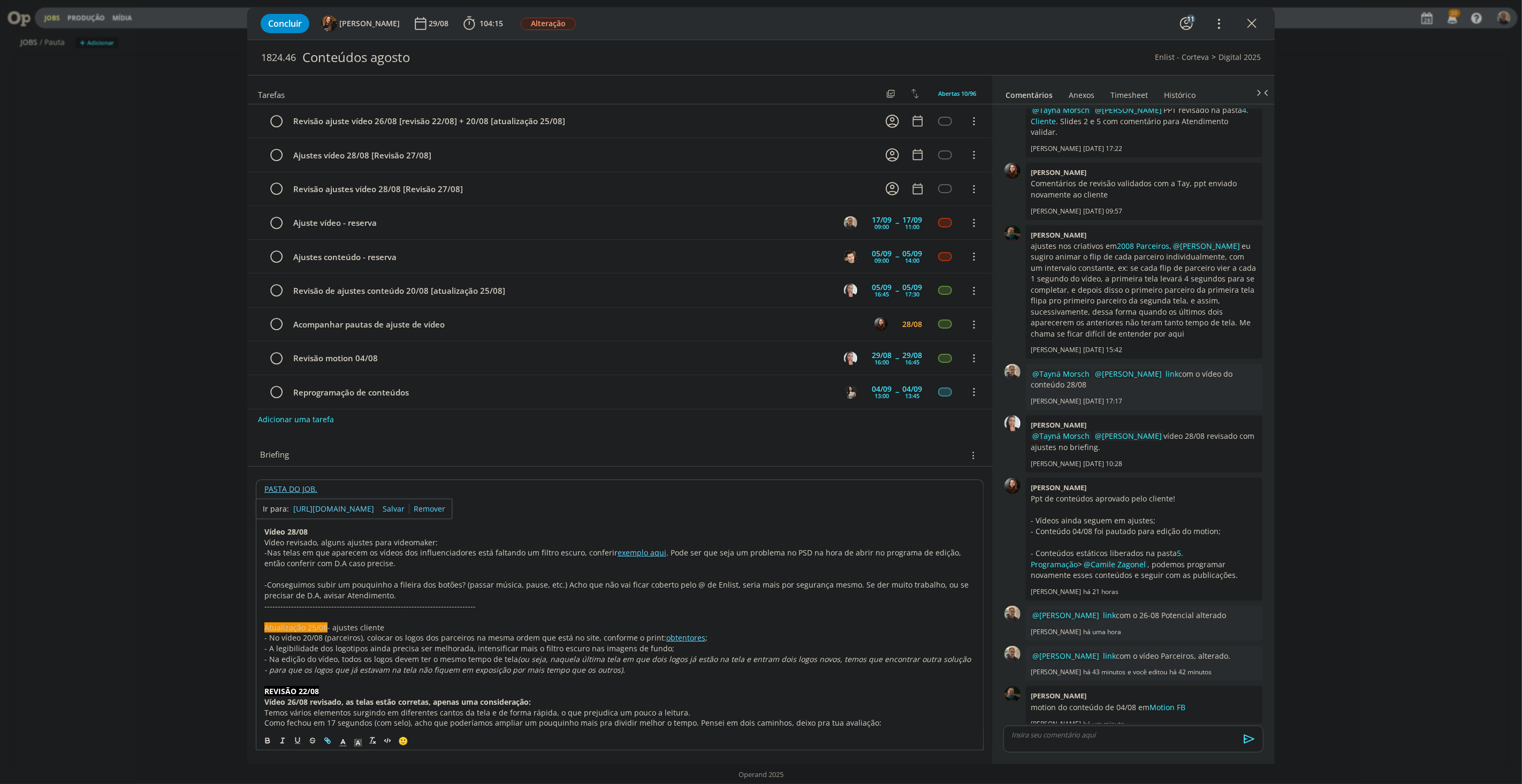
click at [1078, 744] on div "dialog" at bounding box center [1133, 739] width 260 height 27
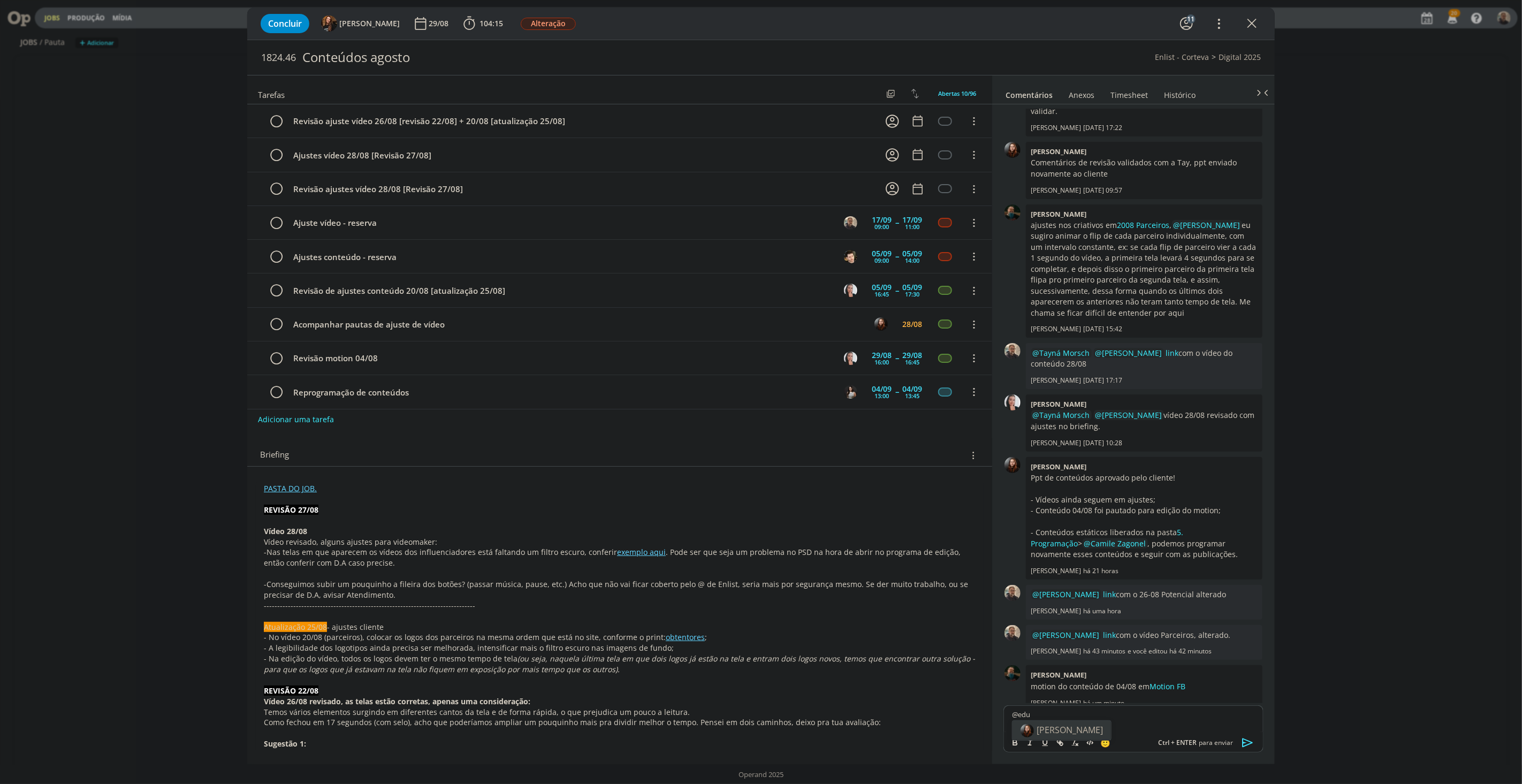
click at [1069, 726] on span "[PERSON_NAME]" at bounding box center [1069, 730] width 66 height 12
click at [1029, 724] on p "﻿ @ [PERSON_NAME] ﻿ link com o vídeo 28-08, Modões dos influenciadores, está aq…" at bounding box center [1133, 718] width 243 height 20
drag, startPoint x: 1056, startPoint y: 724, endPoint x: 1078, endPoint y: 726, distance: 22.1
click at [1078, 726] on p "﻿ @ [PERSON_NAME] ﻿ link com o vídeo 28-08, Modões dos influenciadores, está al…" at bounding box center [1133, 718] width 243 height 20
click at [1062, 741] on icon "dialog" at bounding box center [1060, 743] width 8 height 8
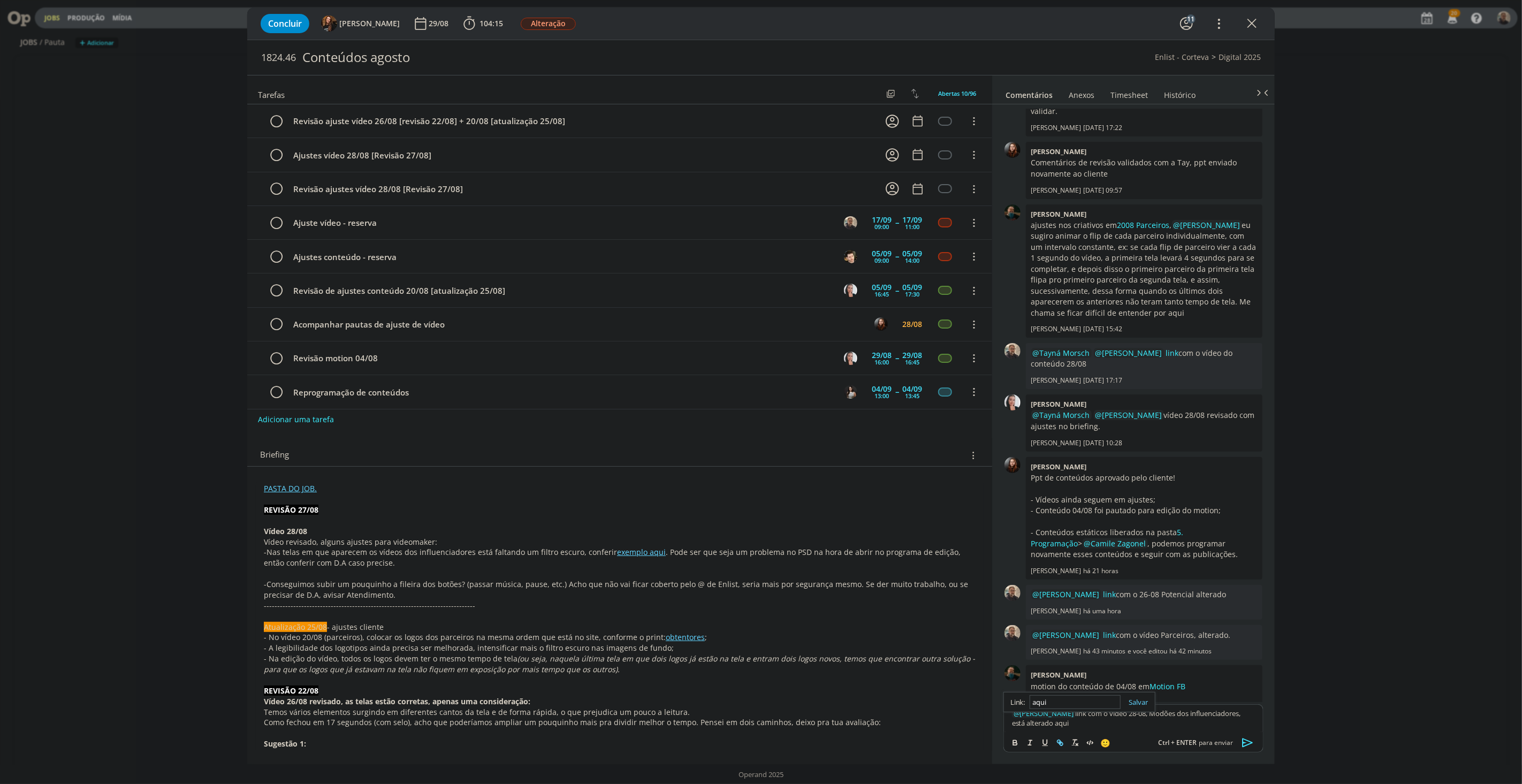
paste input "[URL][DOMAIN_NAME]"
type input "[URL][DOMAIN_NAME]"
click at [1144, 704] on link "dialog" at bounding box center [1134, 702] width 28 height 9
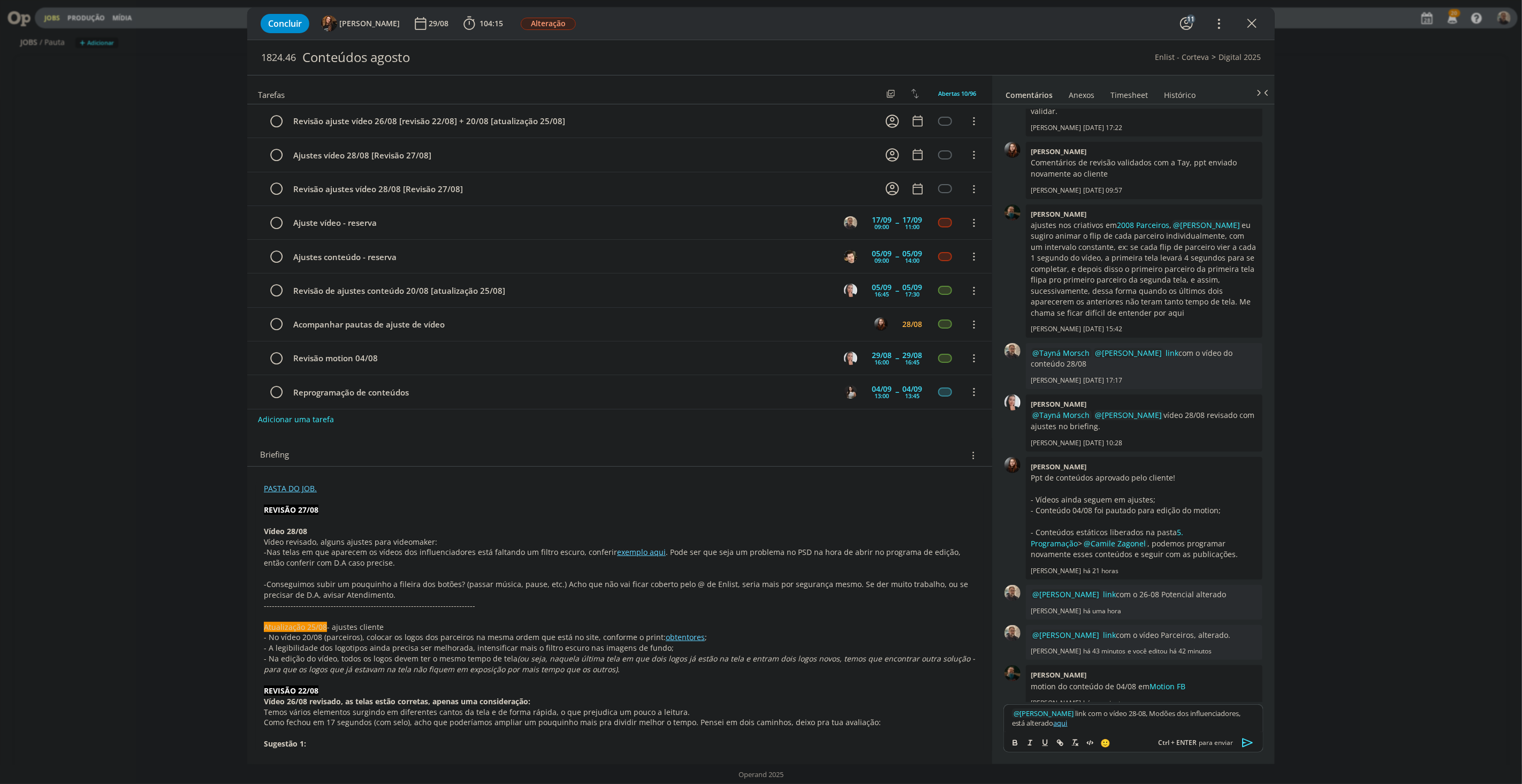
click at [1247, 742] on icon "dialog" at bounding box center [1248, 743] width 16 height 16
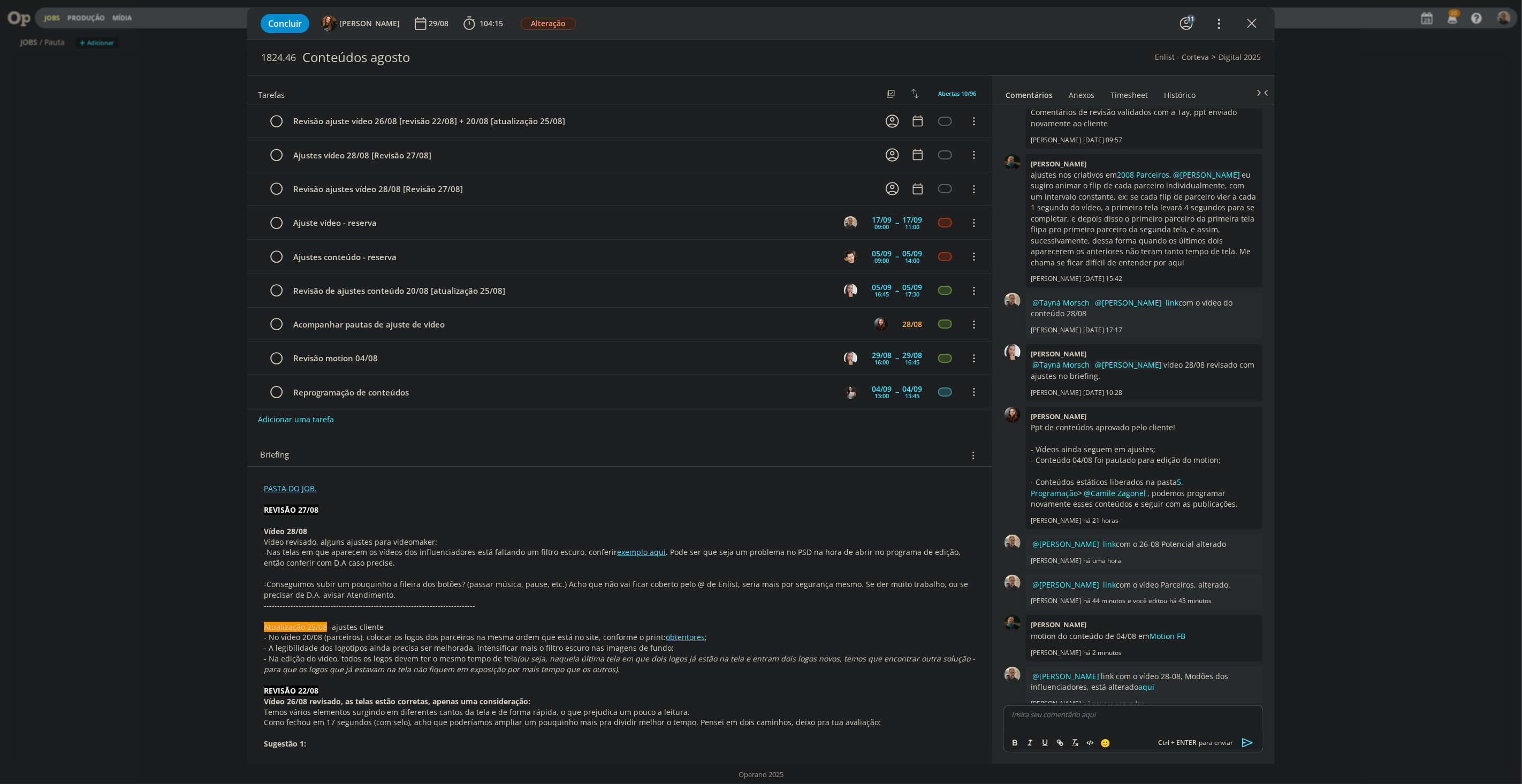
click at [1326, 142] on div "Concluir Tayná Morsch 29/08 104:15 Iniciar Apontar Data * [DATE] Horas * 00:00 …" at bounding box center [761, 392] width 1522 height 784
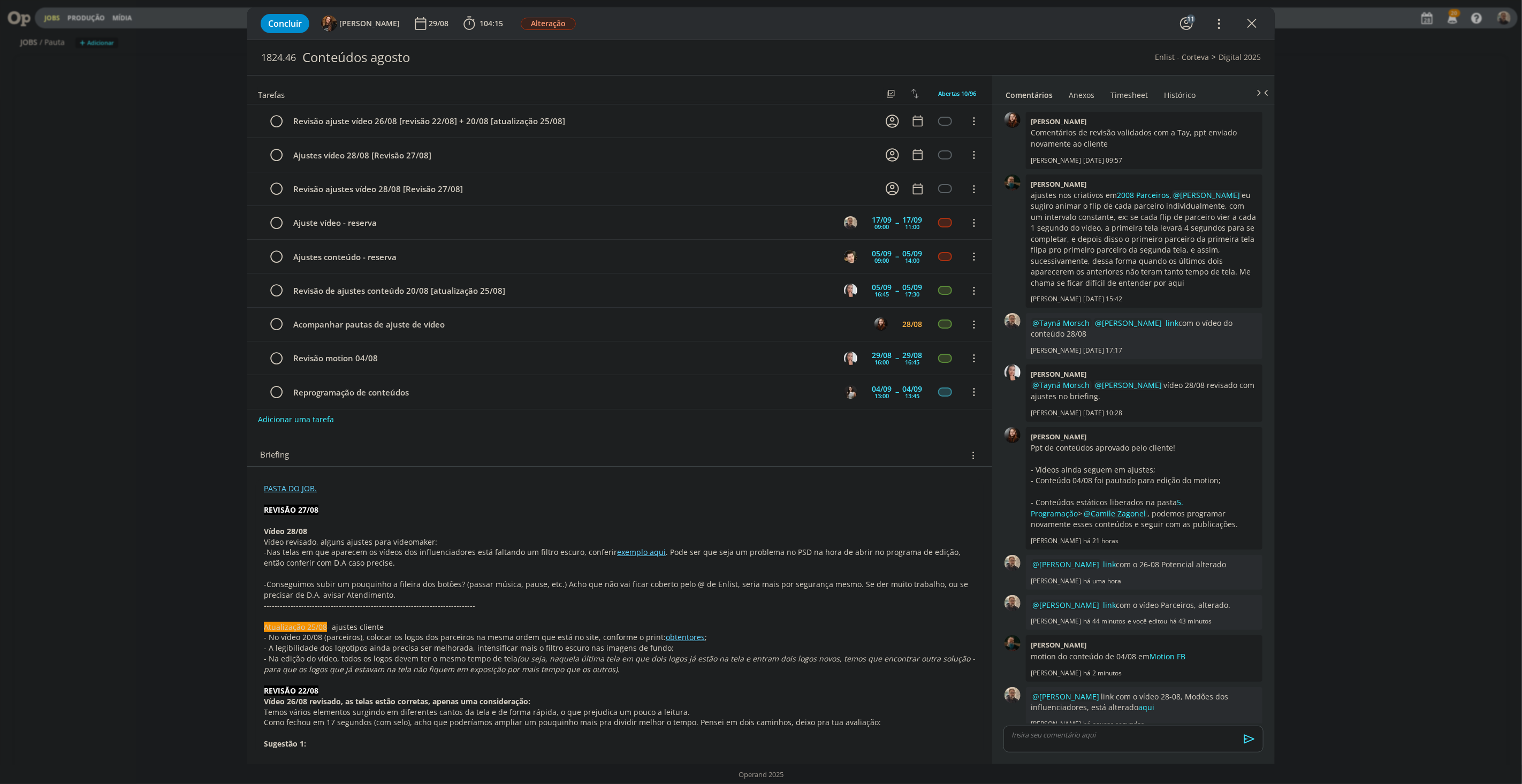
click at [1133, 92] on link "Timesheet" at bounding box center [1129, 93] width 38 height 15
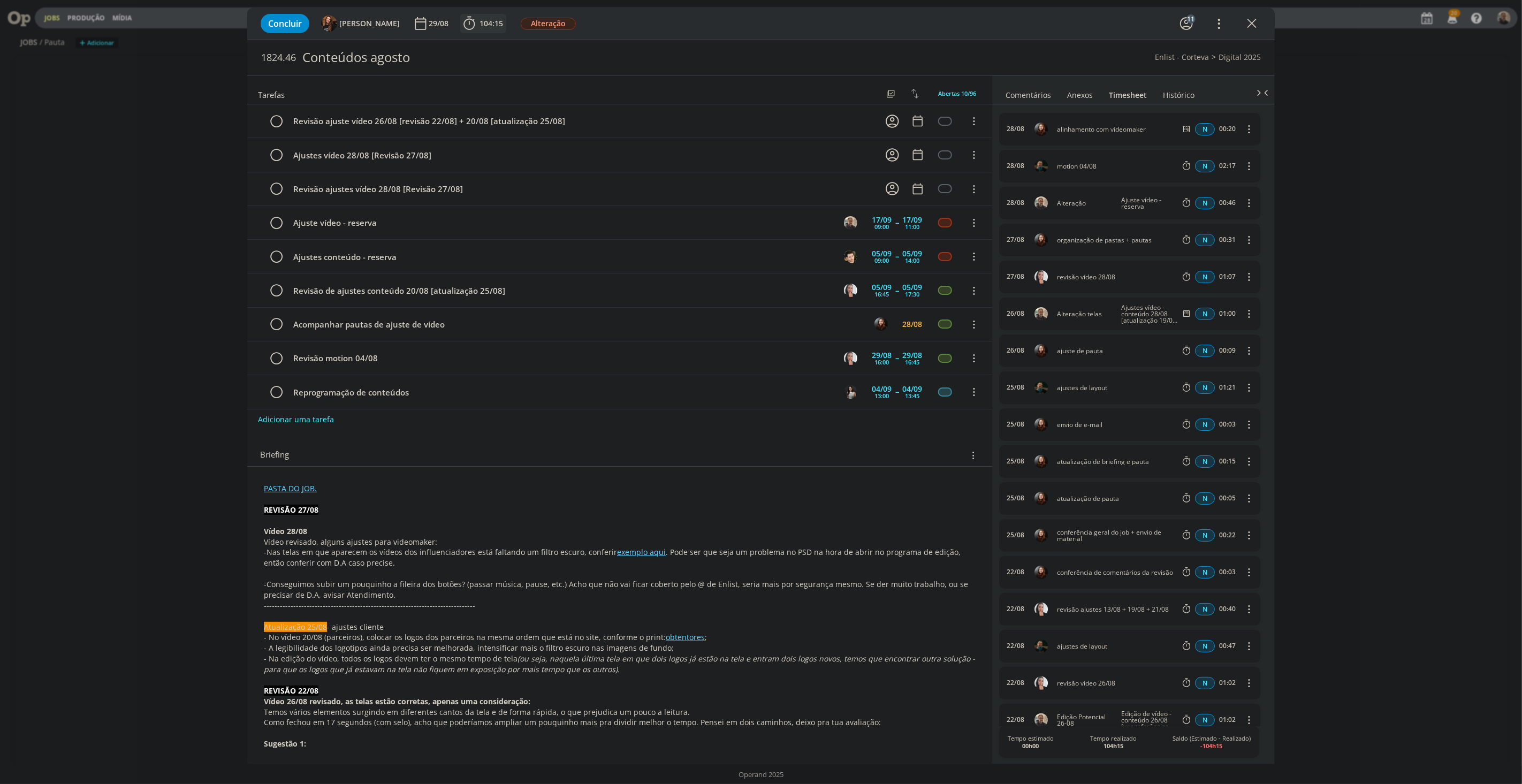
click at [480, 20] on span "104:15" at bounding box center [492, 23] width 24 height 10
click at [561, 42] on button "Apontar" at bounding box center [564, 47] width 44 height 11
type input "02:00"
click at [574, 112] on div "dialog" at bounding box center [582, 114] width 16 height 16
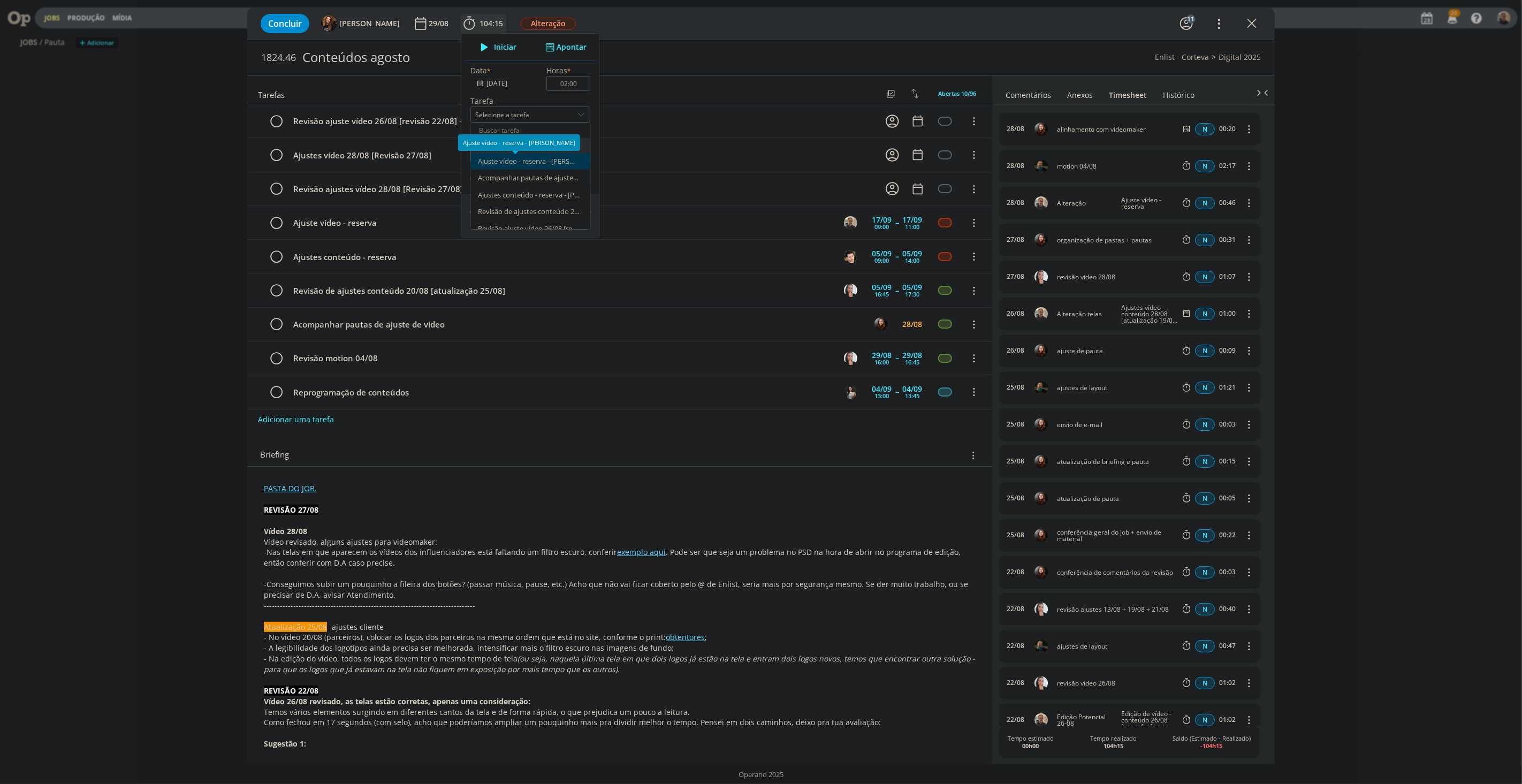
click at [508, 162] on div "Ajuste vídeo - reserva - [PERSON_NAME]" at bounding box center [529, 161] width 102 height 8
type input "Ajuste vídeo - reserva"
click at [505, 145] on textarea "dialog" at bounding box center [530, 151] width 120 height 25
type textarea "Alteraçõies de vídeos dos conteúdos de agosto"
click at [555, 180] on button "Apontar" at bounding box center [568, 178] width 44 height 15
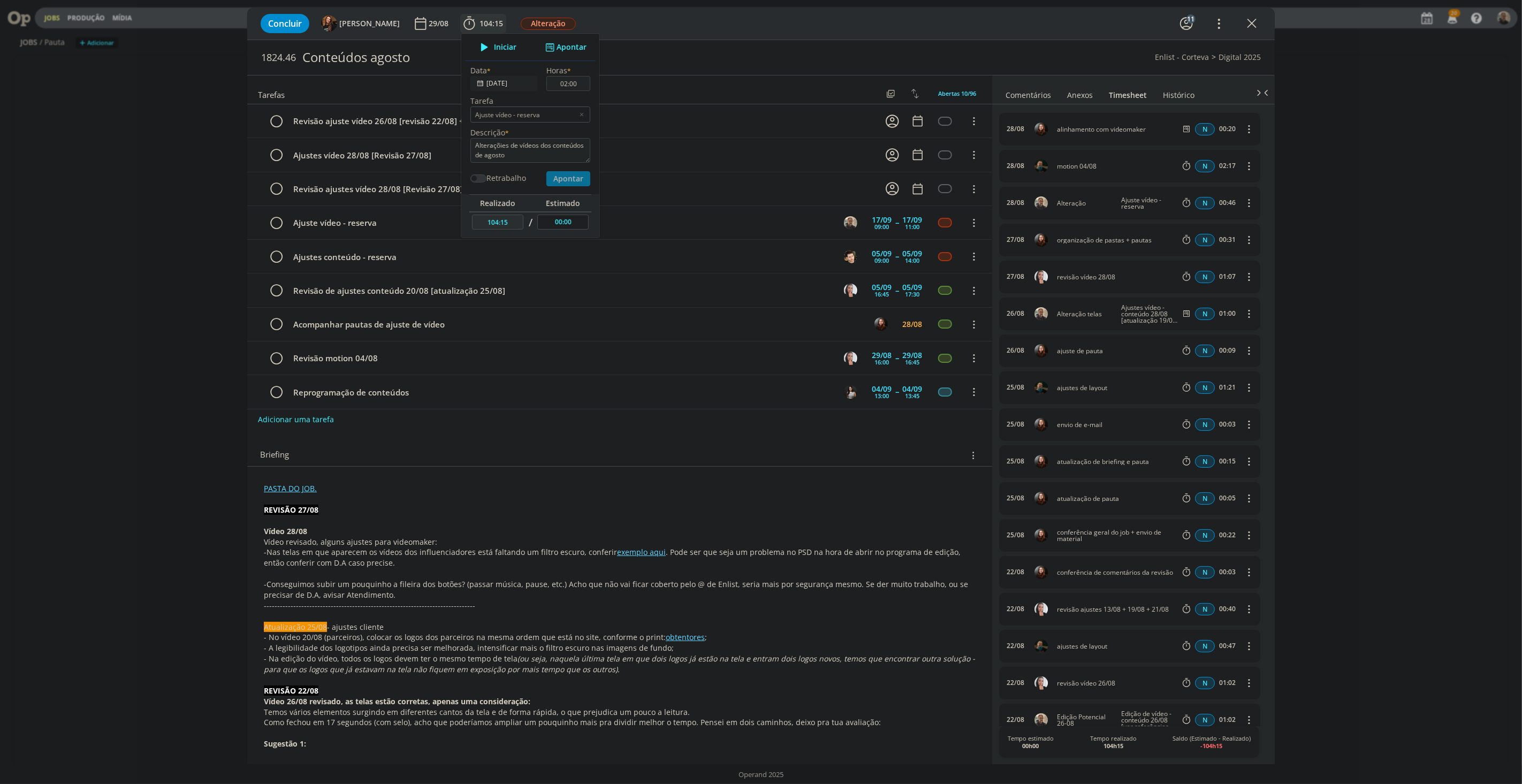
type input "108:32"
type input "00:00"
type input "106:15"
click at [186, 94] on div "Concluir Tayná Morsch 29/08 106:15 Iniciar Apontar Data * [DATE] Horas * 00:00 …" at bounding box center [761, 392] width 1522 height 784
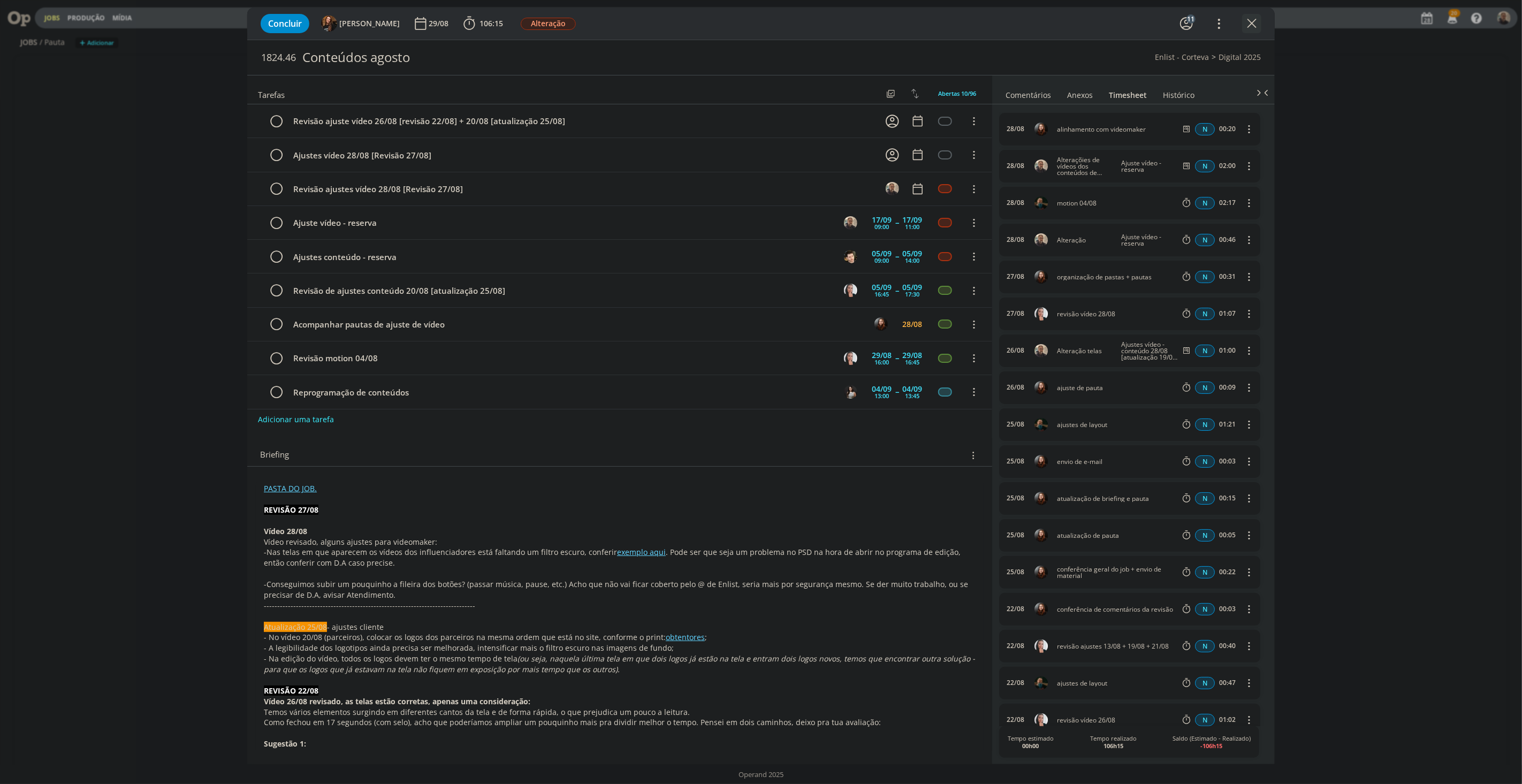
click at [1248, 22] on icon "dialog" at bounding box center [1251, 23] width 16 height 16
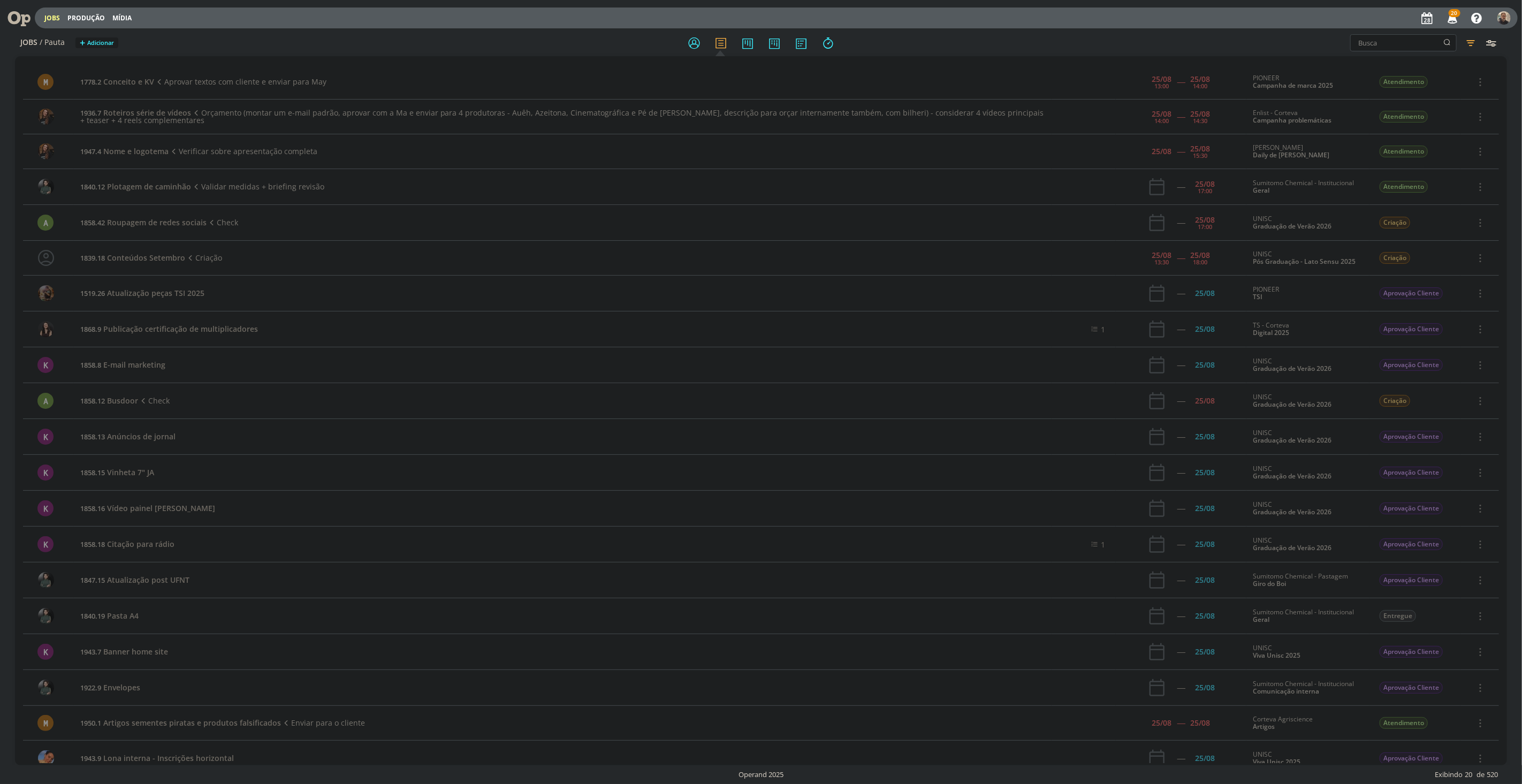
click at [18, 15] on icon at bounding box center [15, 18] width 22 height 21
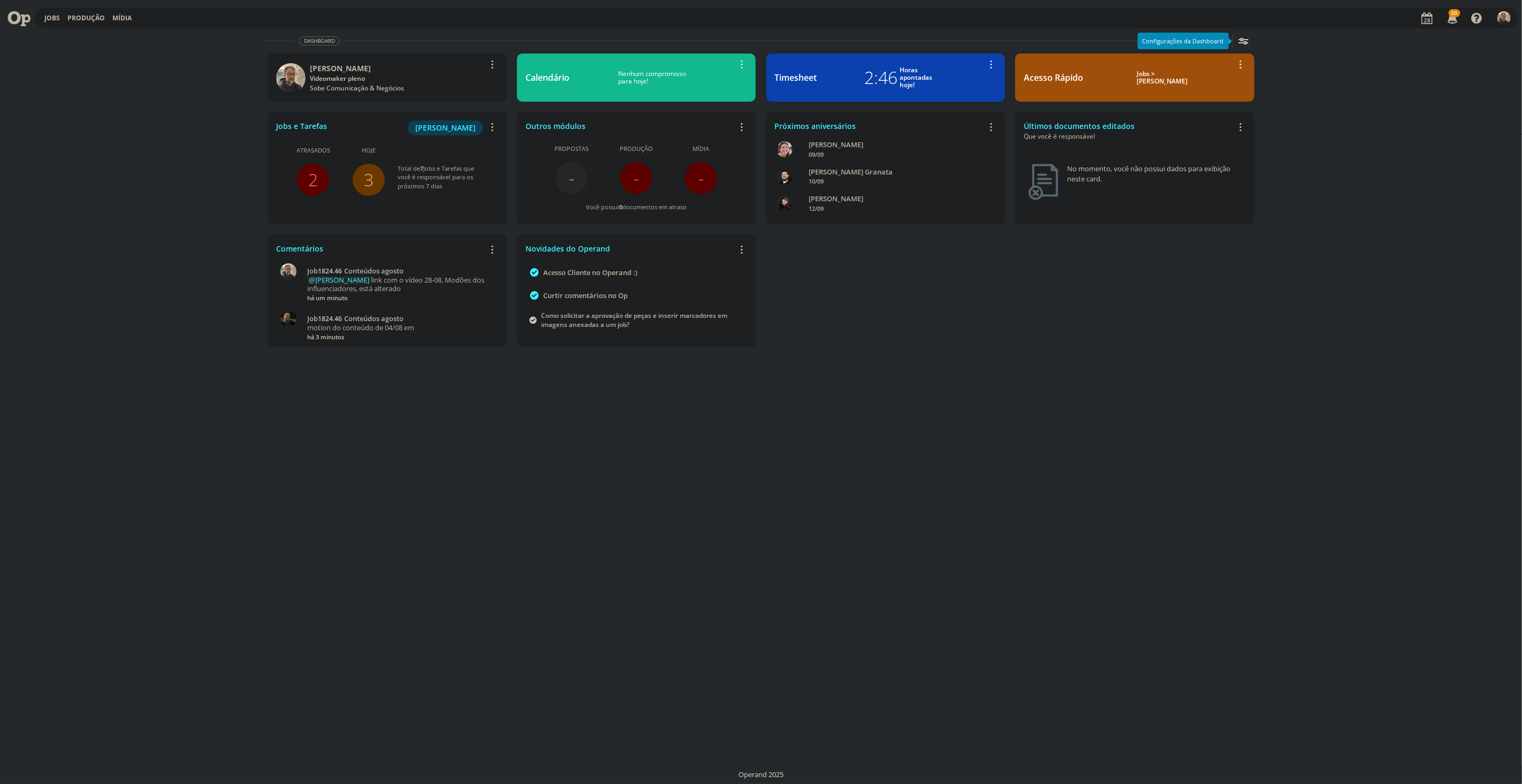
click at [311, 179] on link "2" at bounding box center [313, 179] width 9 height 23
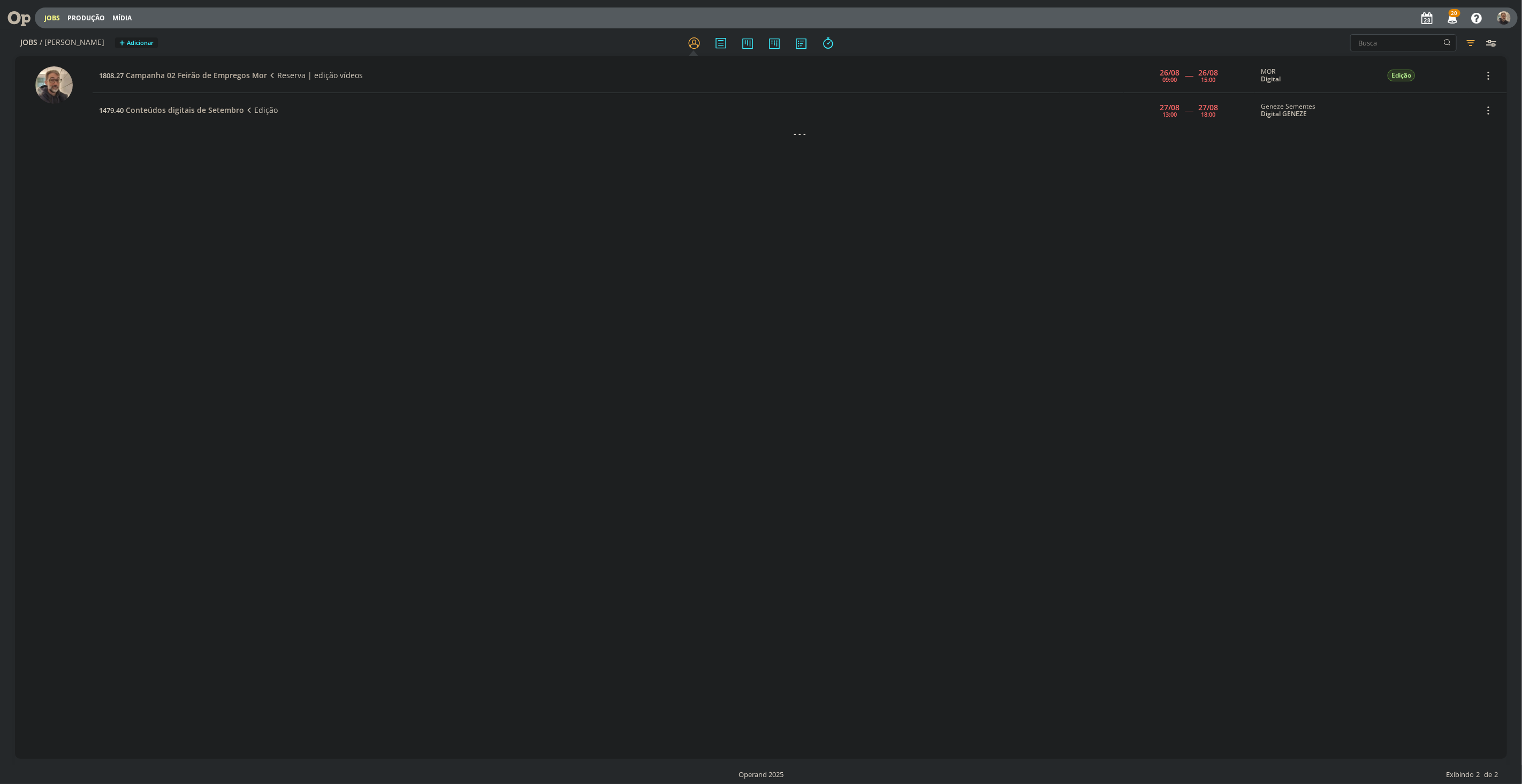
click at [17, 14] on icon at bounding box center [15, 18] width 22 height 21
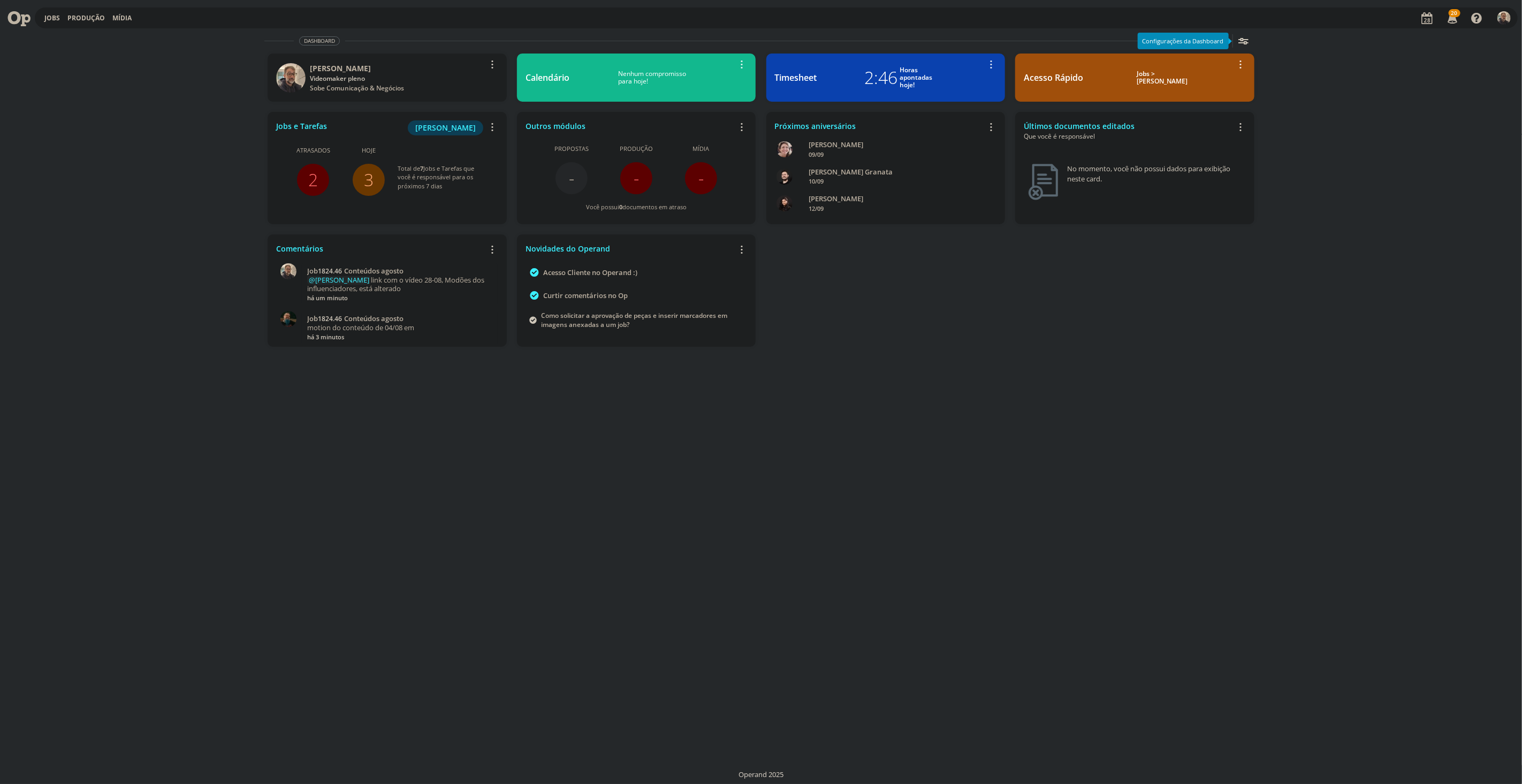
click at [366, 179] on link "3" at bounding box center [369, 179] width 9 height 23
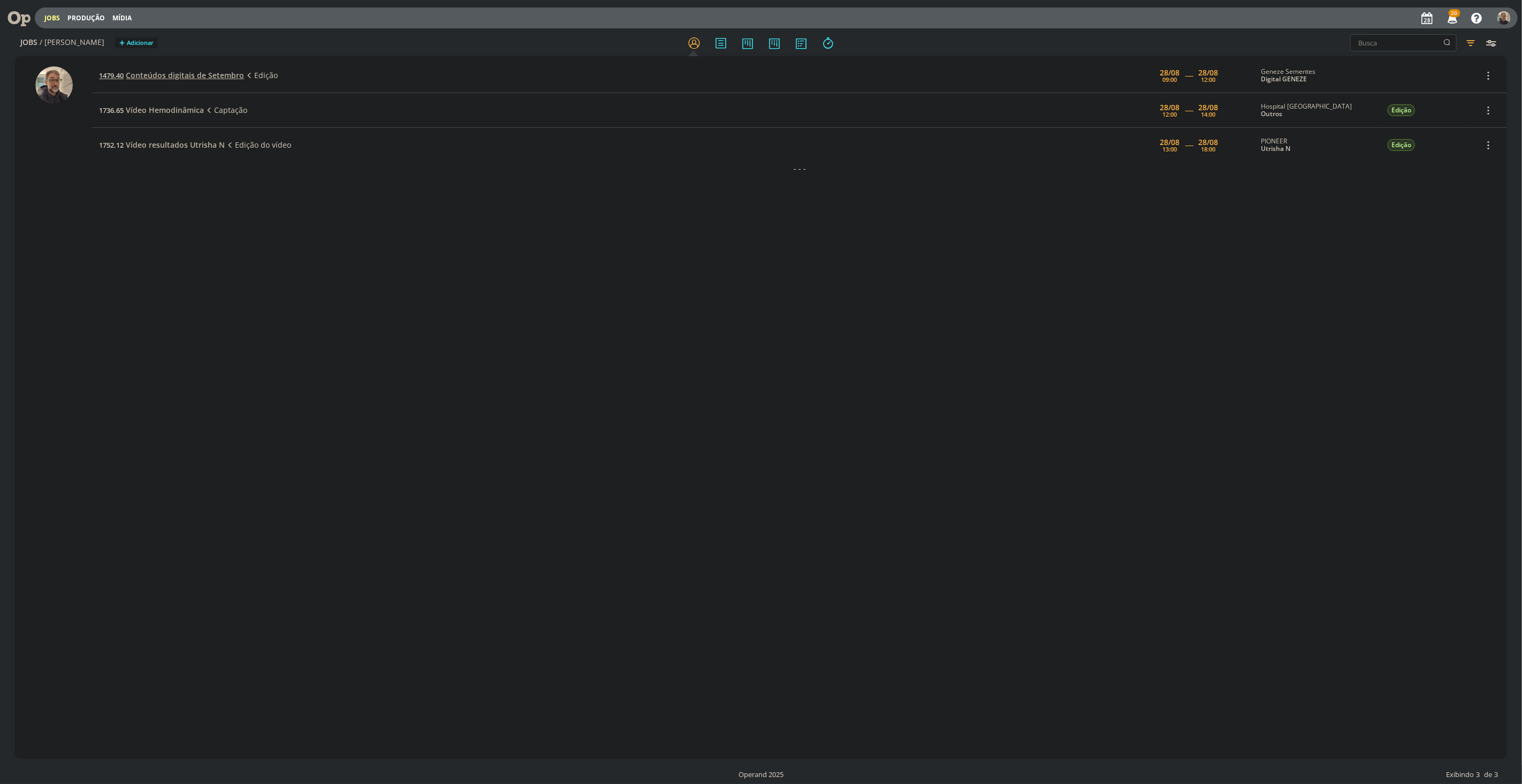
click at [191, 72] on span "Conteúdos digitais de Setembro" at bounding box center [185, 75] width 118 height 10
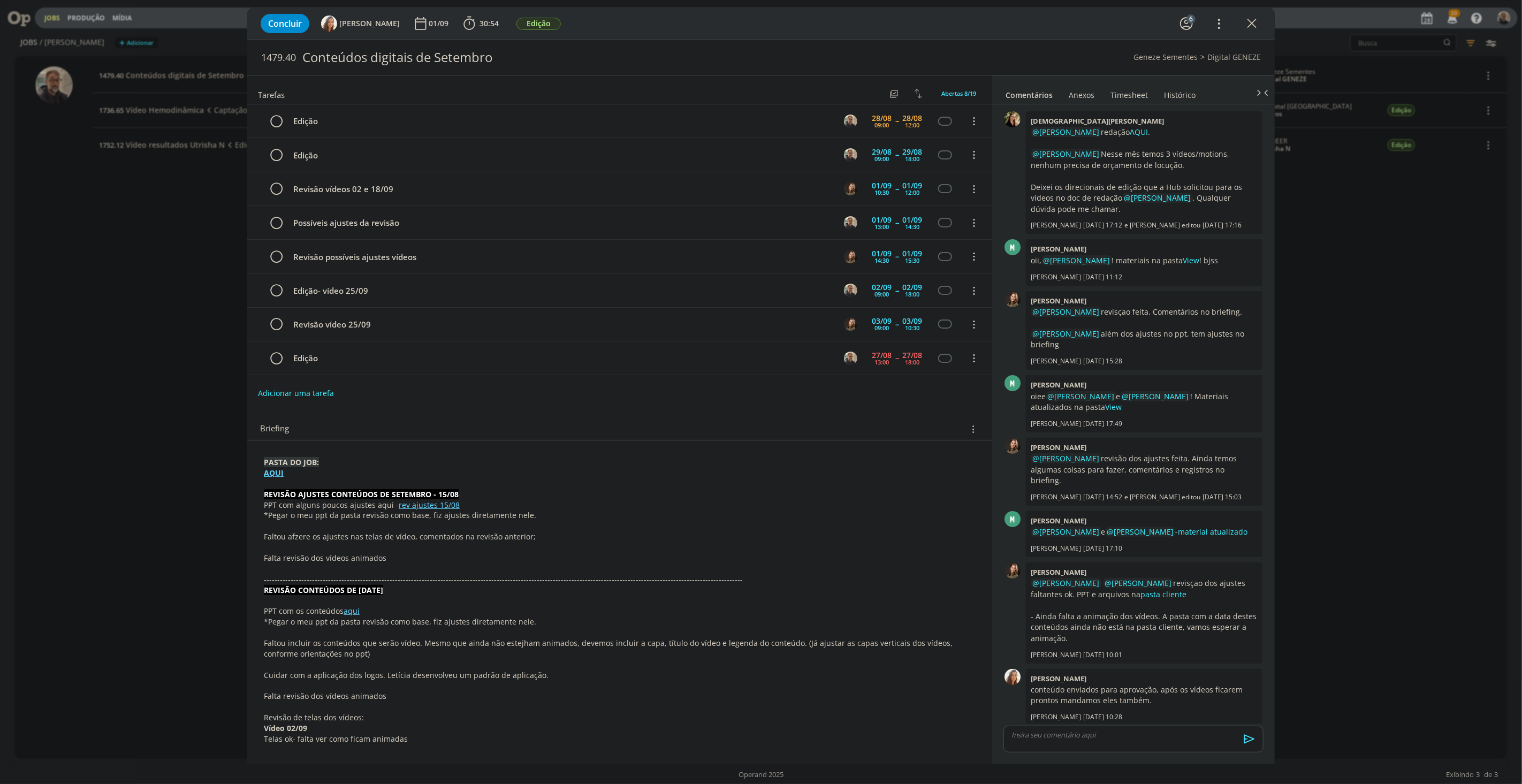
click at [277, 475] on strong "AQUI" at bounding box center [274, 473] width 20 height 10
click at [333, 497] on link "[URL][DOMAIN_NAME]" at bounding box center [333, 493] width 81 height 14
click at [162, 441] on div "Concluir [PERSON_NAME] 01/09 30:54 Iniciar Apontar Data * [DATE] Horas * 00:00 …" at bounding box center [761, 392] width 1522 height 784
click at [1130, 131] on link "AQUI" at bounding box center [1139, 132] width 18 height 10
